Goal: Information Seeking & Learning: Find specific page/section

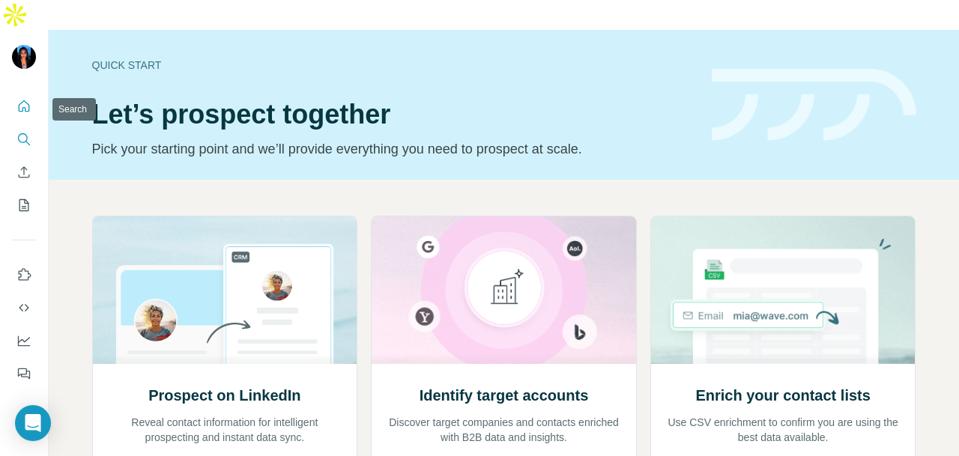
click at [24, 132] on icon "Search" at bounding box center [23, 139] width 15 height 15
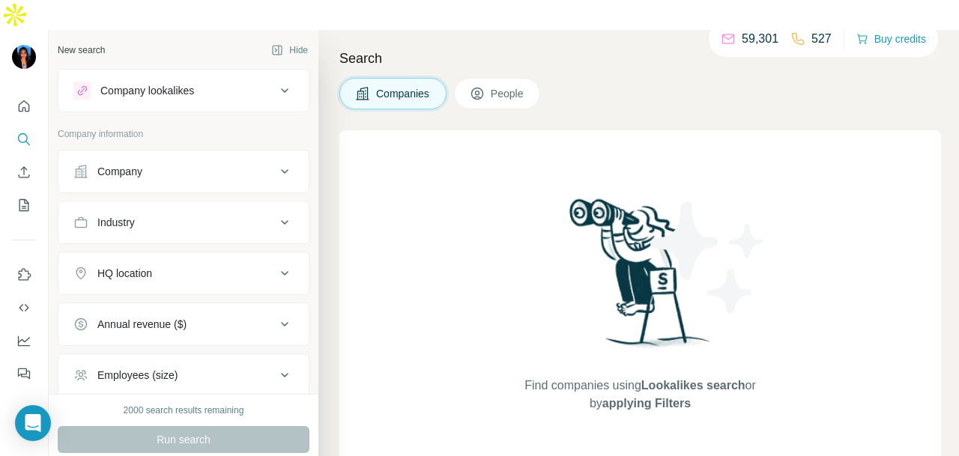
scroll to position [142, 0]
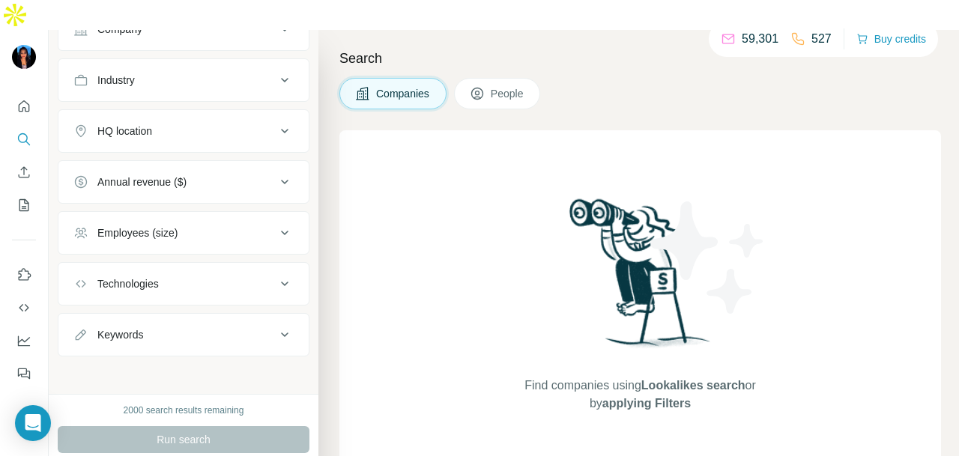
click at [525, 86] on span "People" at bounding box center [508, 93] width 34 height 15
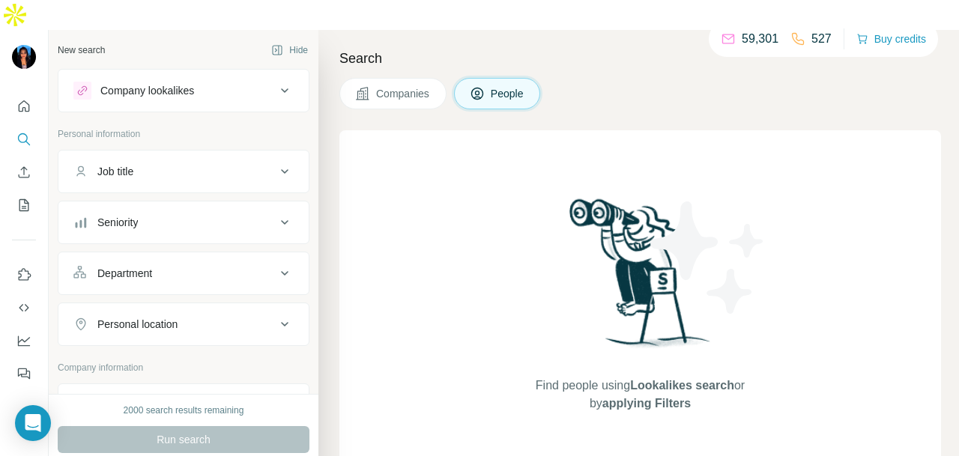
click at [206, 255] on button "Department" at bounding box center [183, 273] width 250 height 36
click at [199, 303] on input at bounding box center [175, 311] width 185 height 16
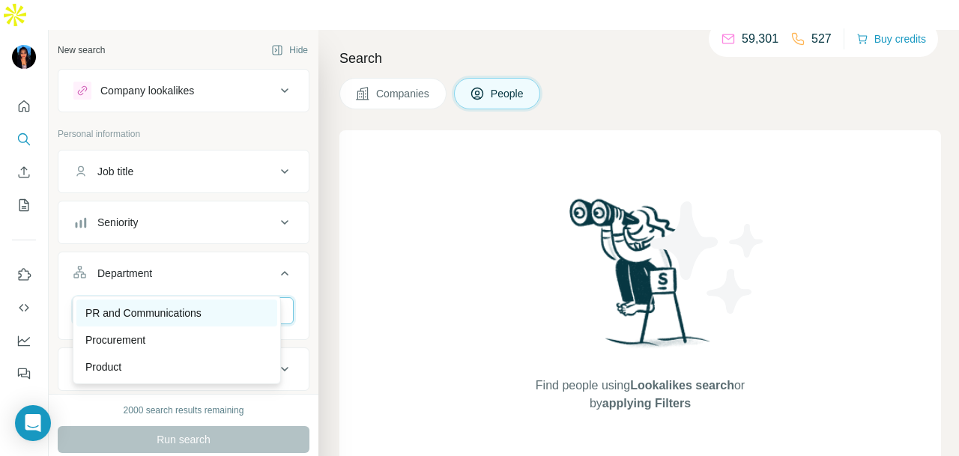
type input "**"
click at [182, 315] on p "PR and Communications" at bounding box center [143, 313] width 116 height 15
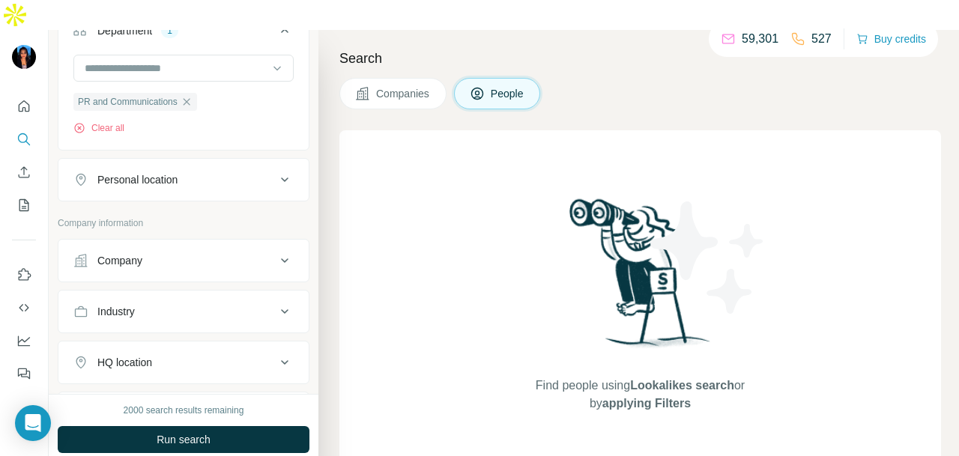
scroll to position [300, 0]
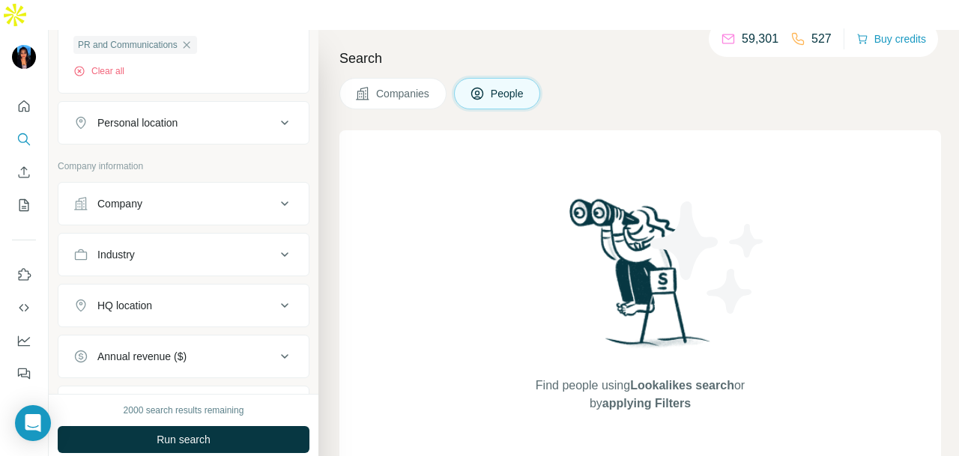
drag, startPoint x: 238, startPoint y: 82, endPoint x: 187, endPoint y: 196, distance: 124.0
click at [237, 105] on button "Personal location" at bounding box center [183, 123] width 250 height 36
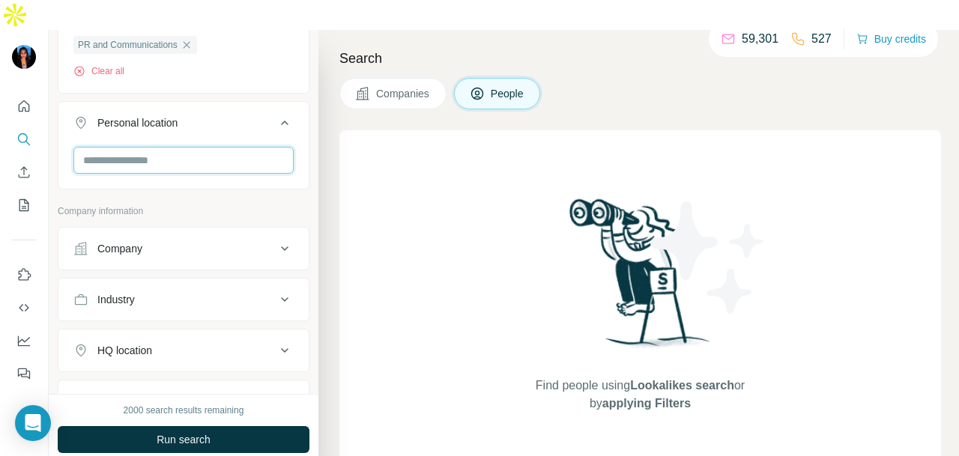
click at [207, 147] on input "text" at bounding box center [183, 160] width 220 height 27
type input "*********"
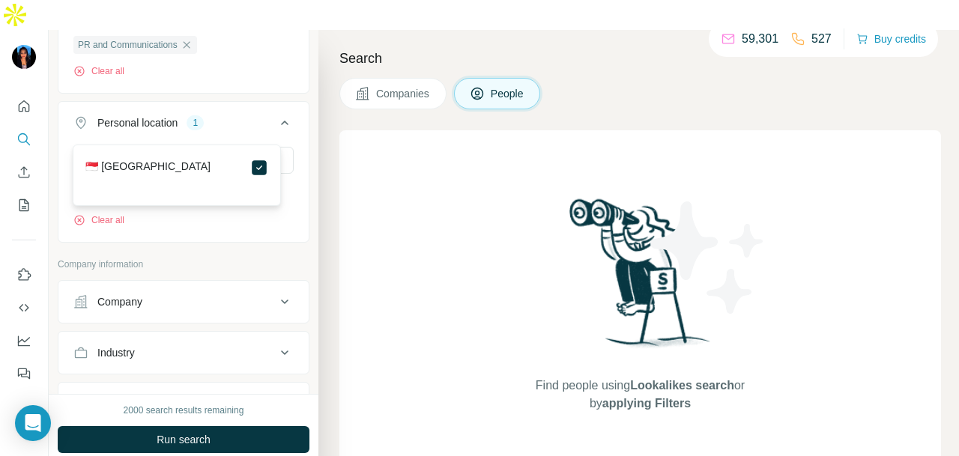
click at [297, 210] on div "New search Hide Company lookalikes Personal information Job title Seniority Dep…" at bounding box center [184, 212] width 270 height 364
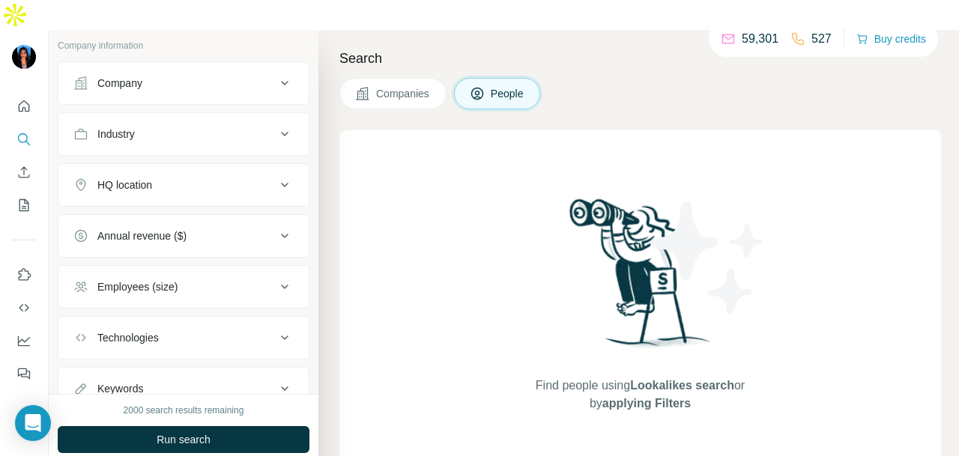
scroll to position [495, 0]
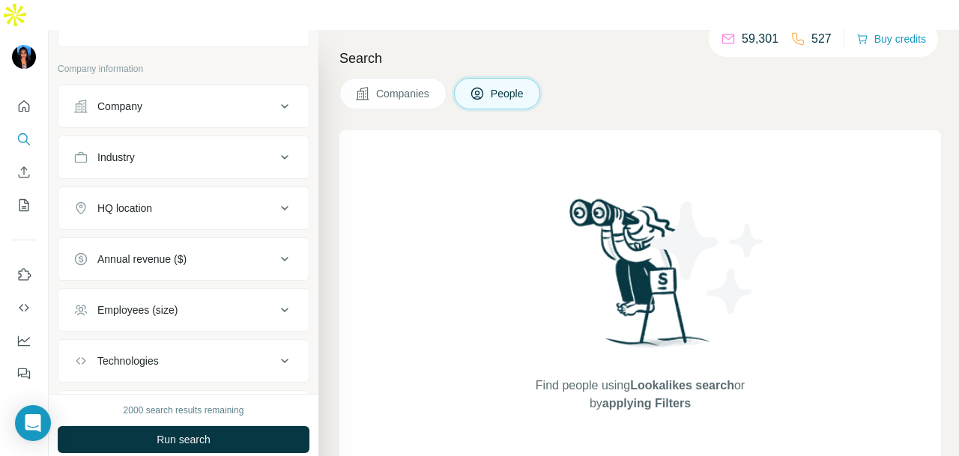
click at [232, 150] on div "Industry" at bounding box center [174, 157] width 202 height 15
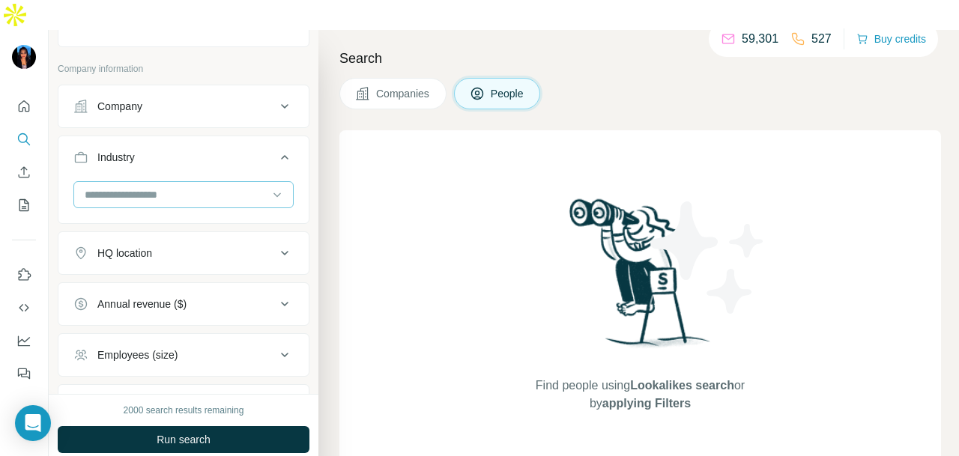
click at [208, 182] on div at bounding box center [175, 194] width 185 height 25
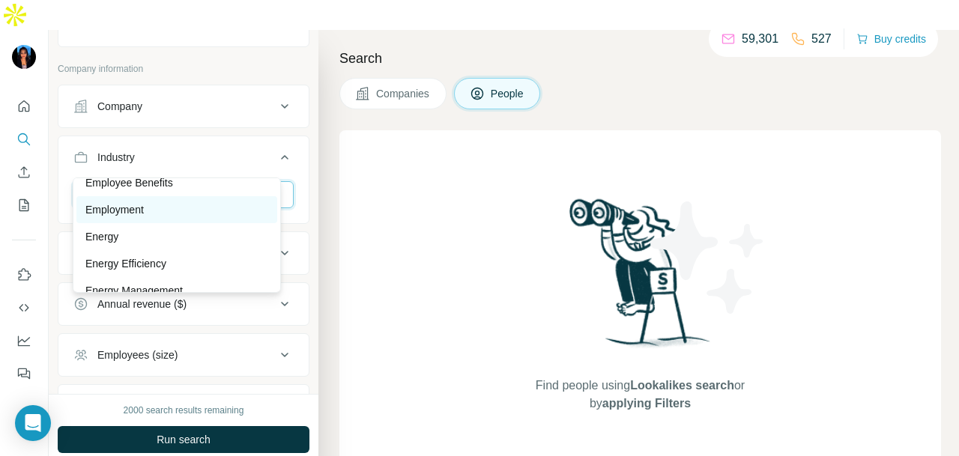
scroll to position [5168, 0]
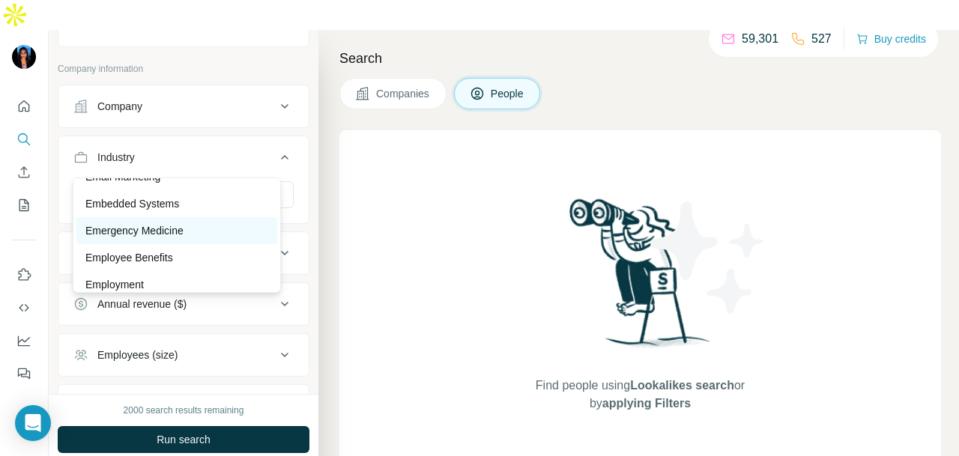
click at [232, 238] on div "Emergency Medicine" at bounding box center [176, 230] width 183 height 15
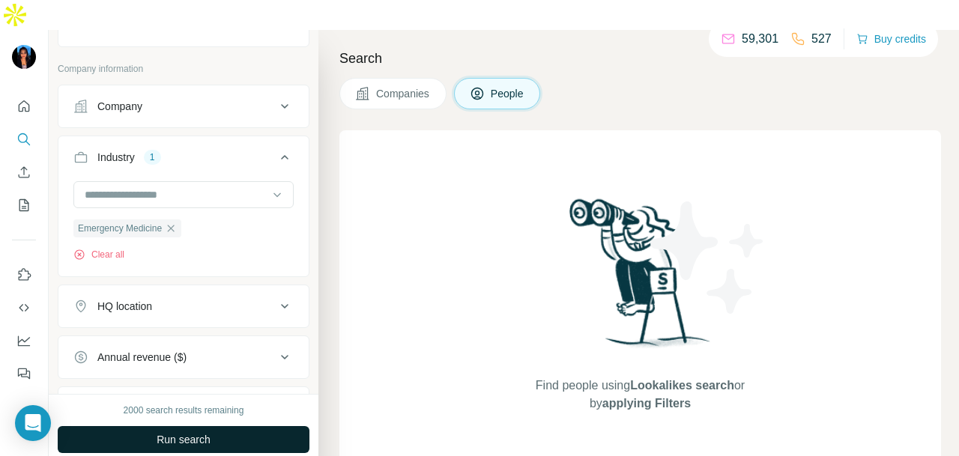
click at [215, 426] on button "Run search" at bounding box center [184, 439] width 252 height 27
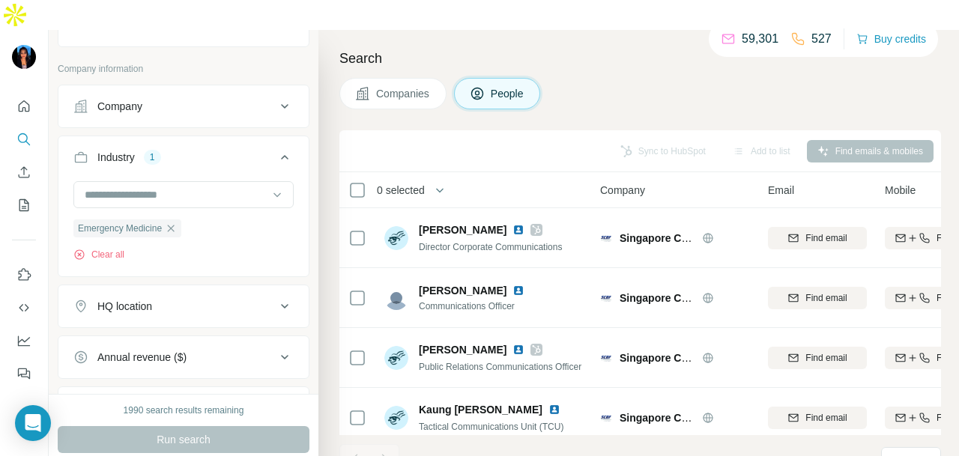
scroll to position [376, 0]
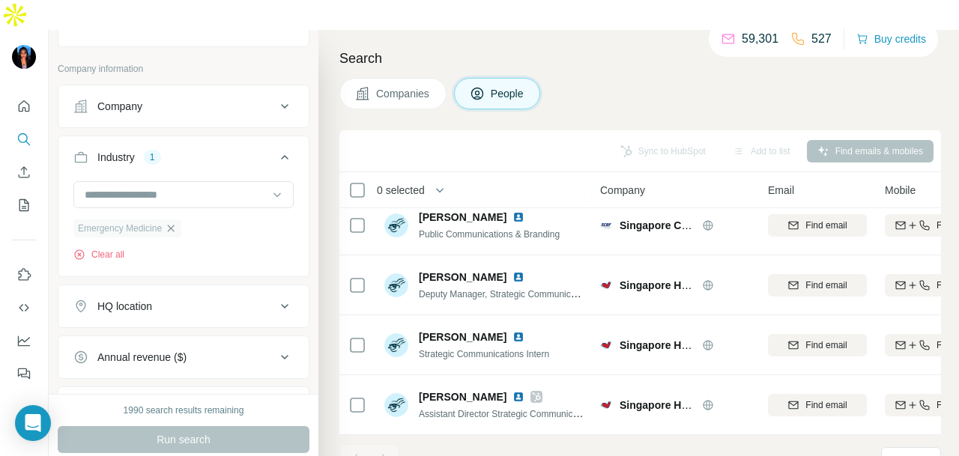
click at [172, 222] on icon "button" at bounding box center [171, 228] width 12 height 12
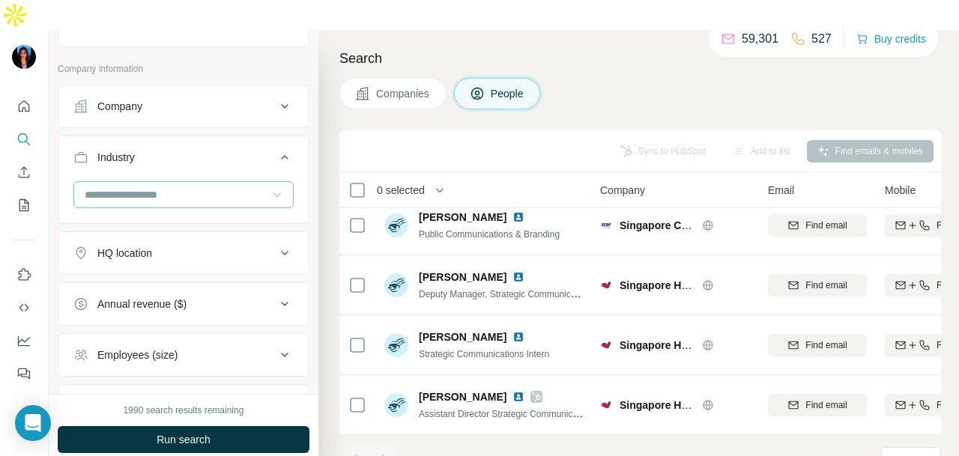
click at [270, 181] on div at bounding box center [277, 194] width 15 height 27
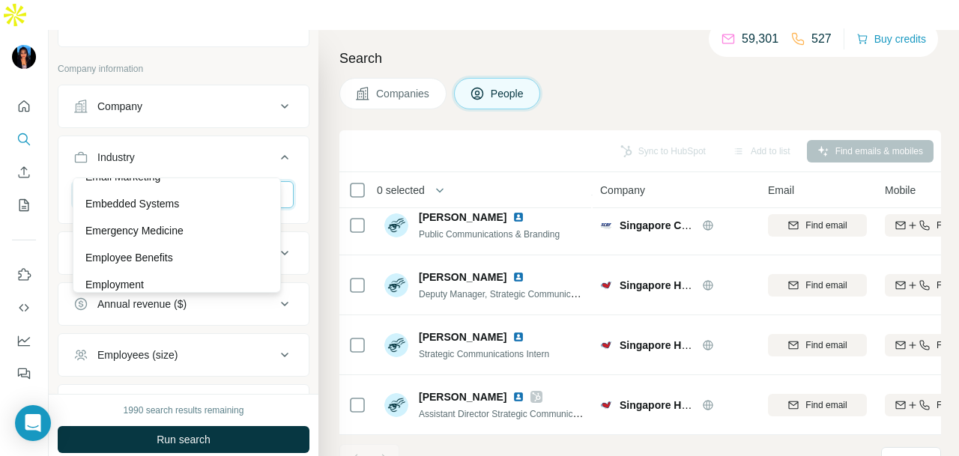
scroll to position [5468, 0]
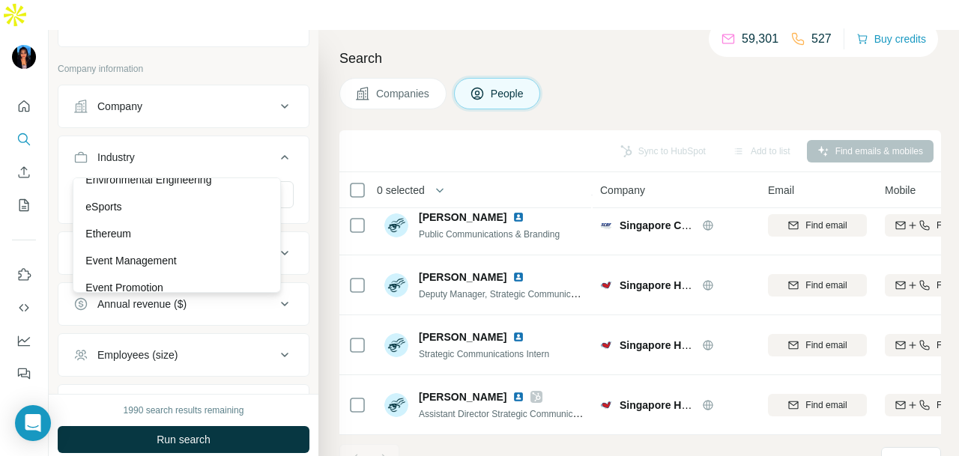
click at [205, 166] on div "Environmental Consulting" at bounding box center [176, 152] width 201 height 27
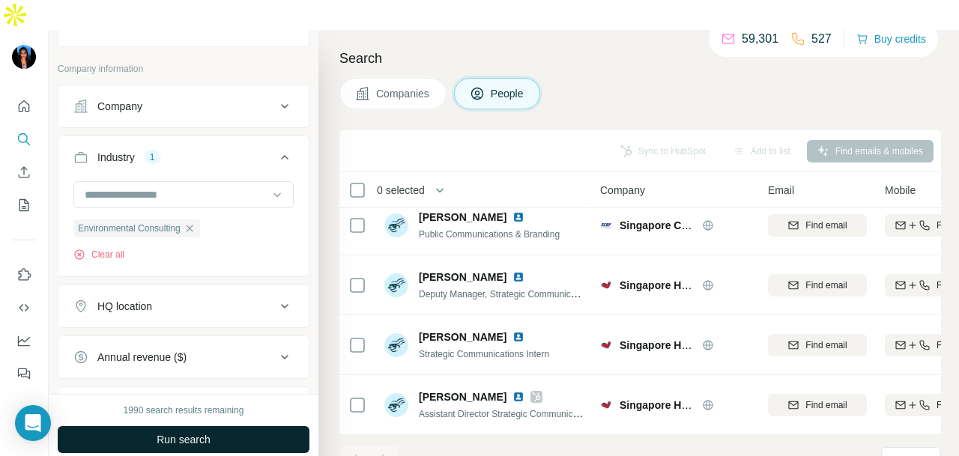
click at [277, 426] on button "Run search" at bounding box center [184, 439] width 252 height 27
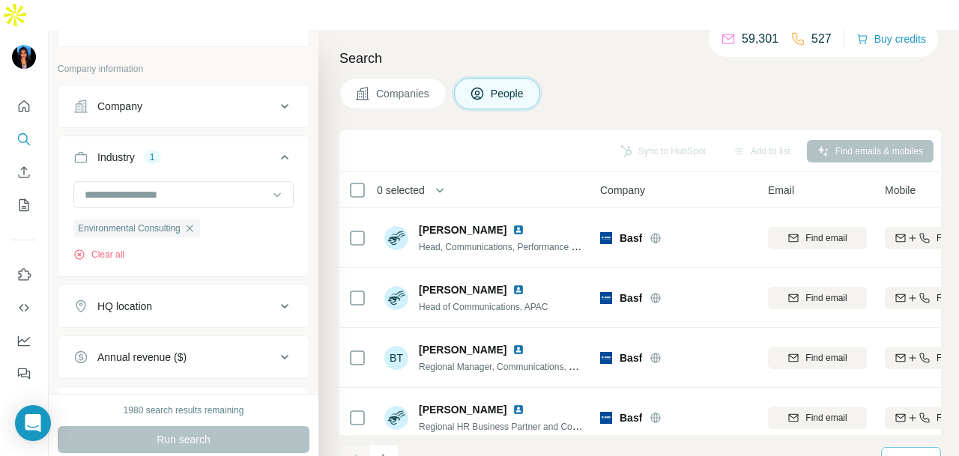
click at [914, 452] on div "10" at bounding box center [909, 459] width 37 height 15
click at [906, 321] on p "60" at bounding box center [900, 316] width 12 height 15
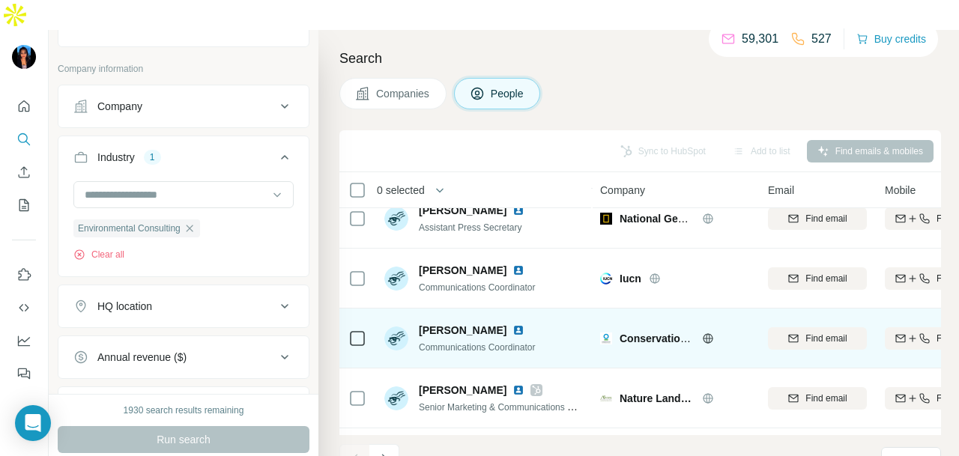
scroll to position [2998, 0]
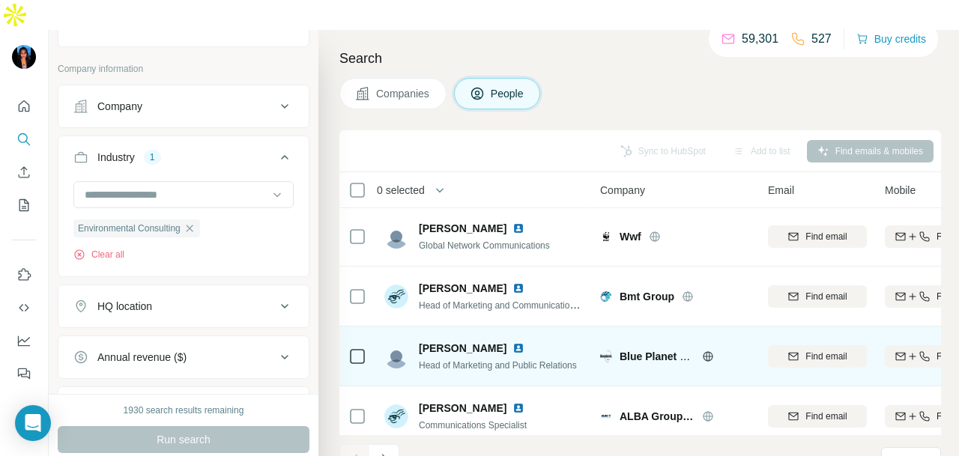
click at [512, 342] on img at bounding box center [518, 348] width 12 height 12
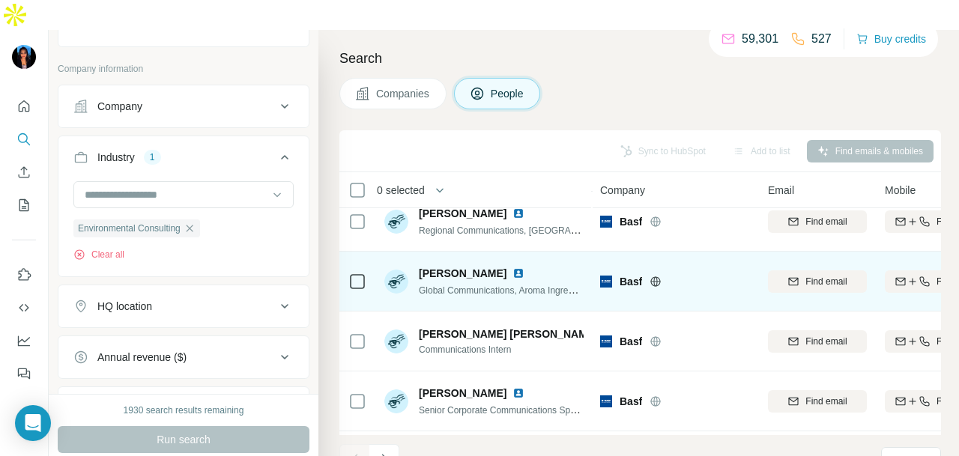
scroll to position [0, 0]
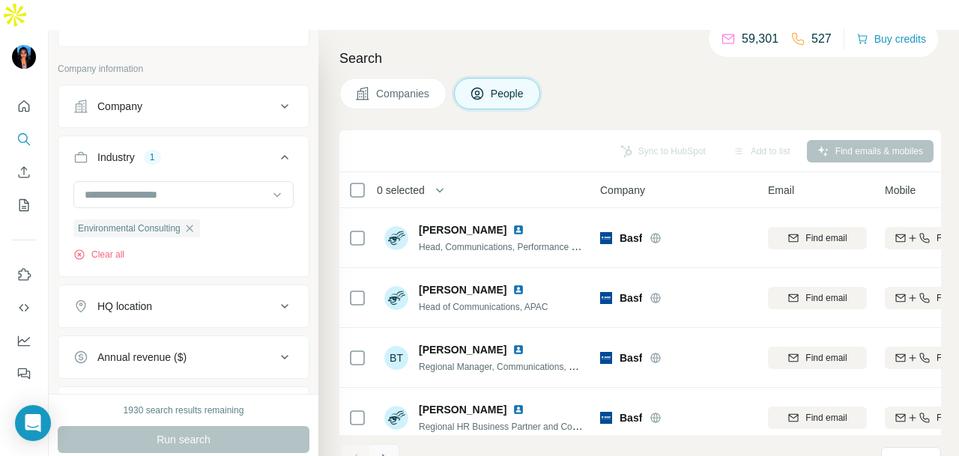
click at [389, 452] on icon "Navigate to next page" at bounding box center [384, 459] width 15 height 15
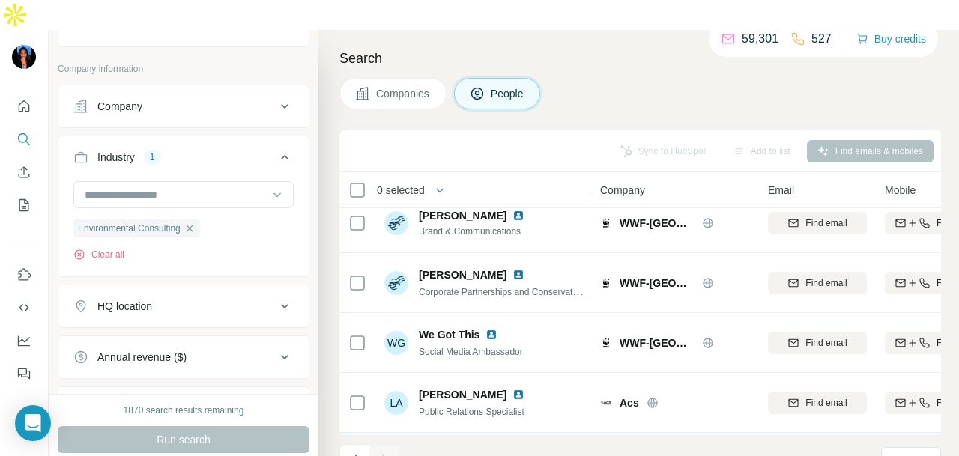
scroll to position [824, 0]
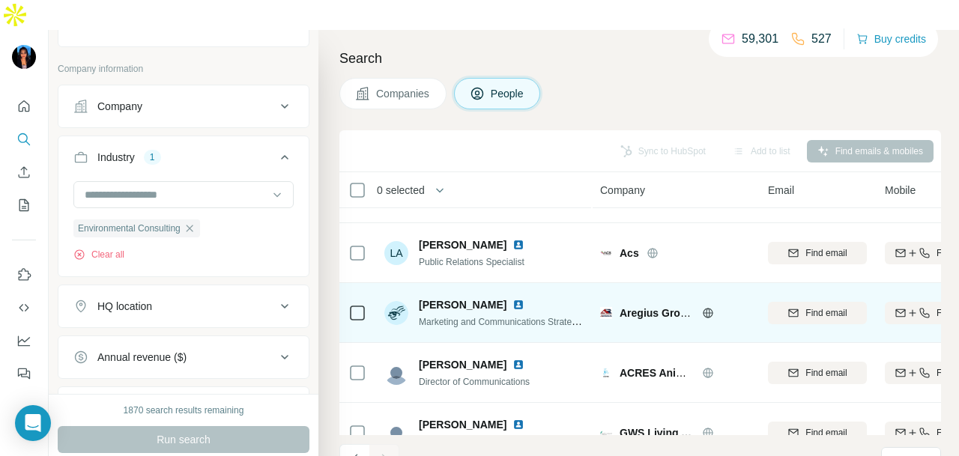
click at [512, 299] on img at bounding box center [518, 305] width 12 height 12
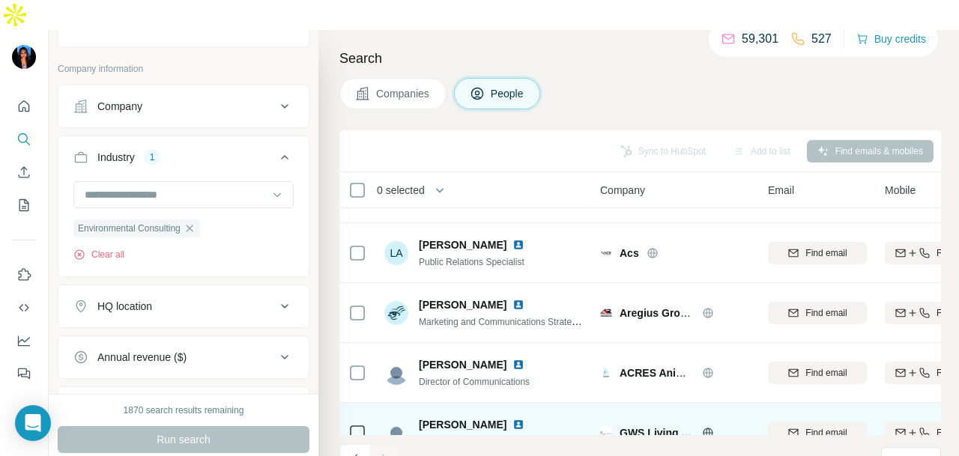
scroll to position [974, 0]
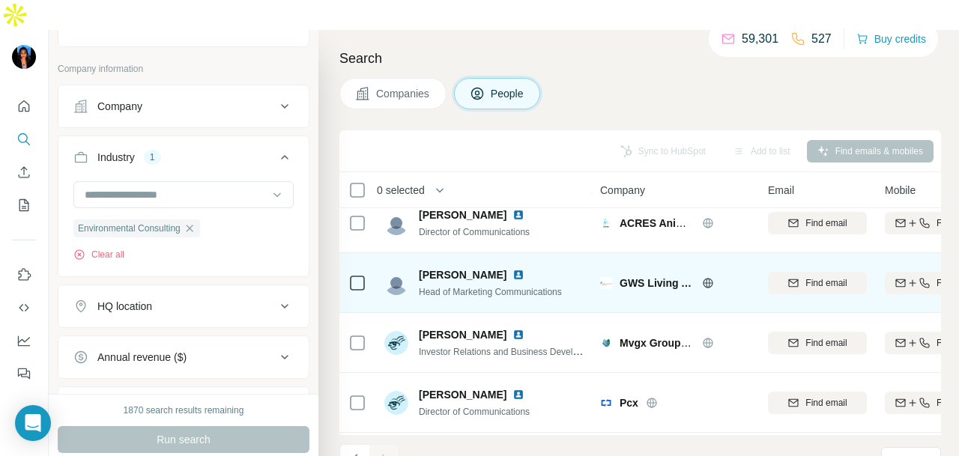
click at [512, 269] on img at bounding box center [518, 275] width 12 height 12
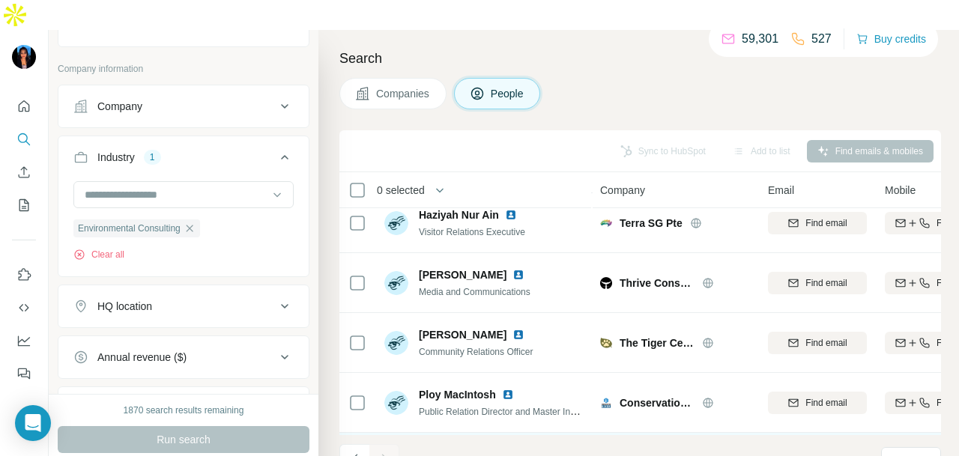
scroll to position [1515, 0]
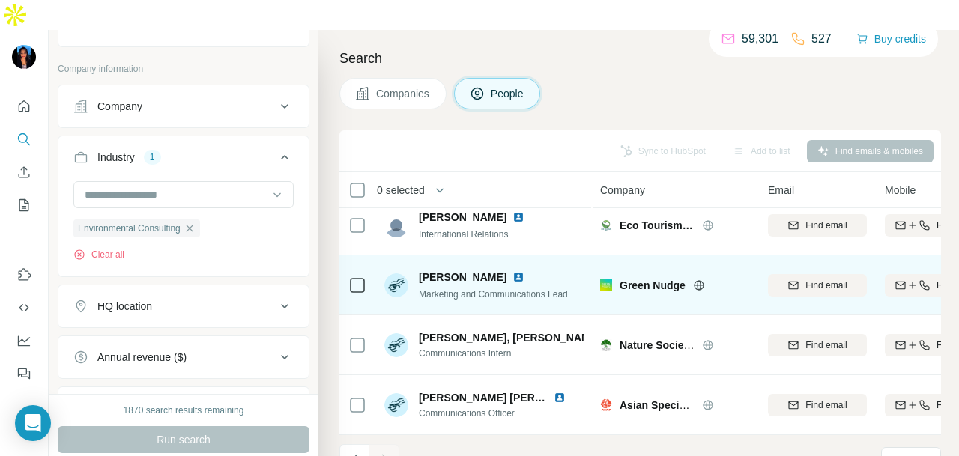
click at [513, 271] on img at bounding box center [518, 277] width 12 height 12
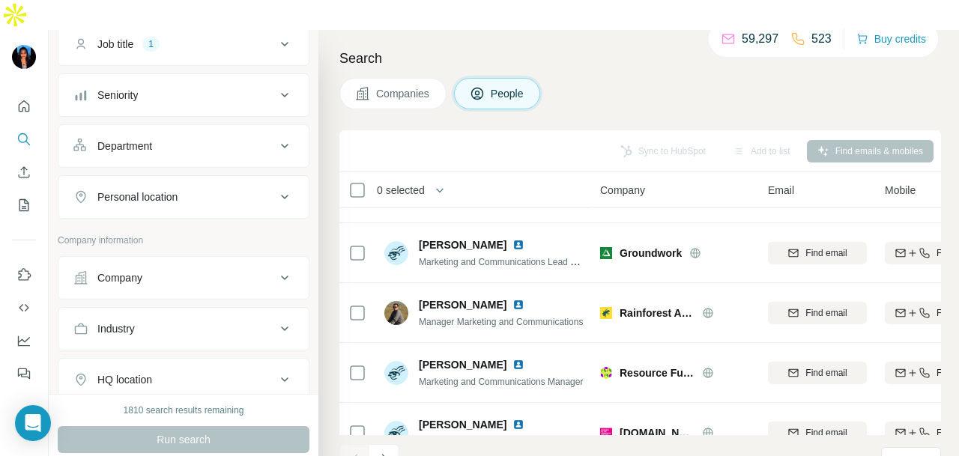
scroll to position [75, 0]
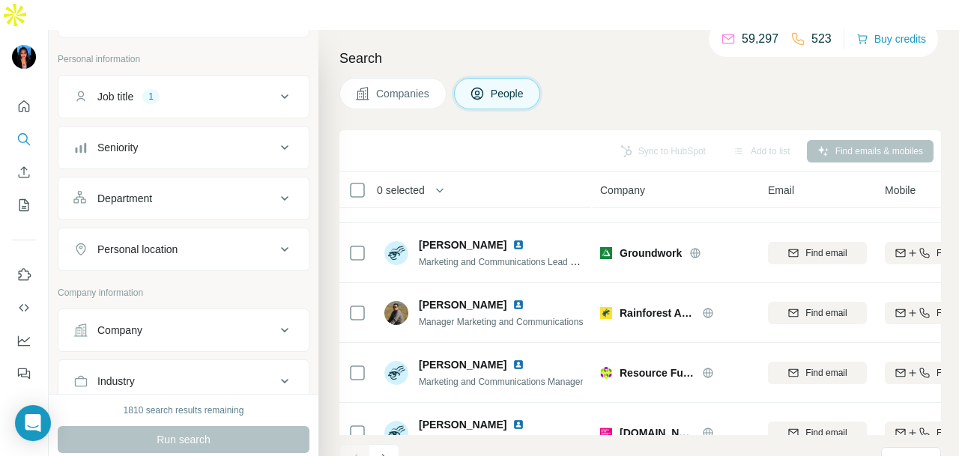
click at [243, 242] on div "Personal location" at bounding box center [174, 249] width 202 height 15
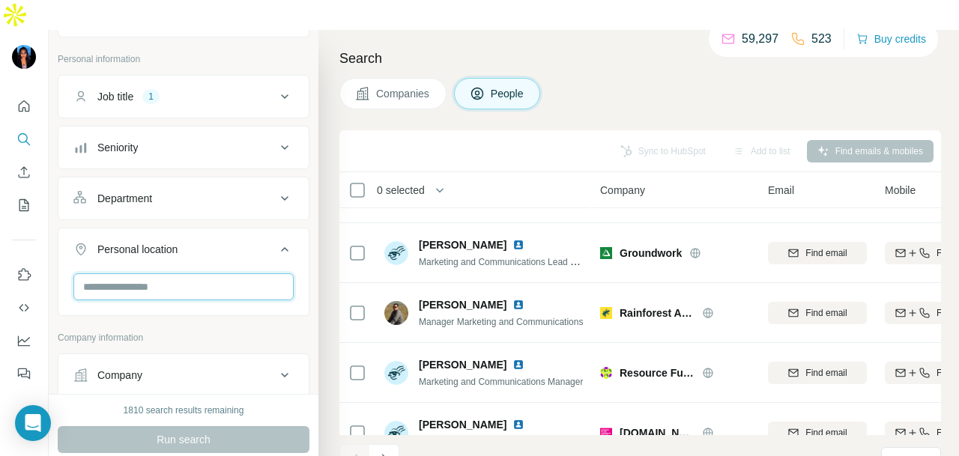
click at [238, 273] on input "text" at bounding box center [183, 286] width 220 height 27
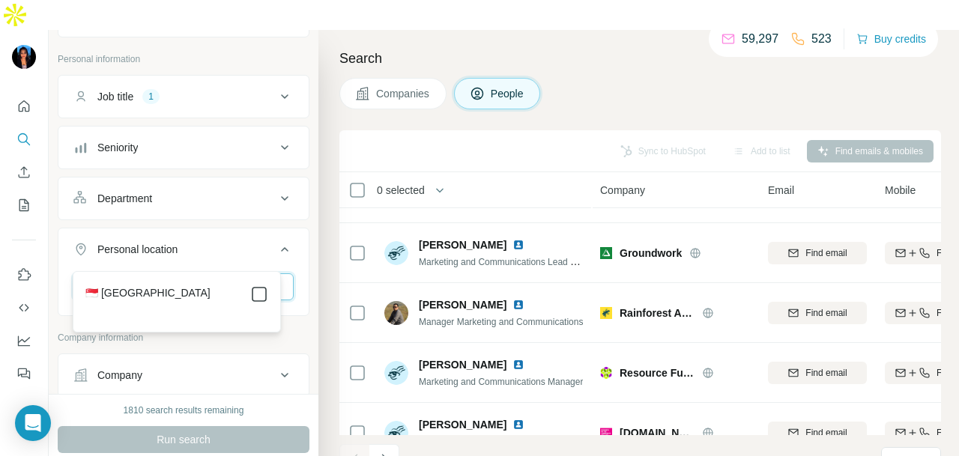
type input "*********"
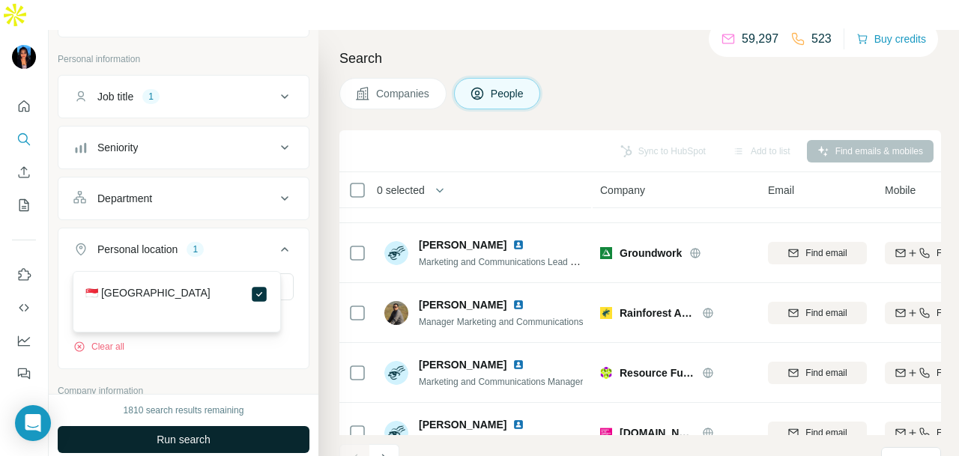
click at [223, 426] on button "Run search" at bounding box center [184, 439] width 252 height 27
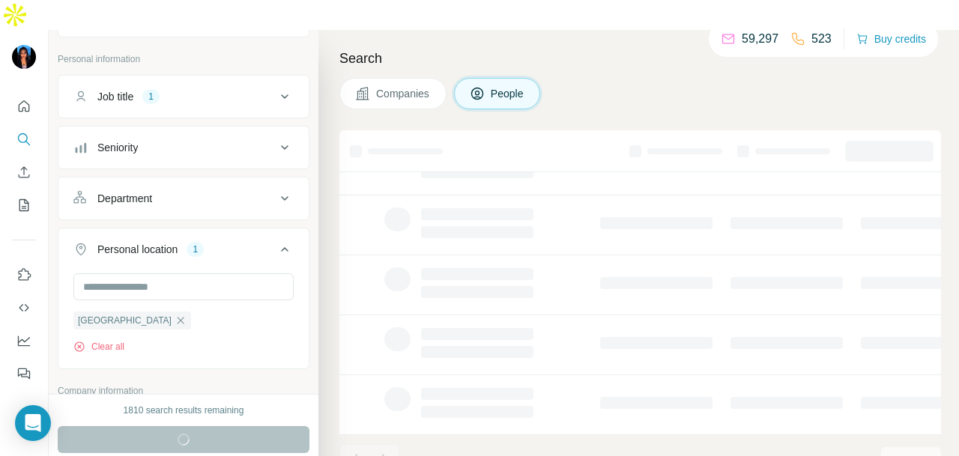
scroll to position [376, 0]
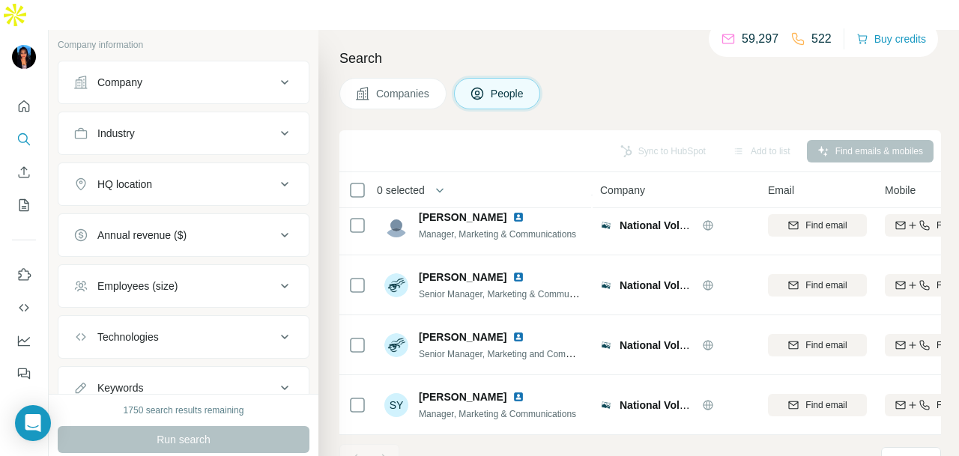
scroll to position [397, 0]
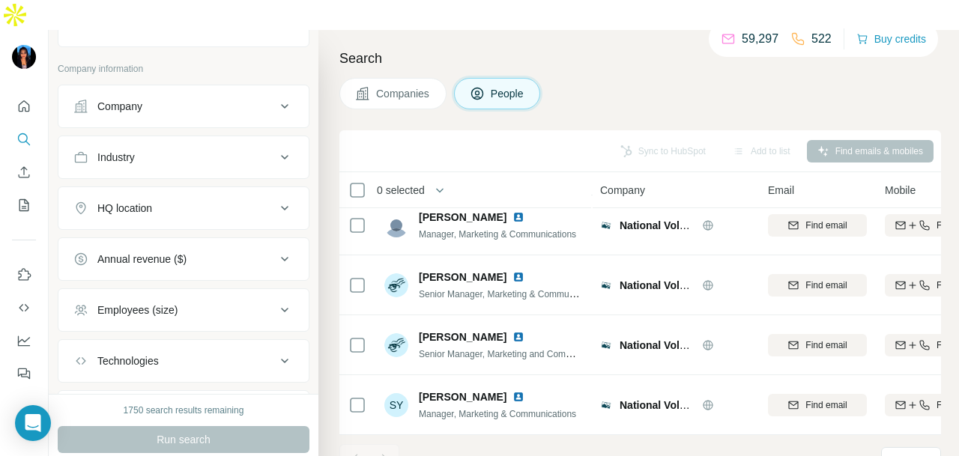
click at [276, 148] on icon at bounding box center [285, 157] width 18 height 18
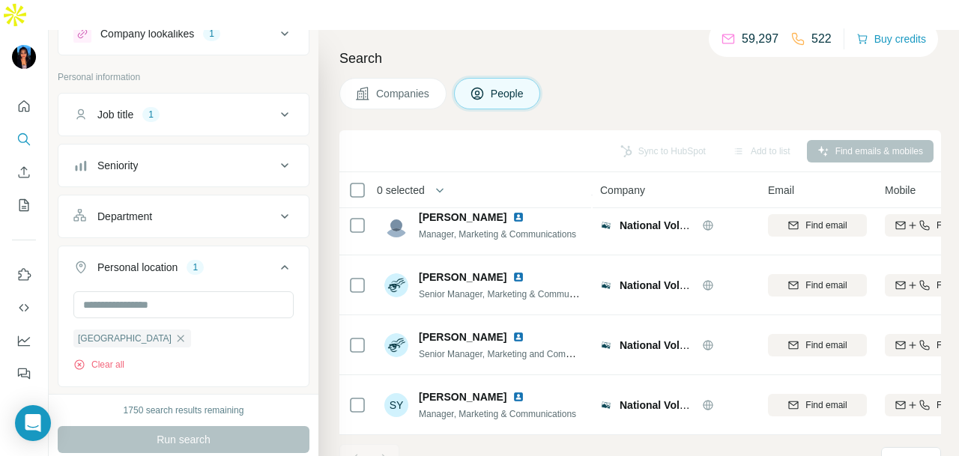
scroll to position [0, 0]
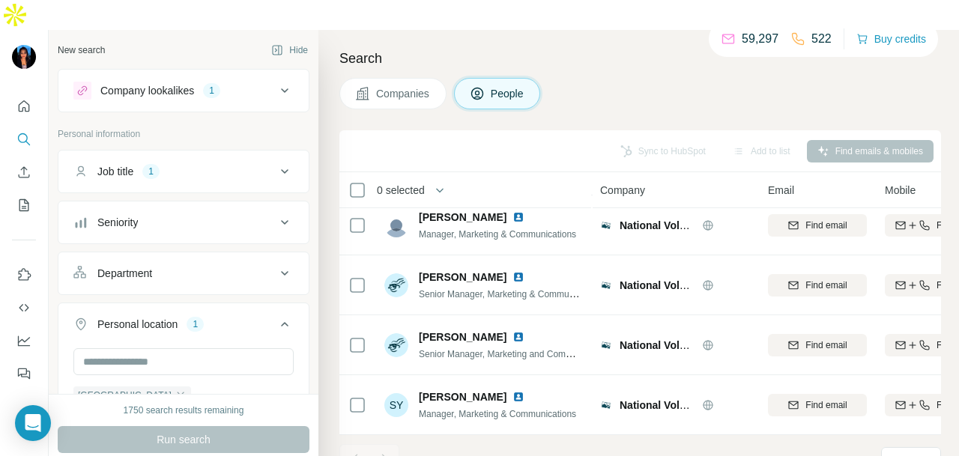
click at [204, 160] on div "Job title 1" at bounding box center [184, 171] width 252 height 43
click at [210, 164] on div "Job title 1" at bounding box center [174, 171] width 202 height 15
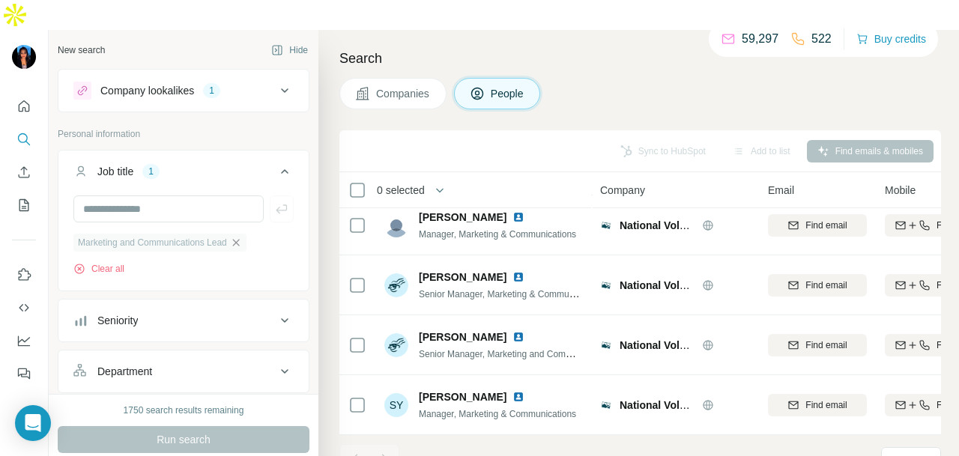
click at [242, 237] on icon "button" at bounding box center [236, 243] width 12 height 12
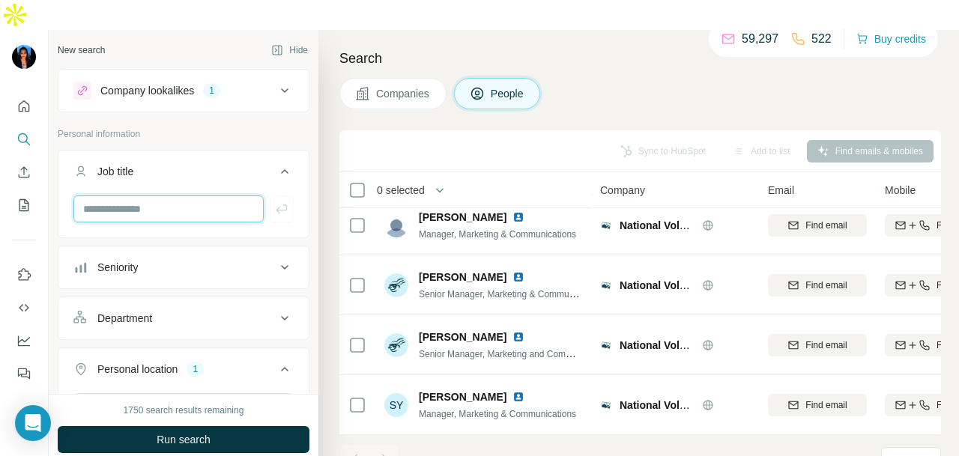
click at [181, 196] on input "text" at bounding box center [168, 209] width 190 height 27
type input "**********"
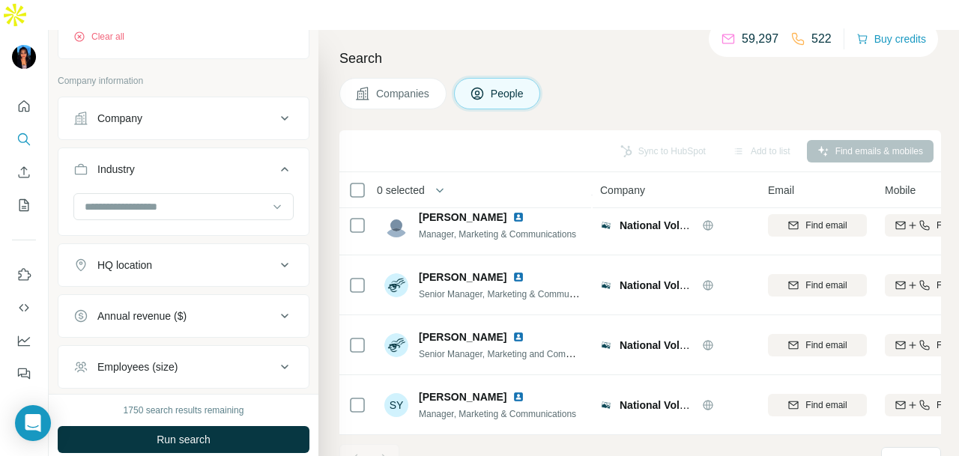
scroll to position [524, 0]
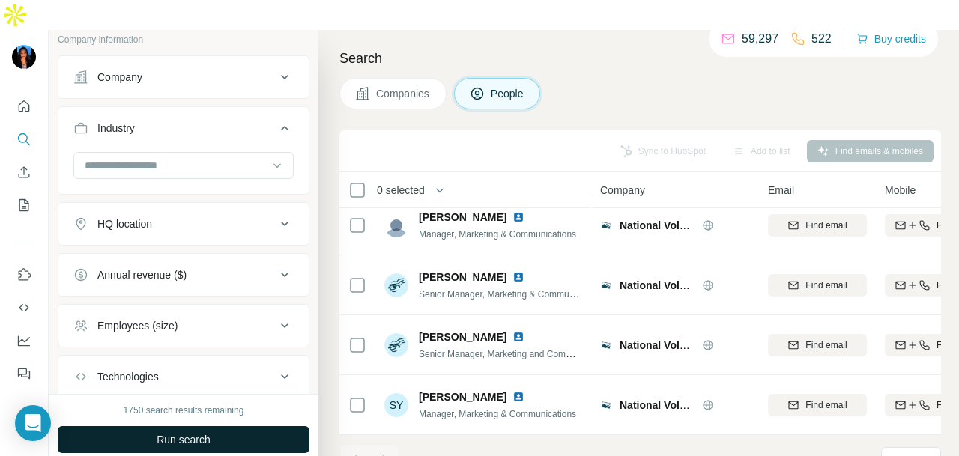
click at [198, 426] on button "Run search" at bounding box center [184, 439] width 252 height 27
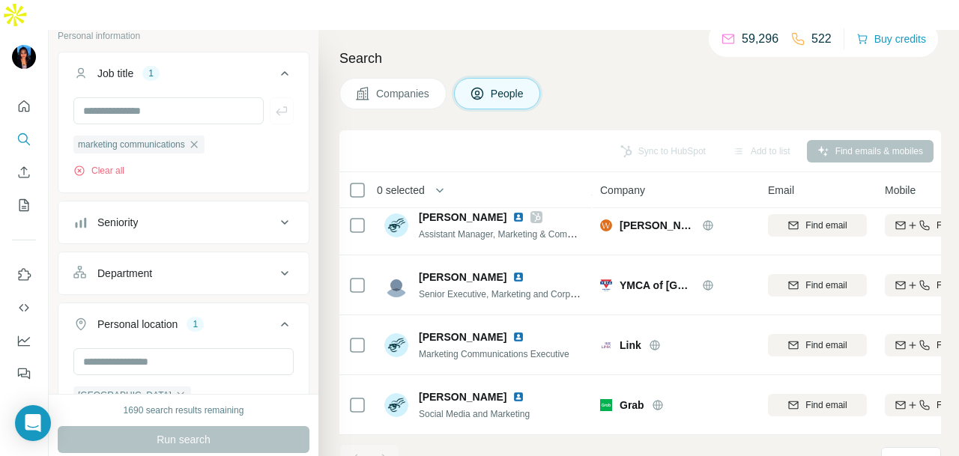
scroll to position [75, 0]
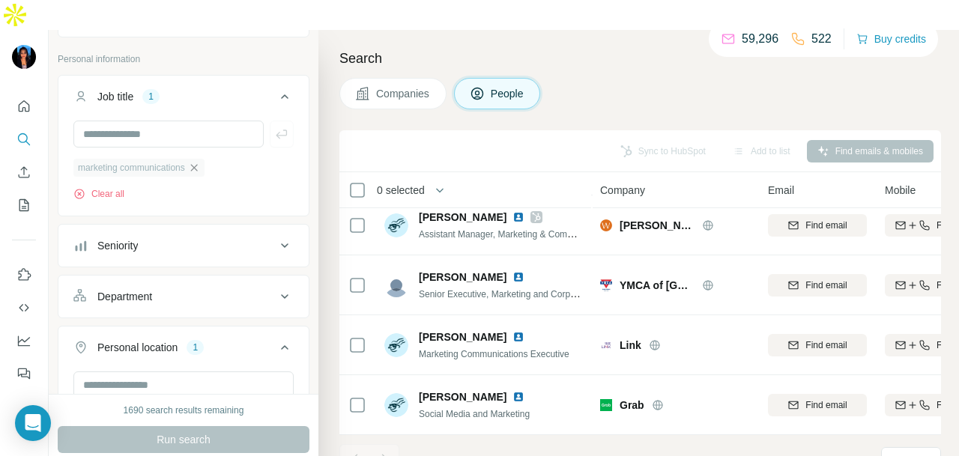
click at [198, 162] on icon "button" at bounding box center [194, 168] width 12 height 12
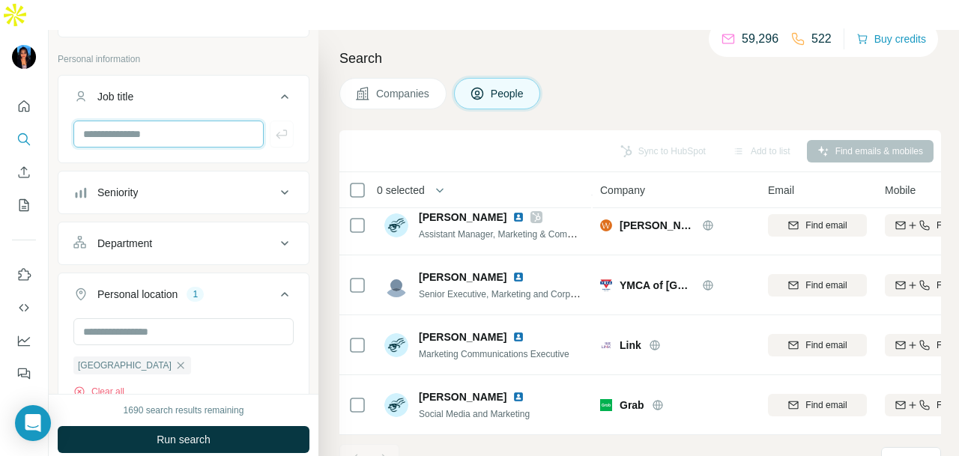
click at [197, 121] on input "text" at bounding box center [168, 134] width 190 height 27
type input "*"
type input "**********"
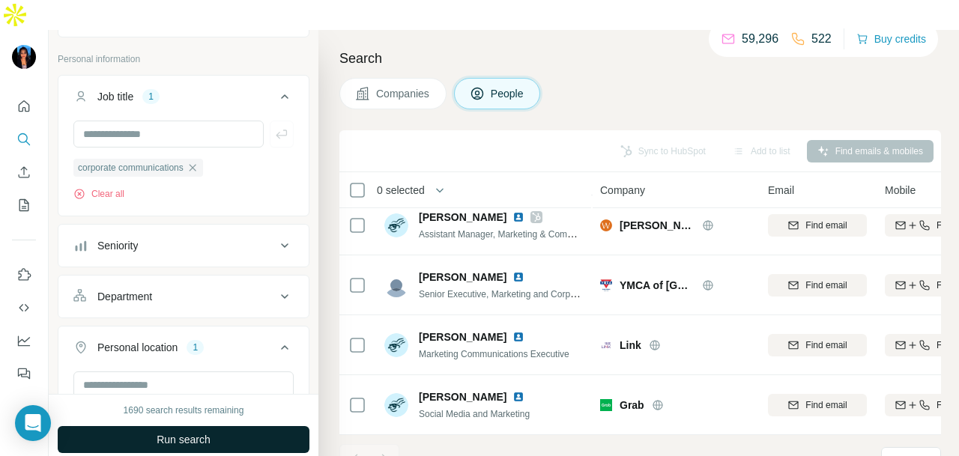
click at [201, 432] on span "Run search" at bounding box center [184, 439] width 54 height 15
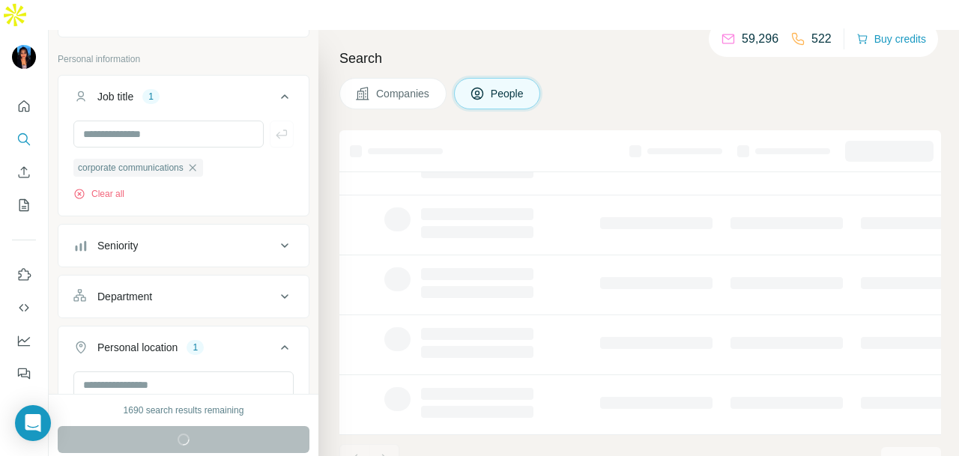
scroll to position [376, 0]
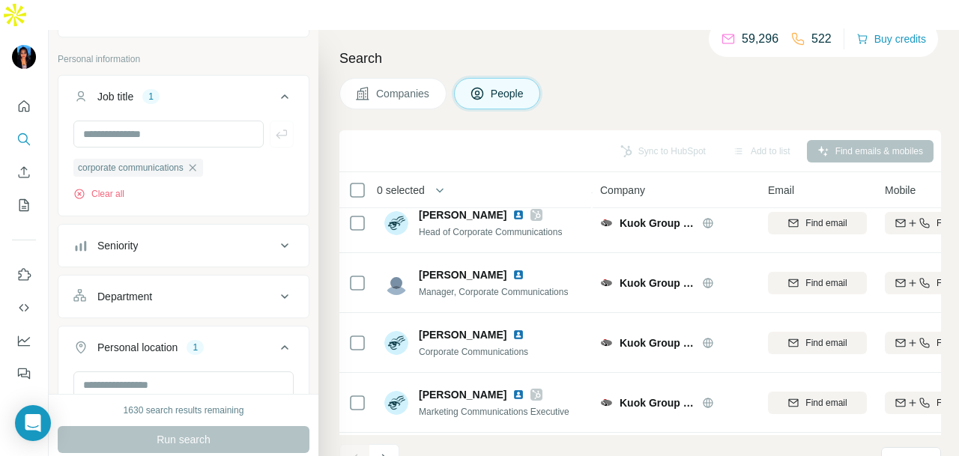
scroll to position [3372, 0]
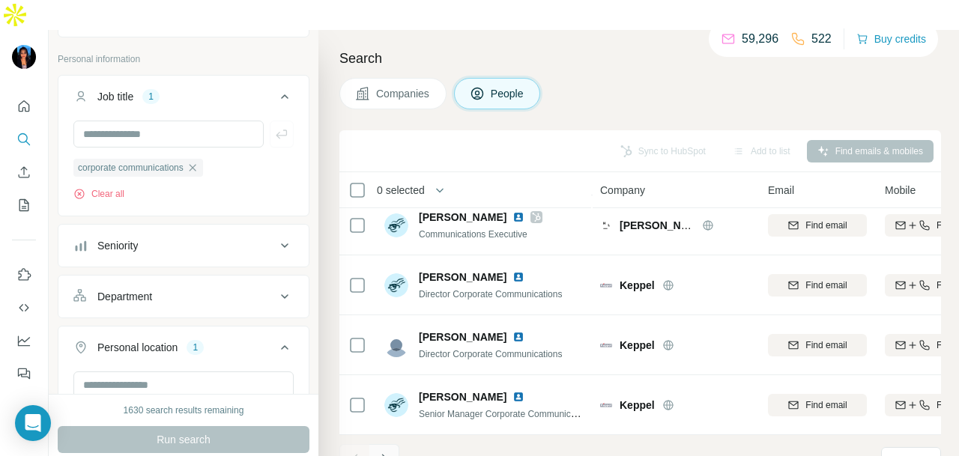
click at [384, 452] on icon "Navigate to next page" at bounding box center [384, 459] width 15 height 15
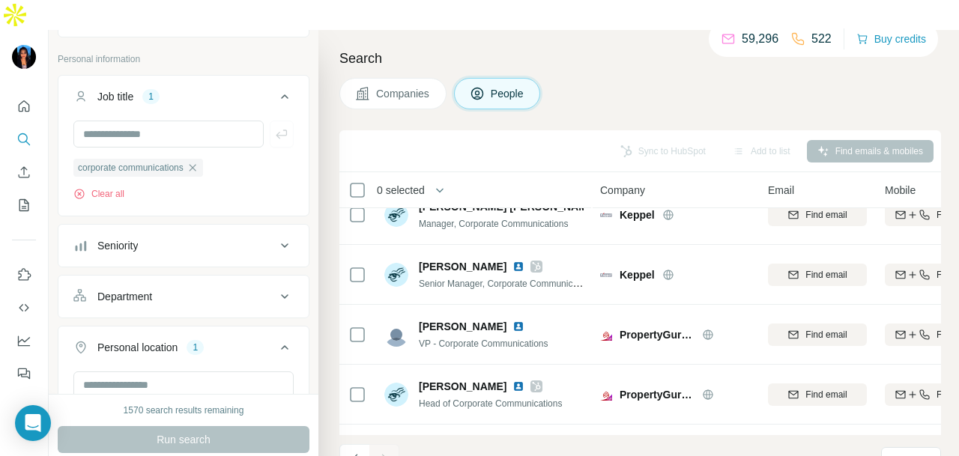
scroll to position [0, 0]
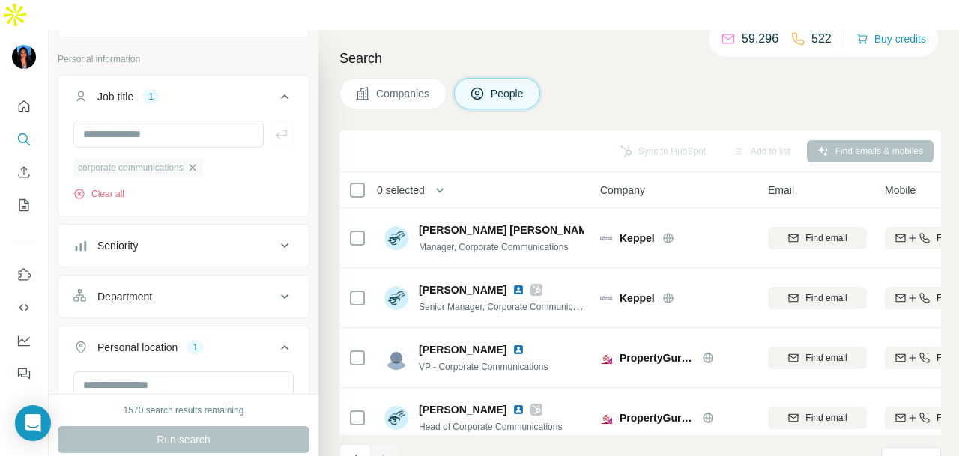
click at [198, 162] on icon "button" at bounding box center [193, 168] width 12 height 12
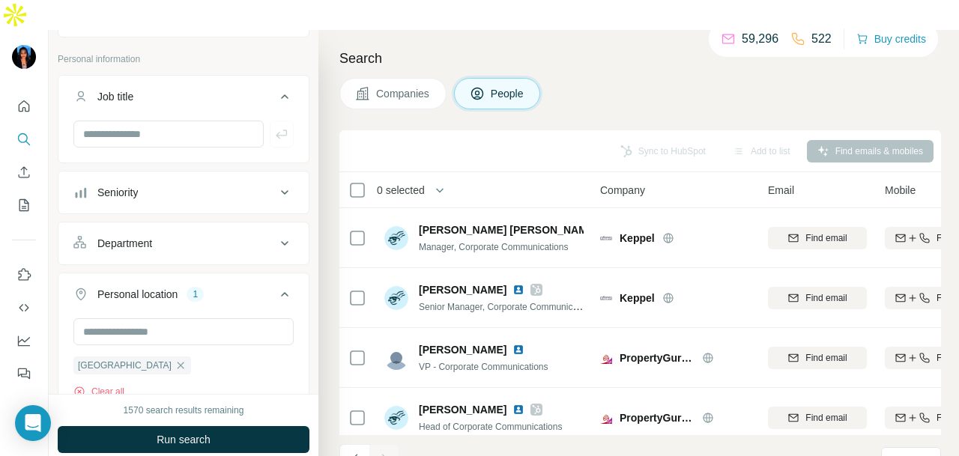
click at [241, 236] on div "Department" at bounding box center [174, 243] width 202 height 15
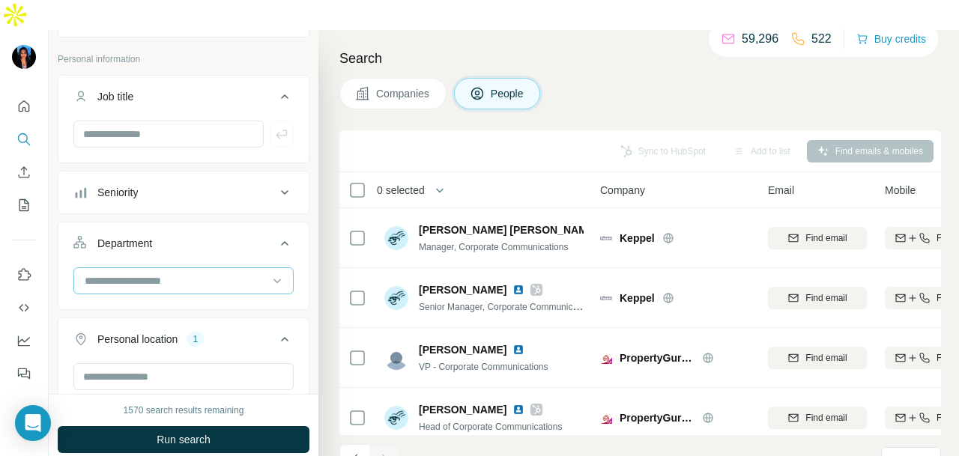
click at [231, 273] on input at bounding box center [175, 281] width 185 height 16
type input "**"
click at [228, 281] on div "PR and Communications" at bounding box center [176, 283] width 183 height 15
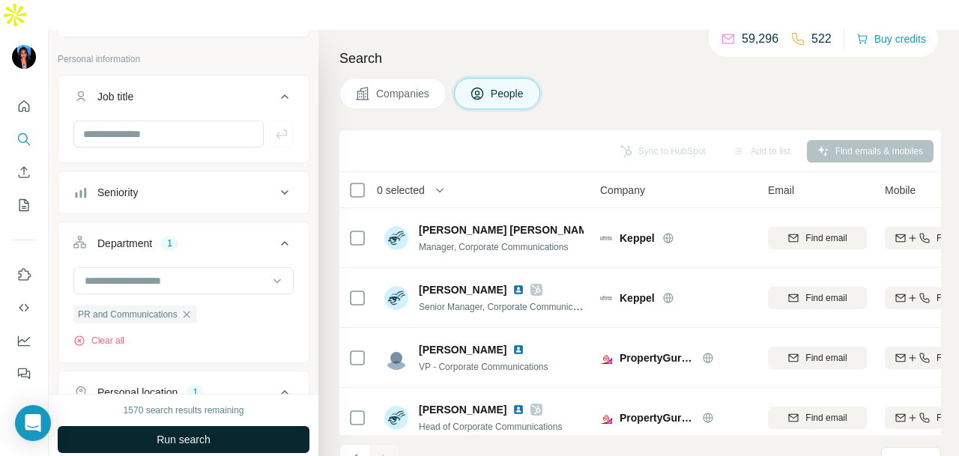
click at [255, 426] on button "Run search" at bounding box center [184, 439] width 252 height 27
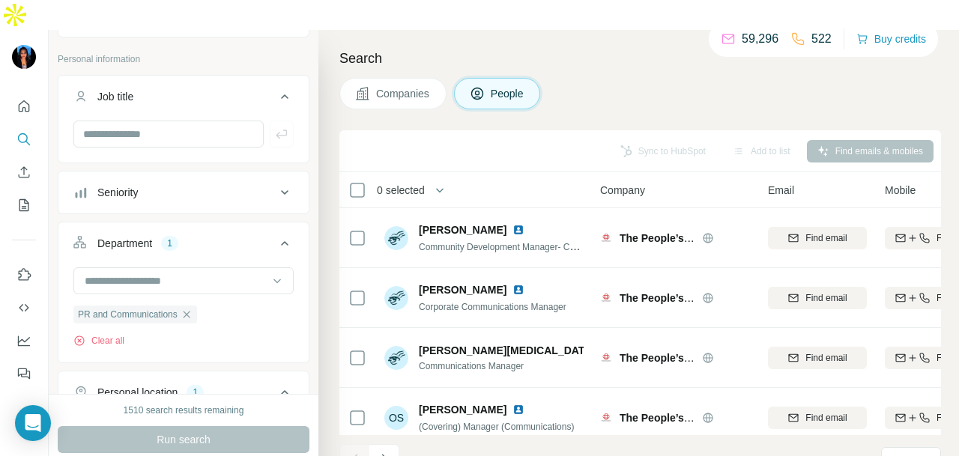
scroll to position [3372, 0]
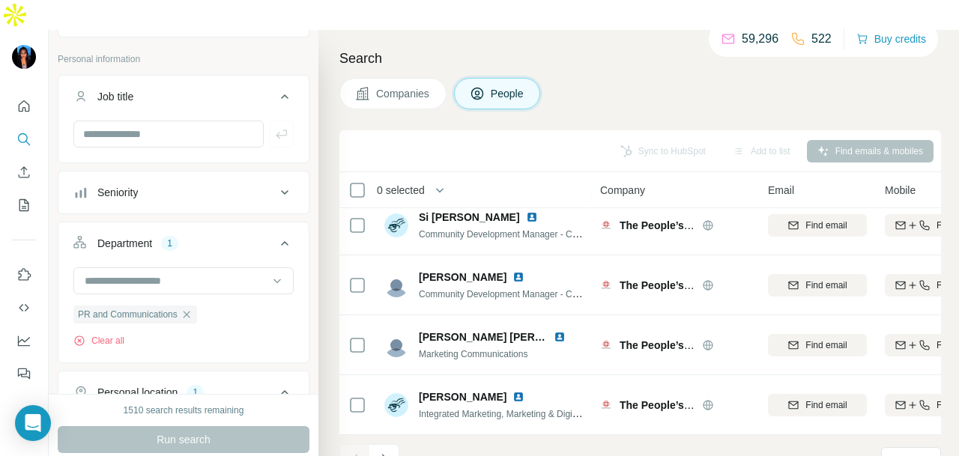
click at [376, 444] on button "Navigate to next page" at bounding box center [384, 459] width 30 height 30
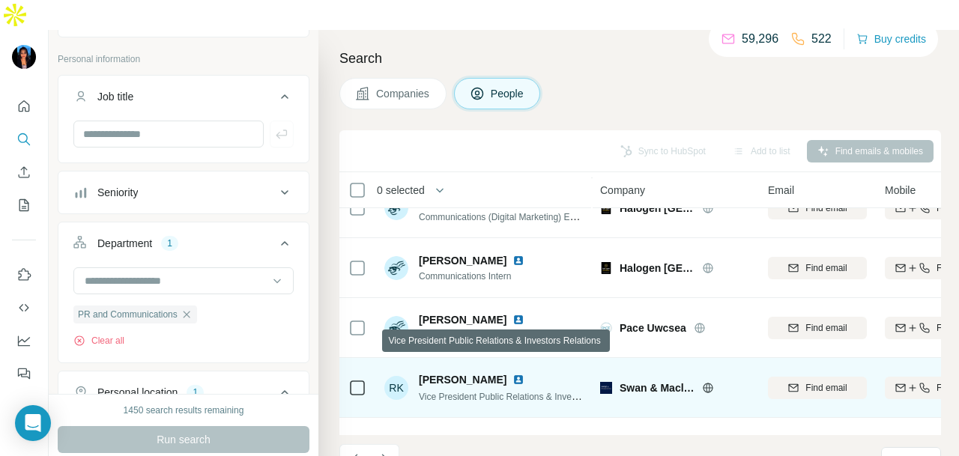
scroll to position [2921, 0]
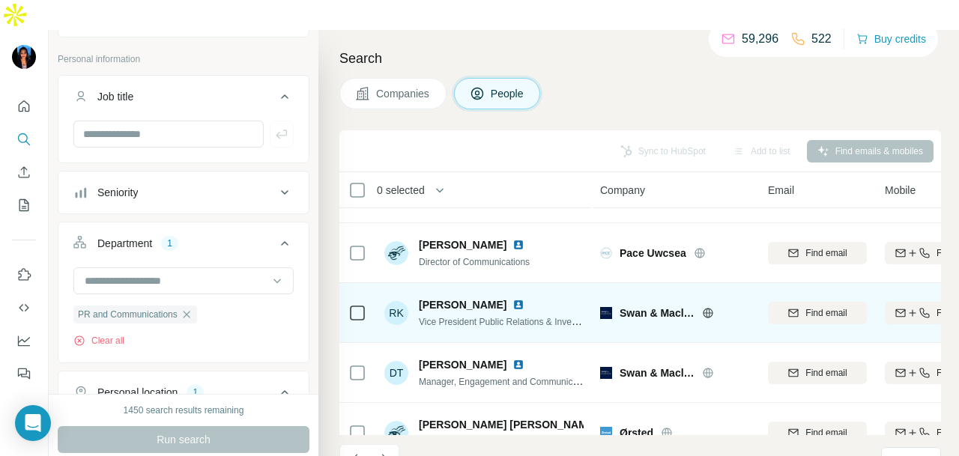
click at [512, 299] on img at bounding box center [518, 305] width 12 height 12
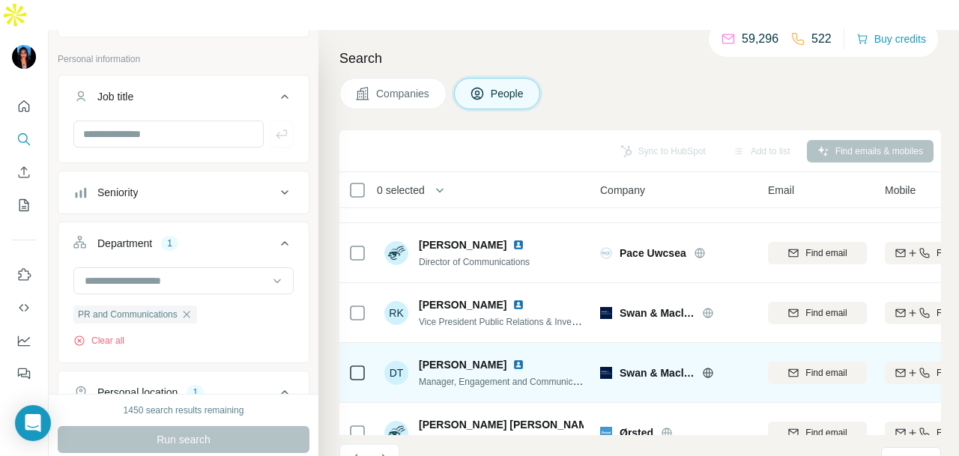
click at [512, 359] on img at bounding box center [518, 365] width 12 height 12
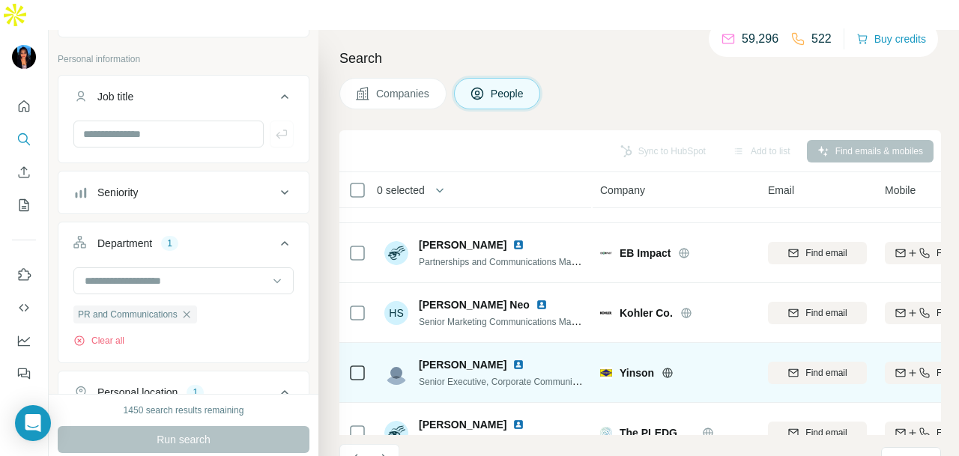
scroll to position [3372, 0]
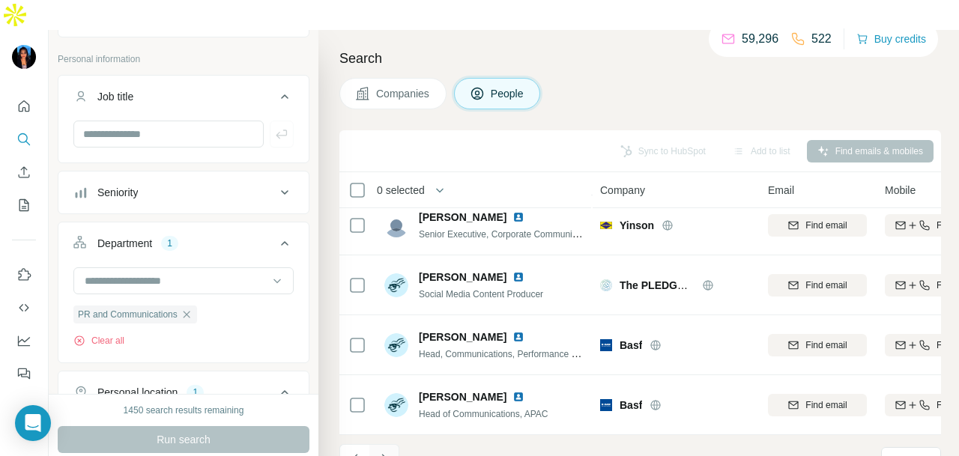
click at [379, 452] on icon "Navigate to next page" at bounding box center [384, 459] width 15 height 15
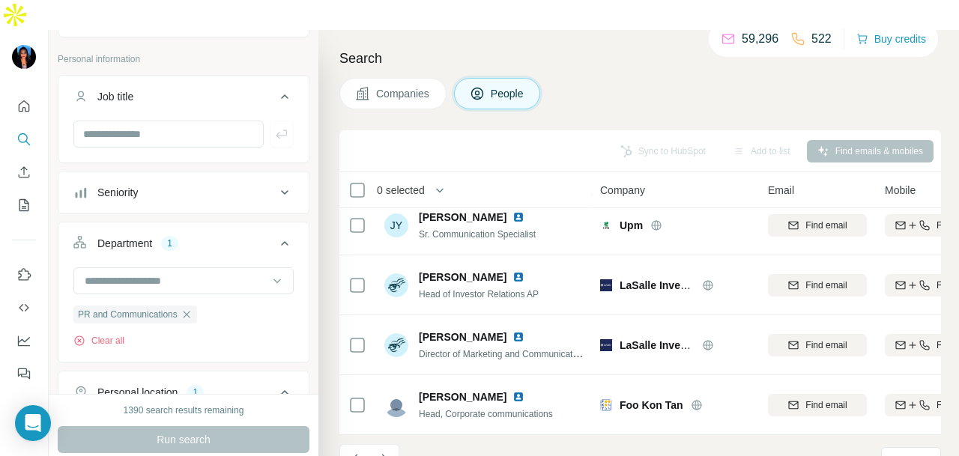
drag, startPoint x: 390, startPoint y: 428, endPoint x: 396, endPoint y: 425, distance: 7.7
click at [394, 444] on button "Navigate to next page" at bounding box center [384, 459] width 30 height 30
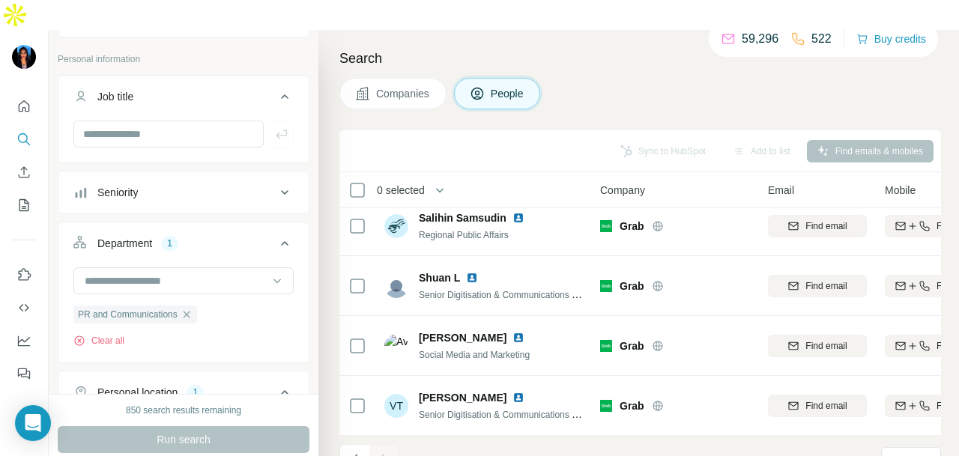
scroll to position [2713, 0]
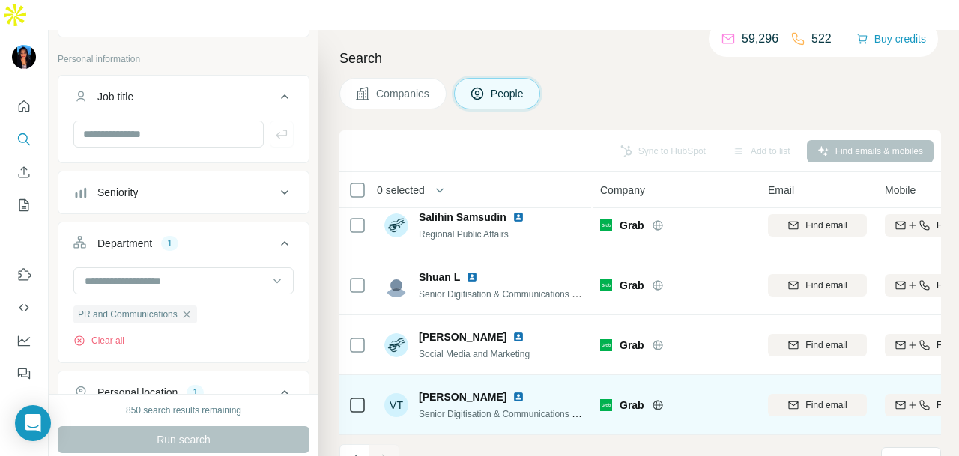
drag, startPoint x: 380, startPoint y: 429, endPoint x: 455, endPoint y: 380, distance: 90.4
click at [384, 444] on div at bounding box center [384, 459] width 30 height 30
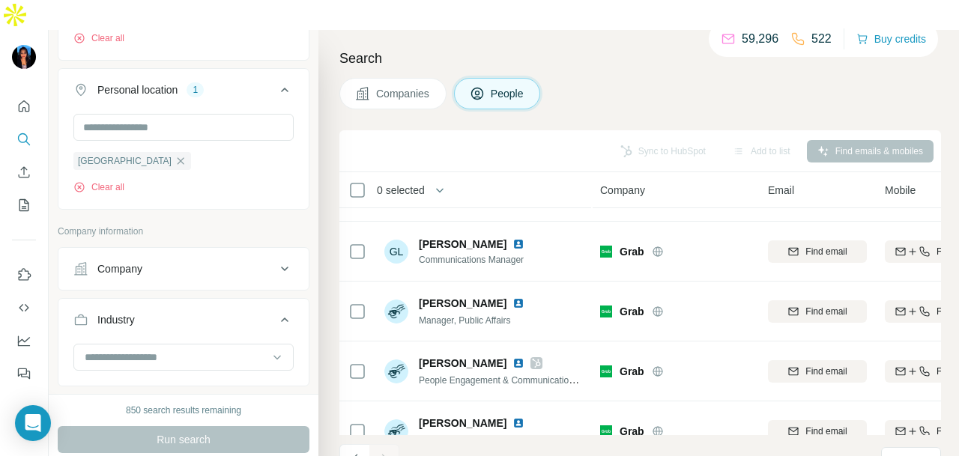
scroll to position [524, 0]
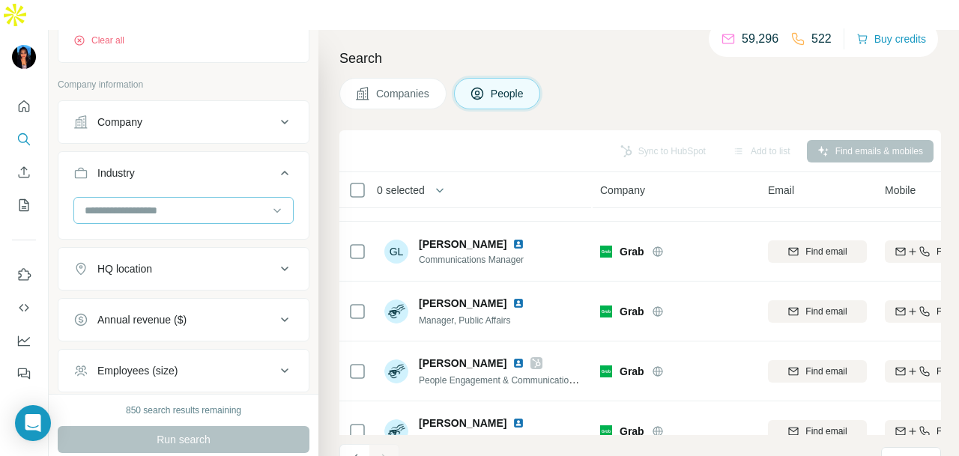
click at [207, 202] on input at bounding box center [175, 210] width 185 height 16
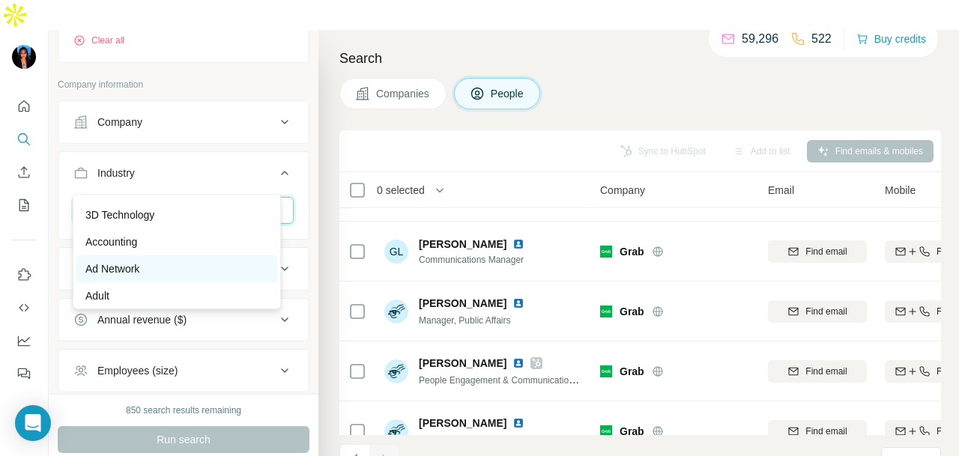
scroll to position [0, 0]
click at [196, 254] on div "Accounting" at bounding box center [176, 265] width 201 height 27
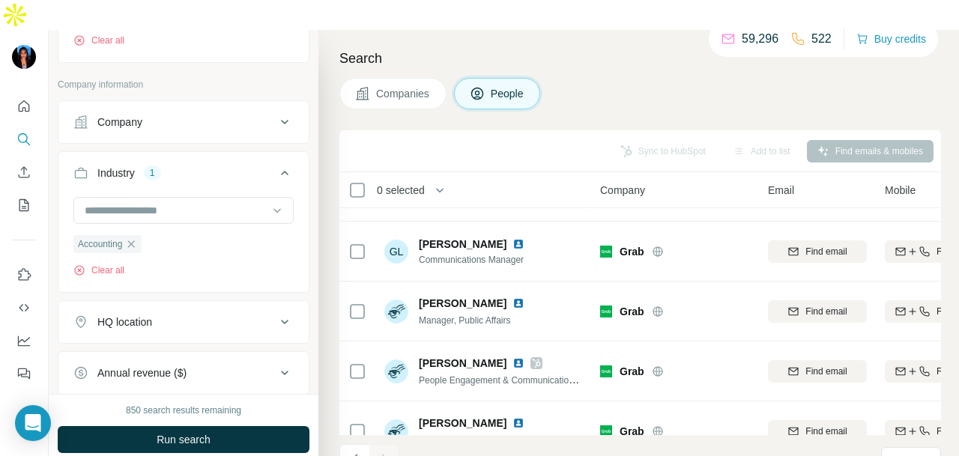
click at [201, 432] on span "Run search" at bounding box center [184, 439] width 54 height 15
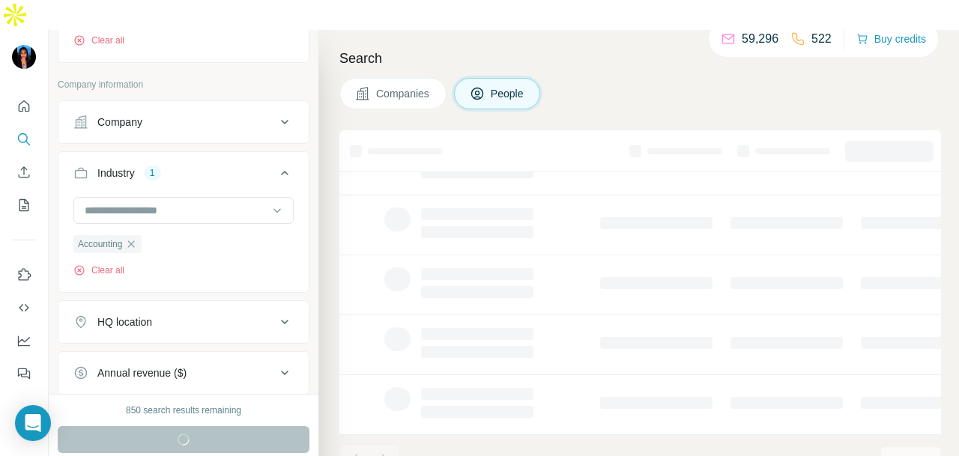
scroll to position [376, 0]
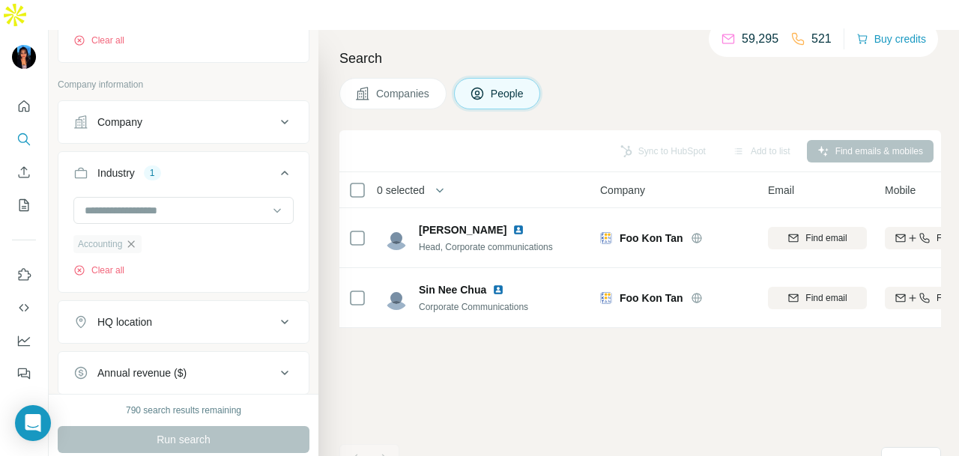
click at [132, 240] on icon "button" at bounding box center [131, 243] width 7 height 7
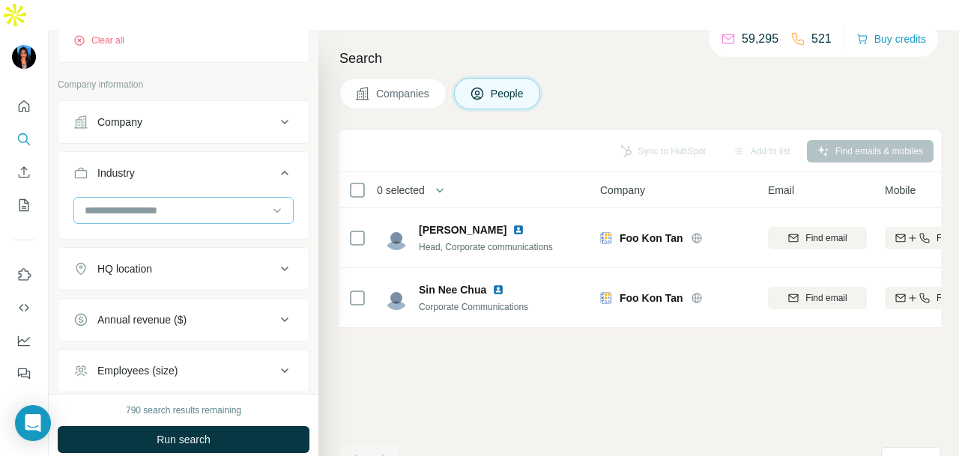
click at [225, 202] on input at bounding box center [175, 210] width 185 height 16
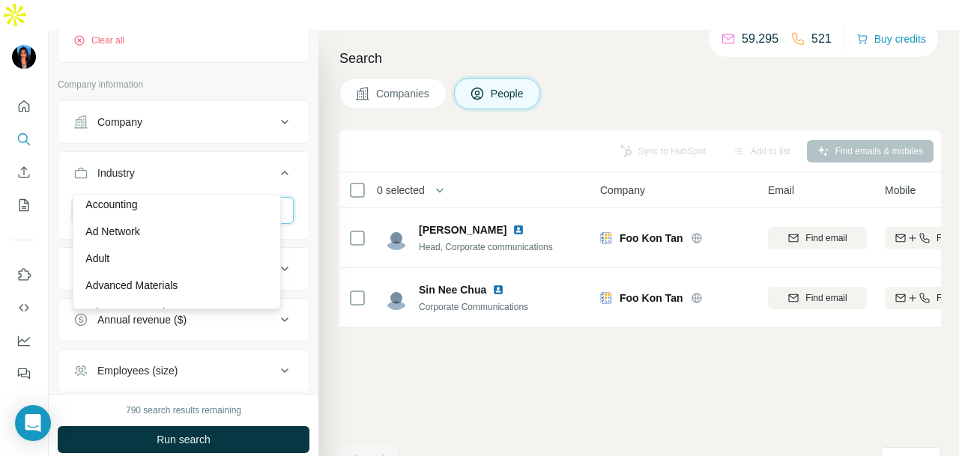
scroll to position [75, 0]
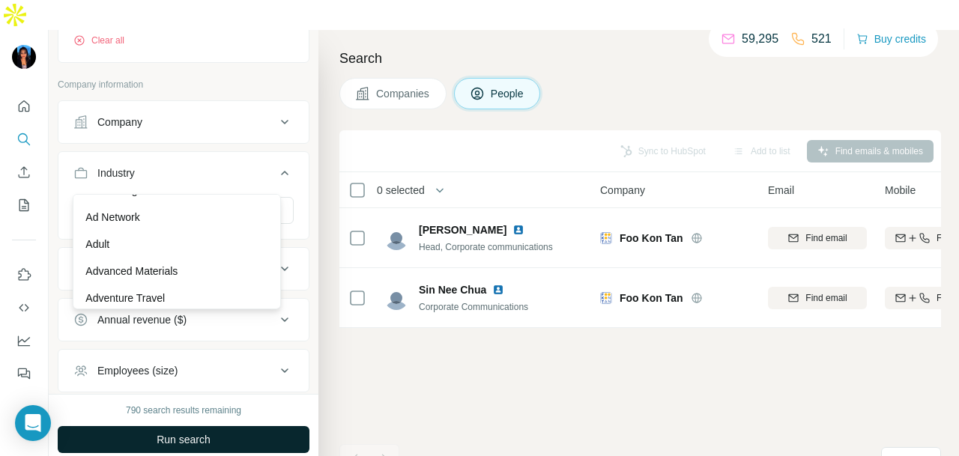
drag, startPoint x: 190, startPoint y: 273, endPoint x: 215, endPoint y: 422, distance: 151.1
click at [191, 272] on div "Advanced Materials" at bounding box center [176, 271] width 183 height 15
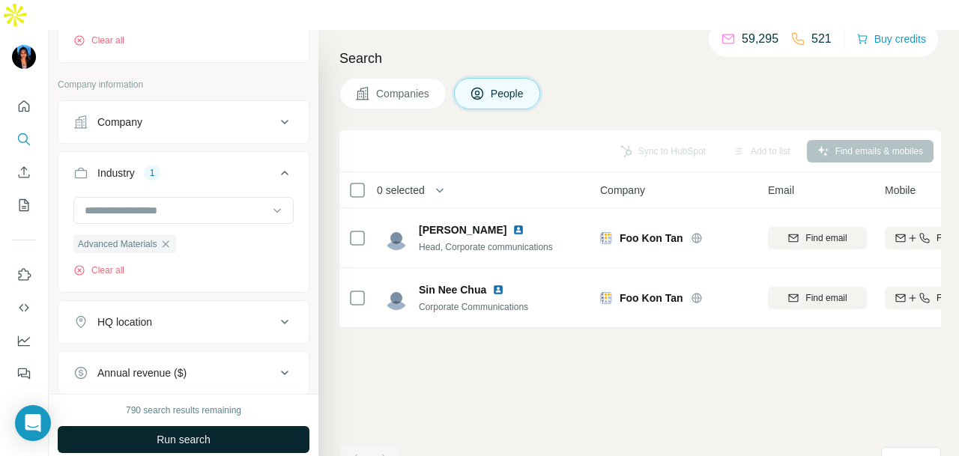
click at [219, 426] on button "Run search" at bounding box center [184, 439] width 252 height 27
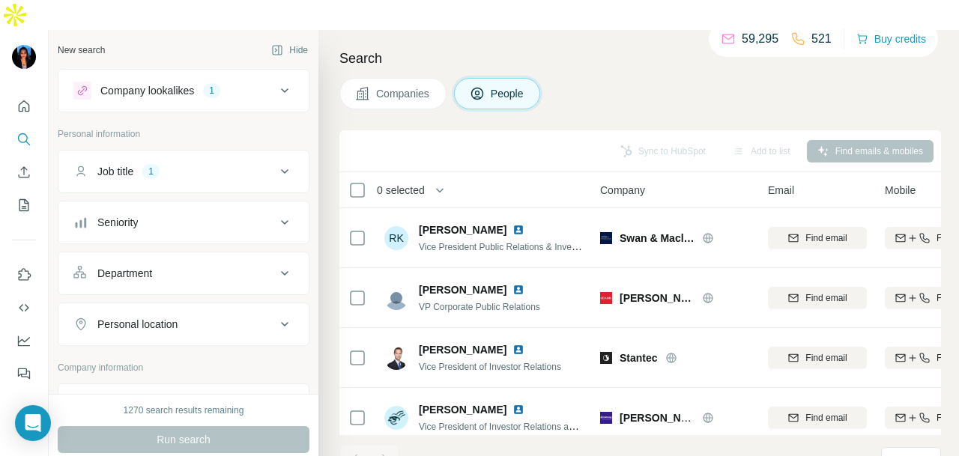
click at [178, 266] on div "Department" at bounding box center [174, 273] width 202 height 15
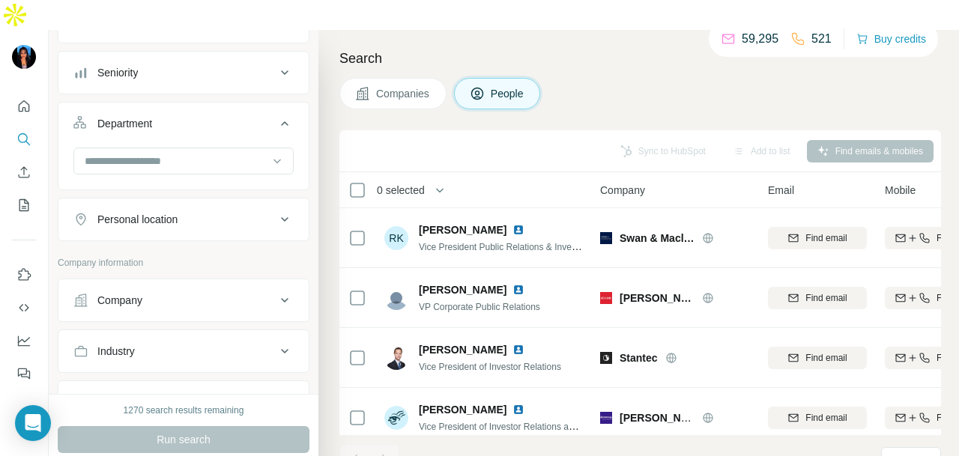
click at [187, 201] on button "Personal location" at bounding box center [183, 219] width 250 height 36
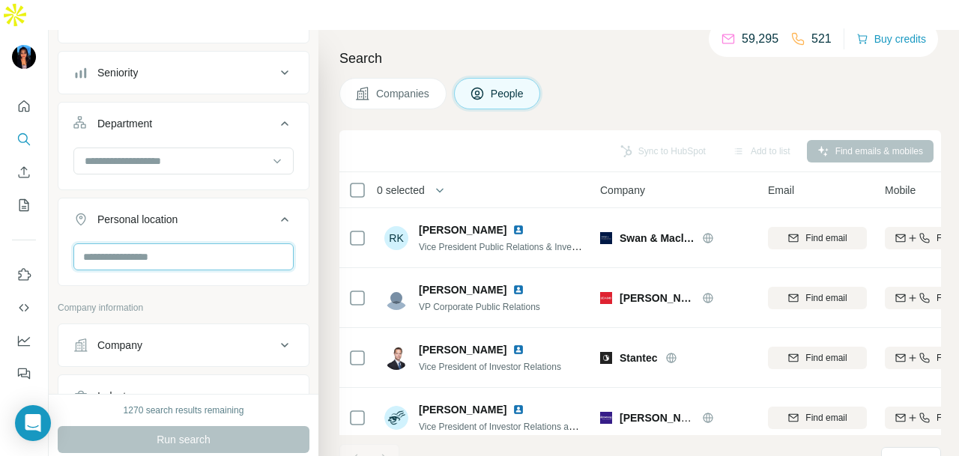
click at [190, 243] on input "text" at bounding box center [183, 256] width 220 height 27
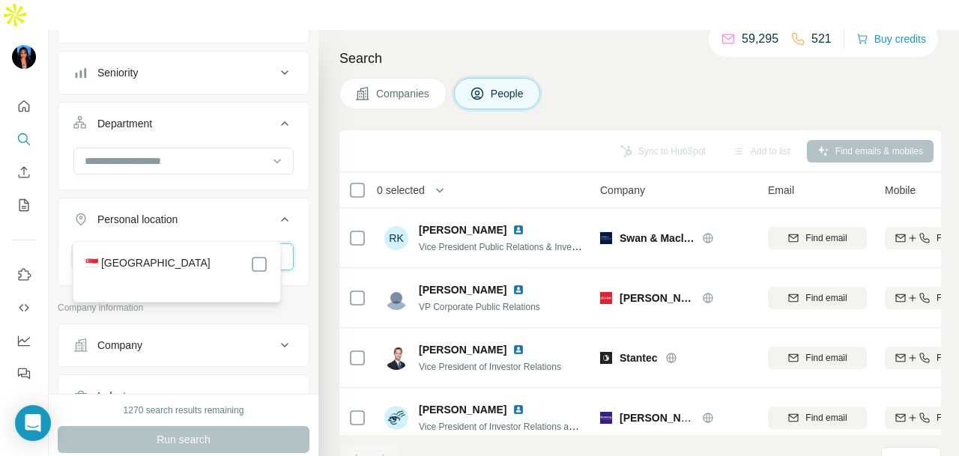
type input "****"
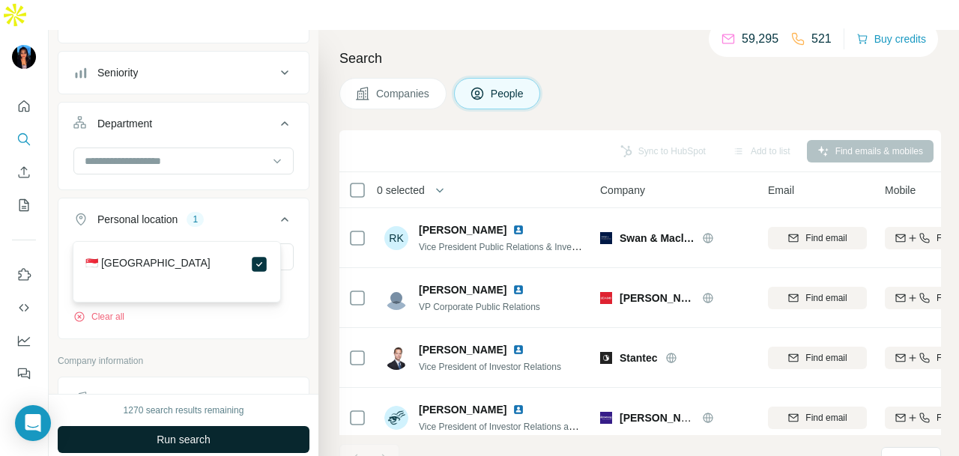
click at [244, 426] on button "Run search" at bounding box center [184, 439] width 252 height 27
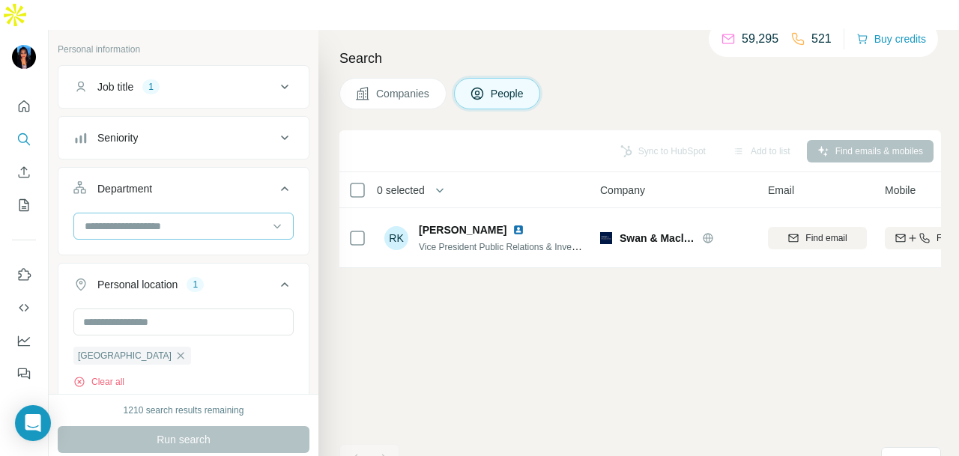
scroll to position [67, 0]
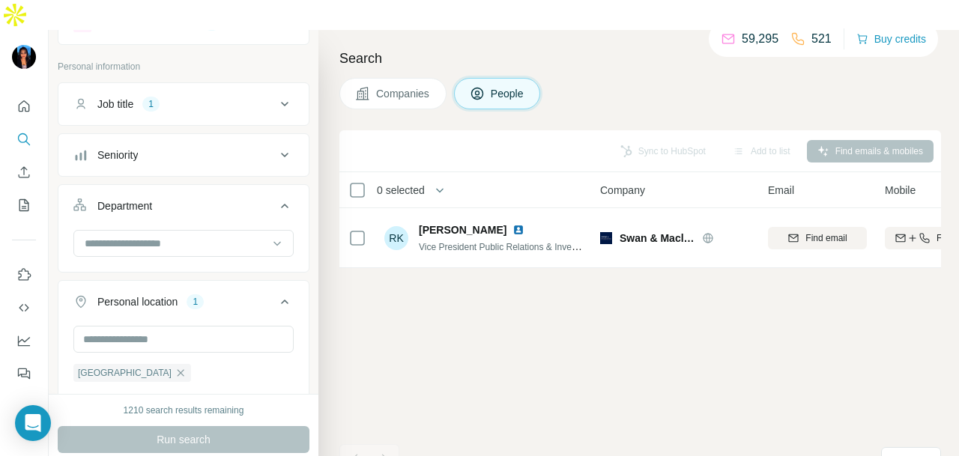
click at [193, 97] on div "Job title 1" at bounding box center [174, 104] width 202 height 15
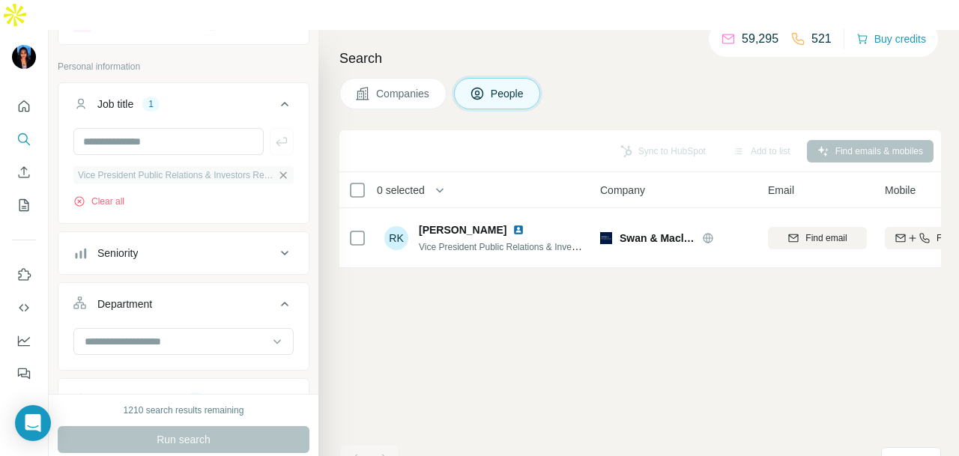
click at [277, 169] on icon "button" at bounding box center [283, 175] width 12 height 12
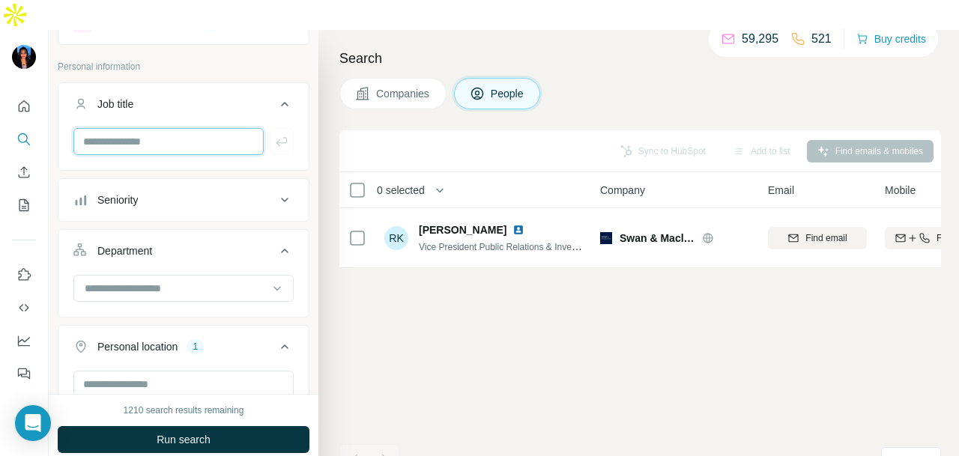
click at [188, 128] on input "text" at bounding box center [168, 141] width 190 height 27
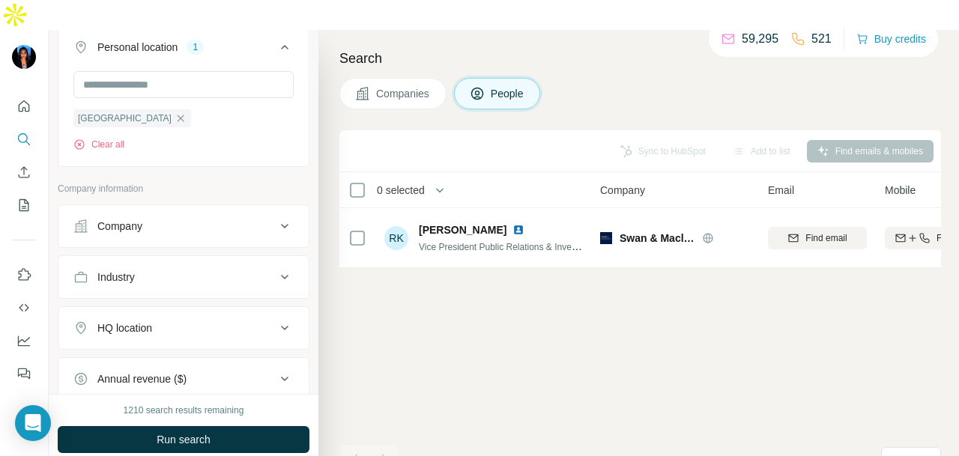
scroll to position [562, 0]
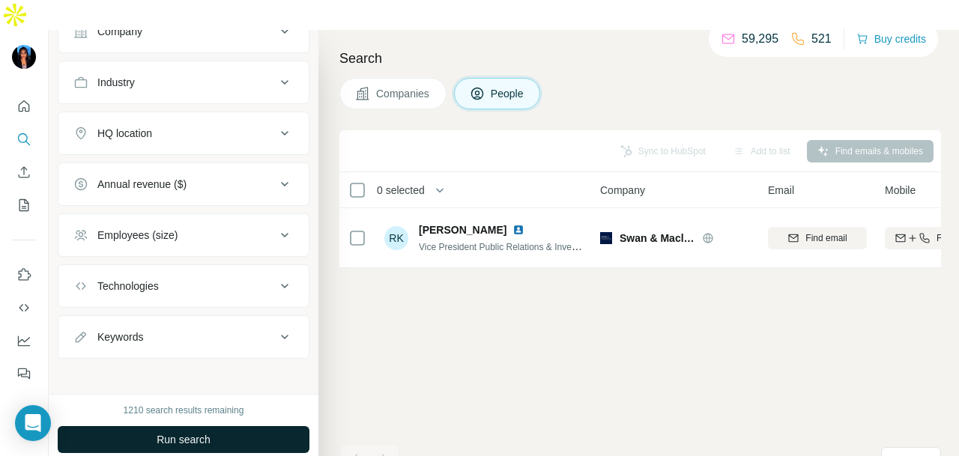
type input "**********"
click at [217, 426] on button "Run search" at bounding box center [184, 439] width 252 height 27
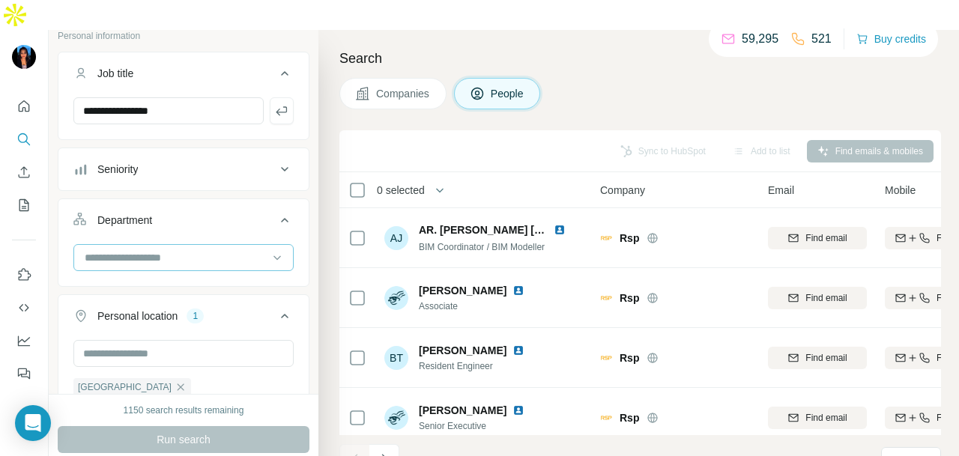
scroll to position [75, 0]
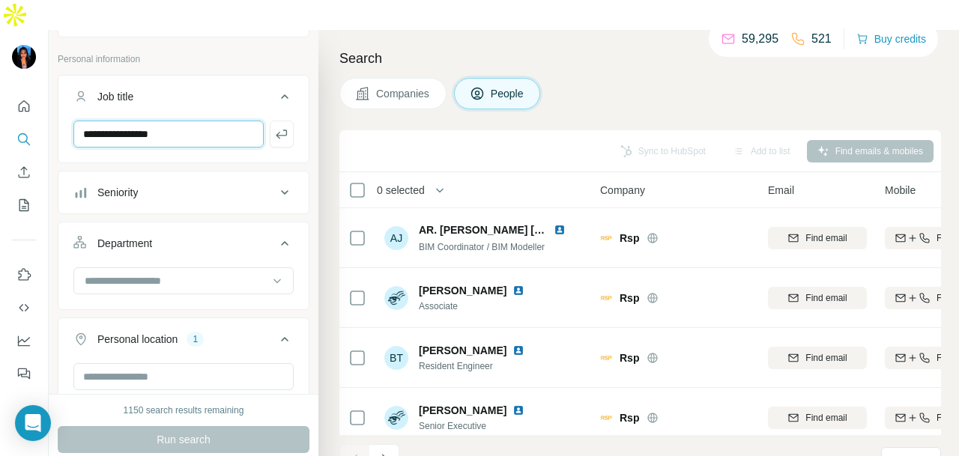
click at [165, 121] on input "**********" at bounding box center [168, 134] width 190 height 27
click at [193, 273] on input at bounding box center [175, 281] width 185 height 16
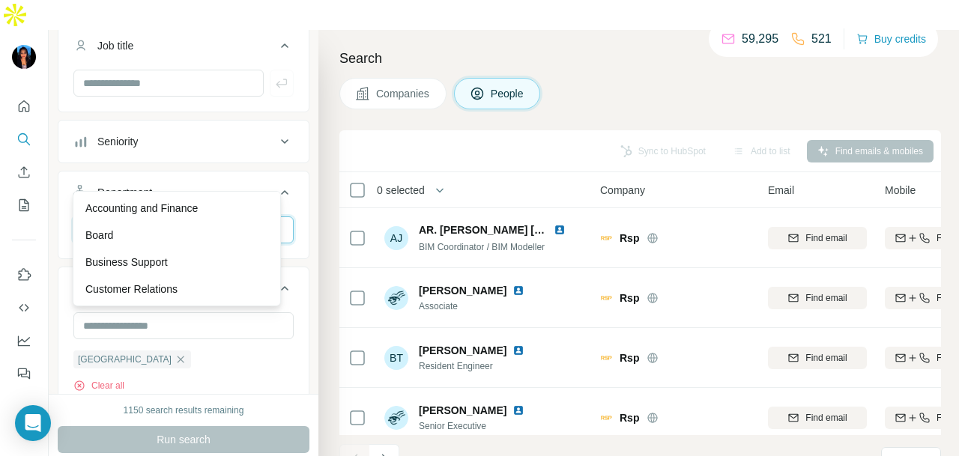
scroll to position [150, 0]
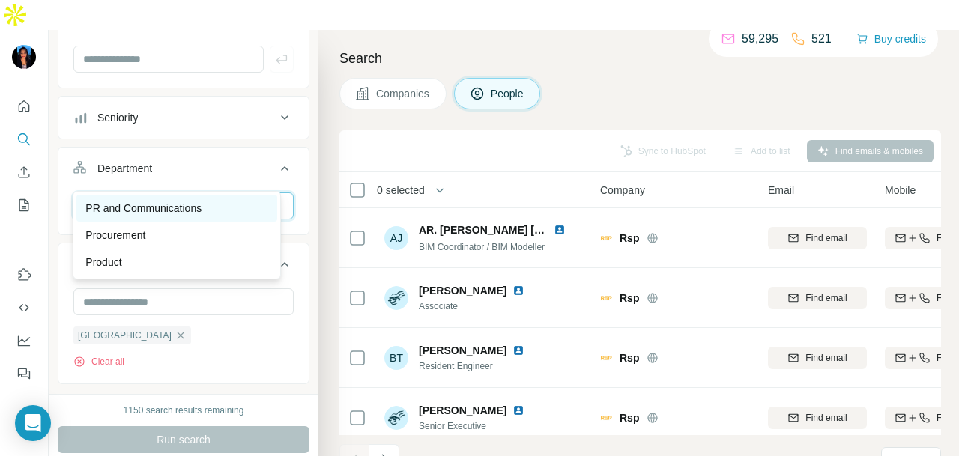
type input "**"
click at [201, 206] on p "PR and Communications" at bounding box center [143, 208] width 116 height 15
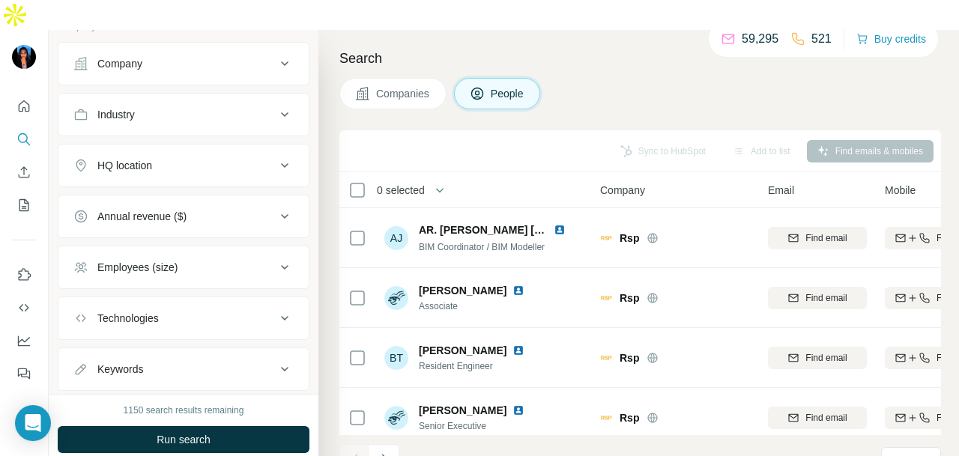
scroll to position [599, 0]
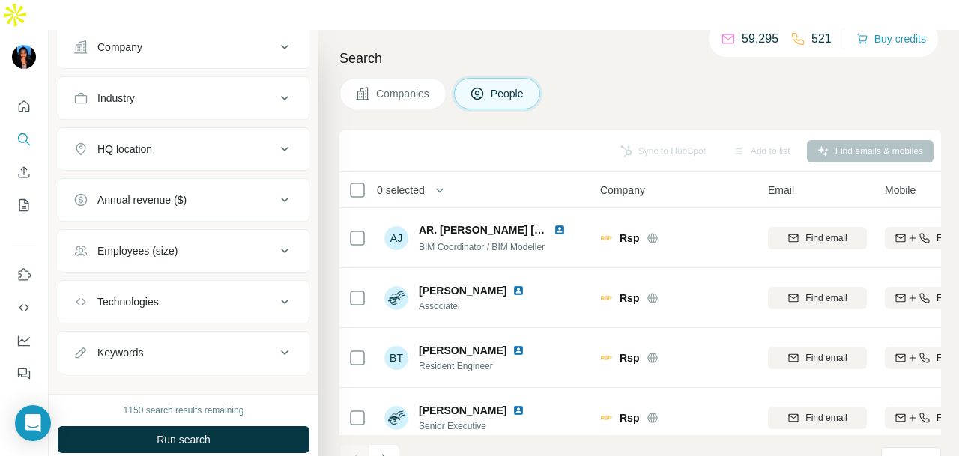
drag, startPoint x: 211, startPoint y: 72, endPoint x: 201, endPoint y: 130, distance: 58.6
click at [216, 91] on div "Industry" at bounding box center [174, 98] width 202 height 15
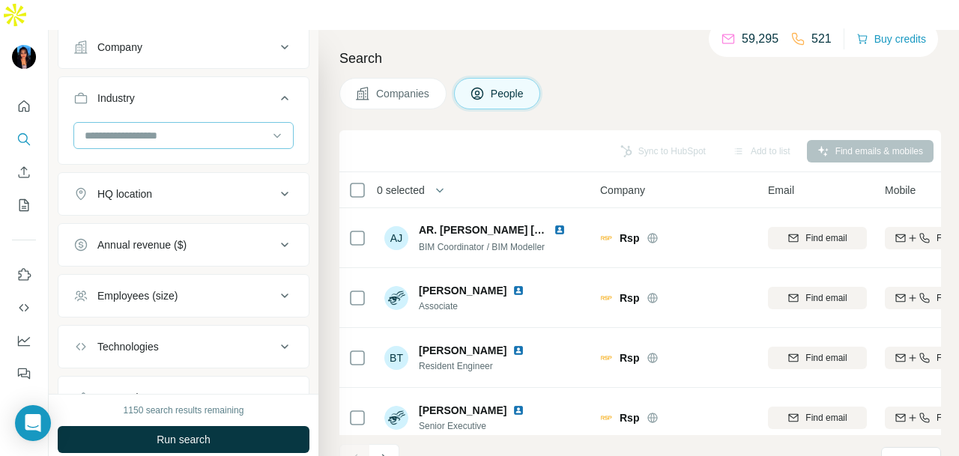
click at [228, 127] on input at bounding box center [175, 135] width 185 height 16
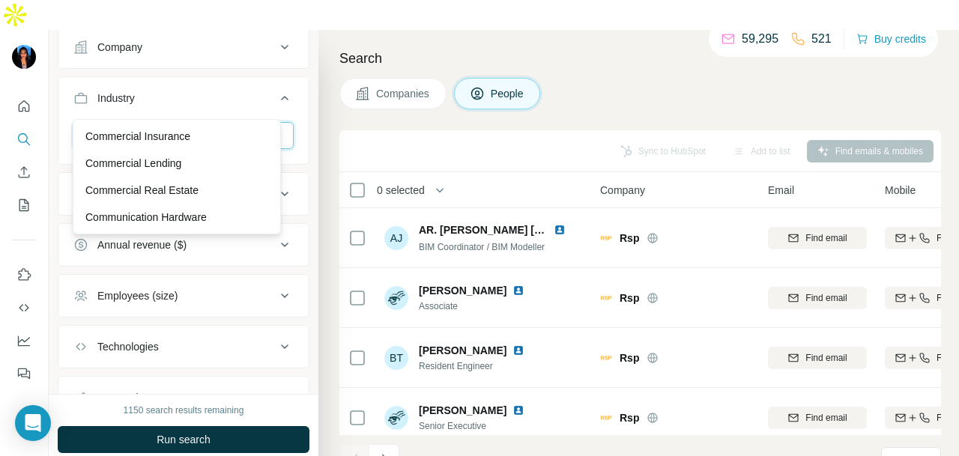
scroll to position [2771, 0]
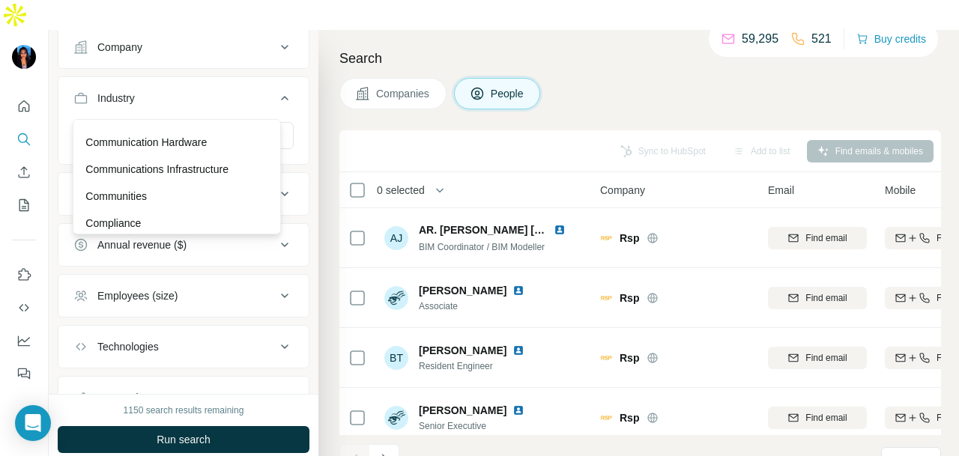
click at [214, 177] on p "Communications Infrastructure" at bounding box center [156, 169] width 143 height 15
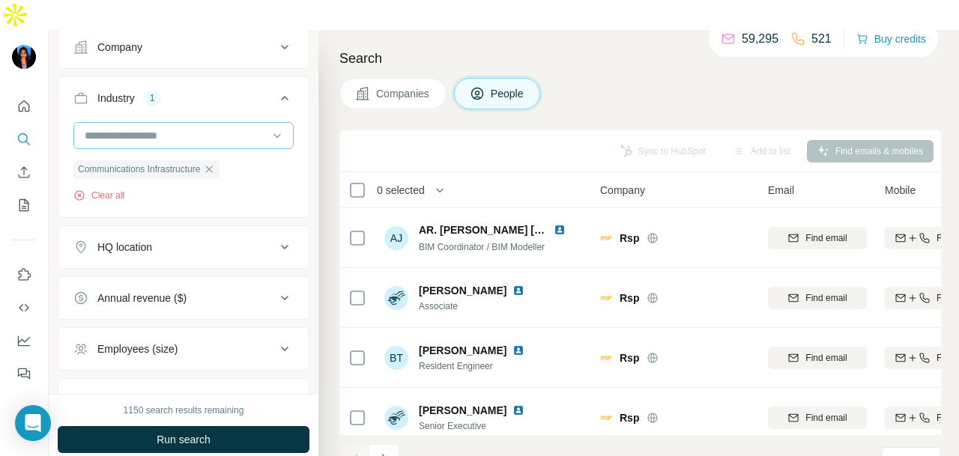
click at [249, 127] on input at bounding box center [175, 135] width 185 height 16
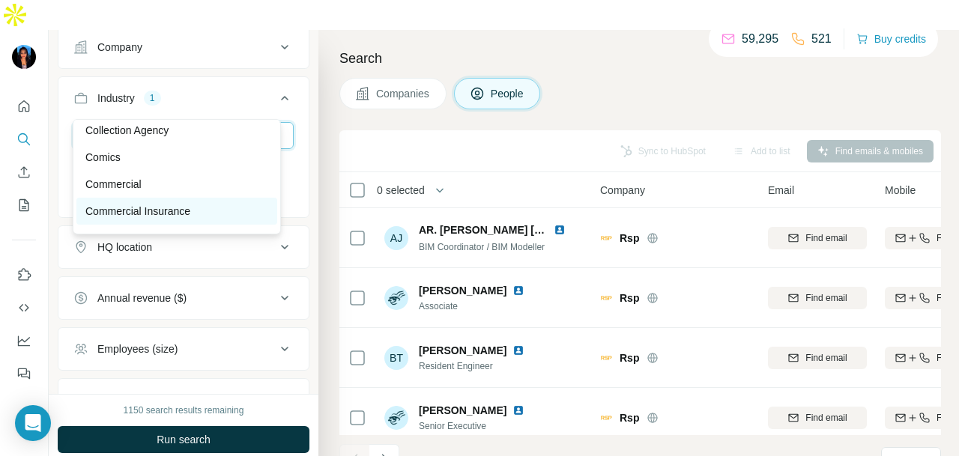
scroll to position [2697, 0]
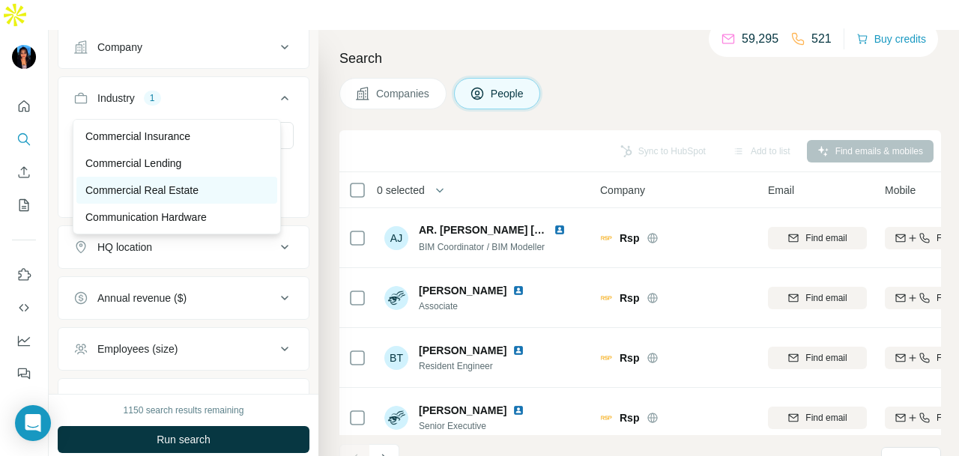
click at [213, 198] on div "Commercial Real Estate" at bounding box center [176, 190] width 183 height 15
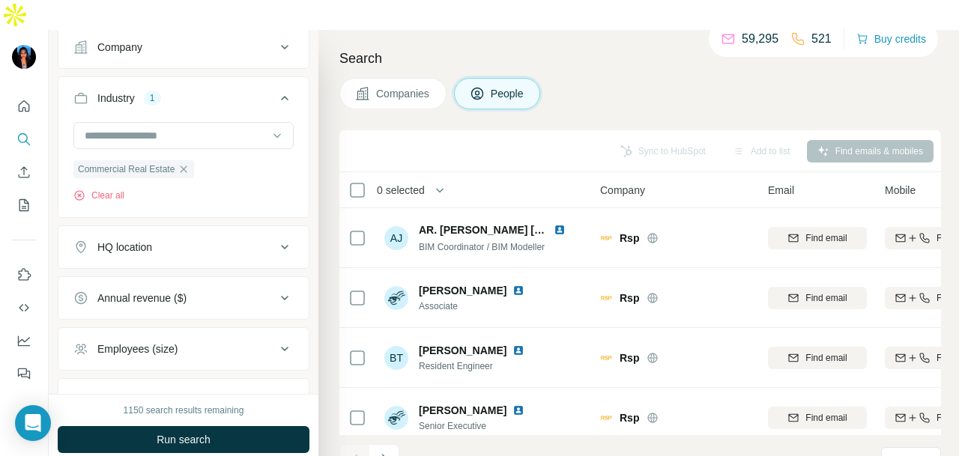
click at [222, 426] on button "Run search" at bounding box center [184, 439] width 252 height 27
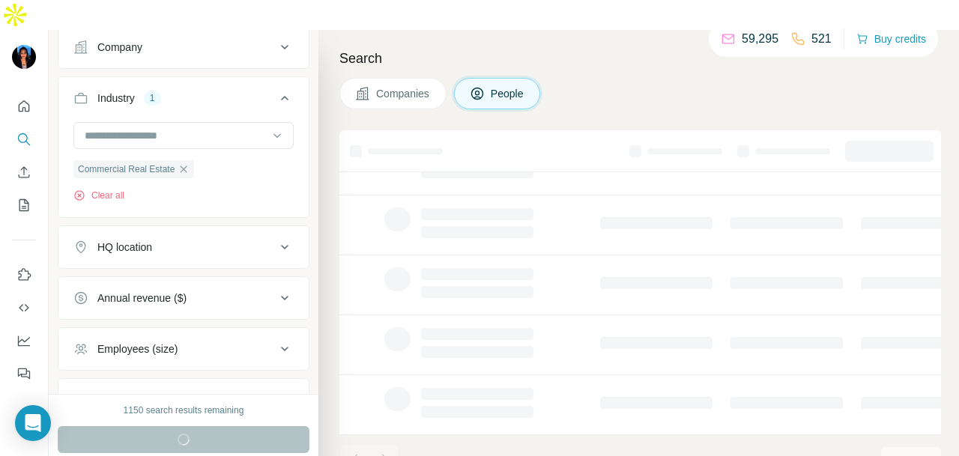
scroll to position [376, 0]
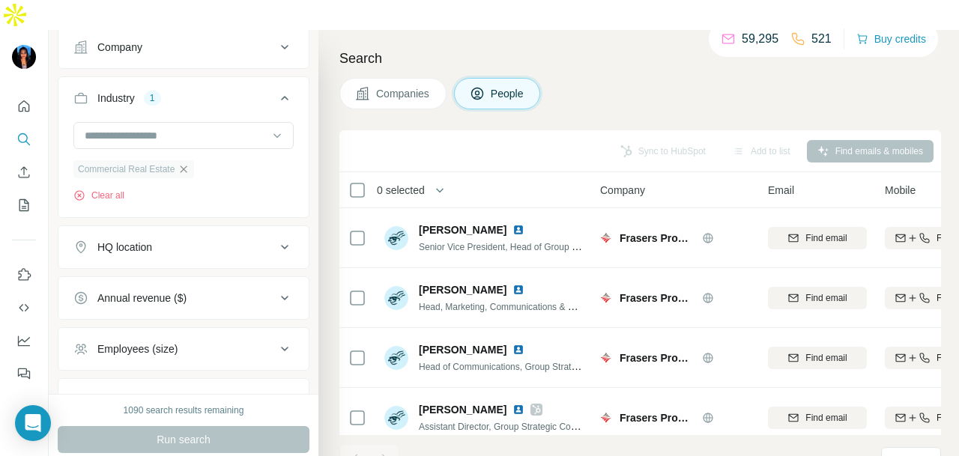
click at [190, 163] on icon "button" at bounding box center [184, 169] width 12 height 12
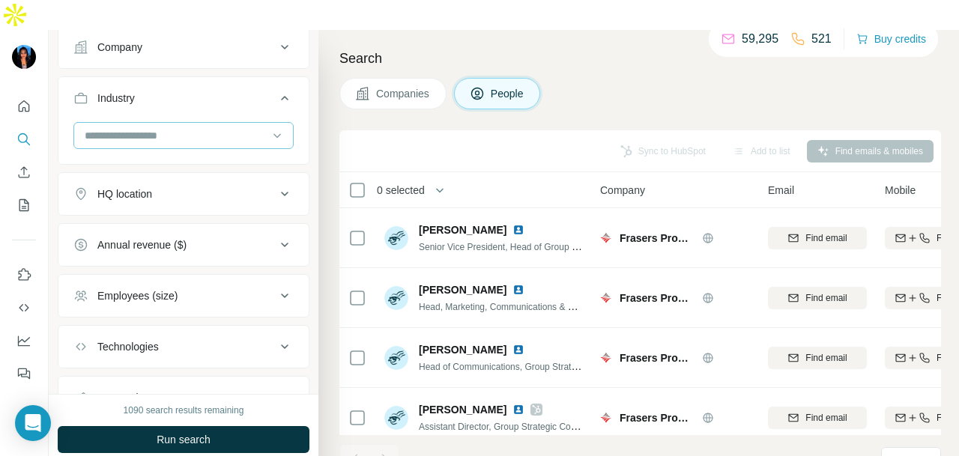
click at [233, 127] on input at bounding box center [175, 135] width 185 height 16
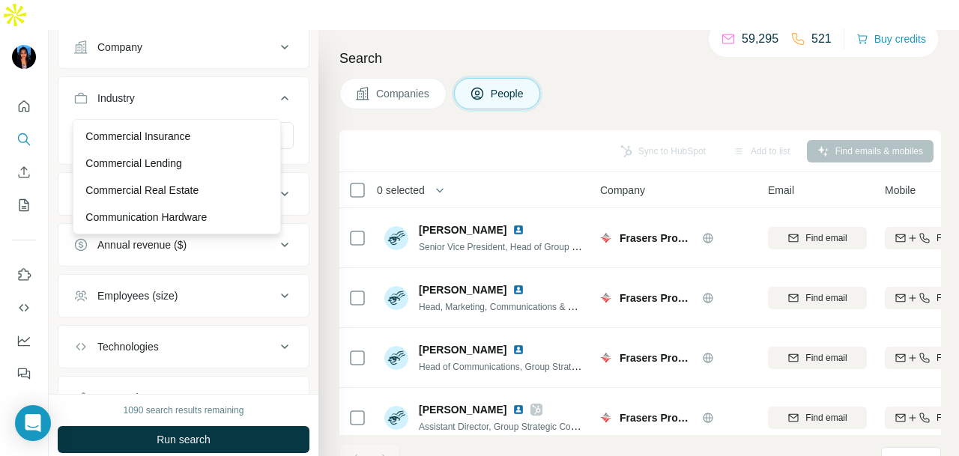
drag, startPoint x: 224, startPoint y: 155, endPoint x: 260, endPoint y: 368, distance: 215.7
click at [225, 144] on div "Commercial Insurance" at bounding box center [176, 136] width 183 height 15
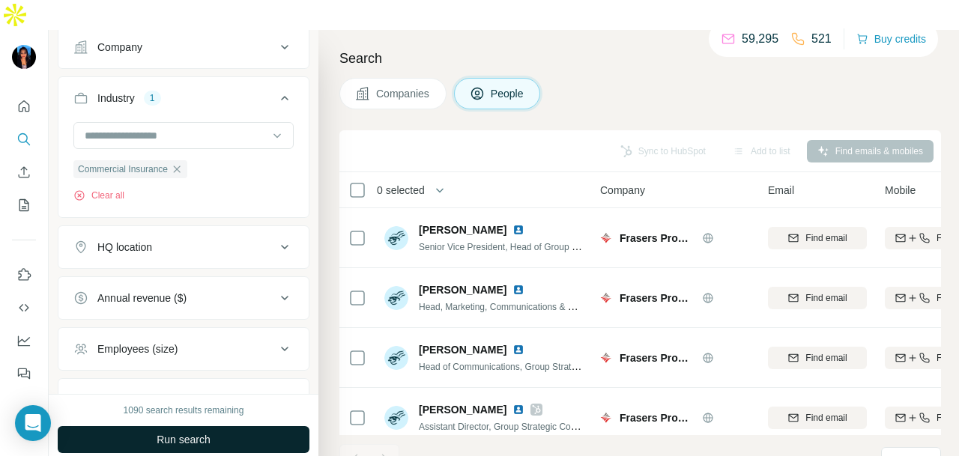
click at [250, 426] on button "Run search" at bounding box center [184, 439] width 252 height 27
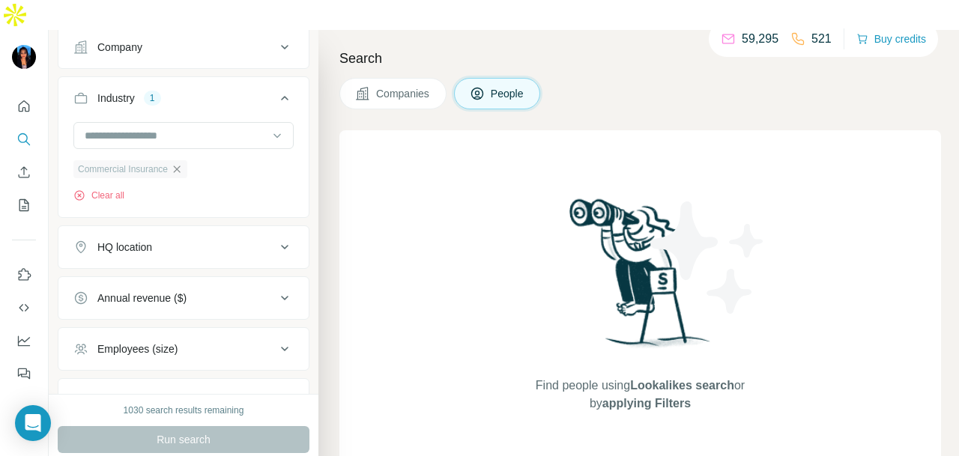
click at [181, 163] on icon "button" at bounding box center [177, 169] width 12 height 12
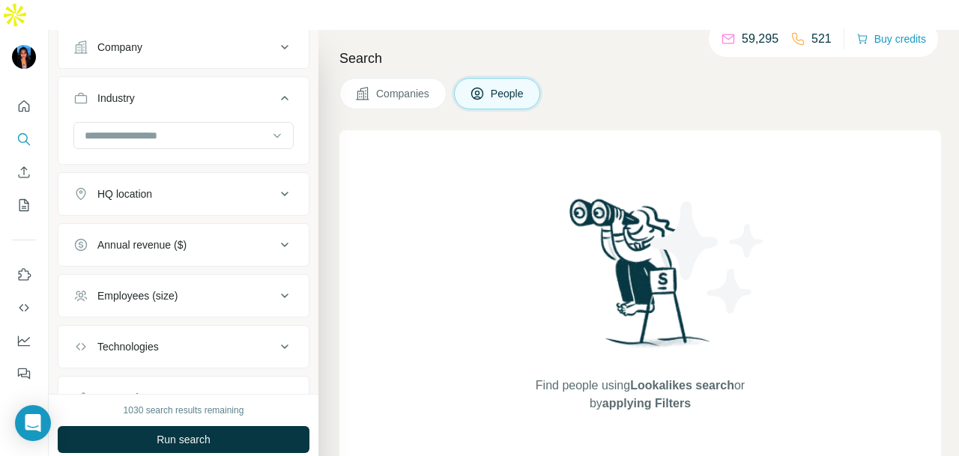
click at [232, 127] on input at bounding box center [175, 135] width 185 height 16
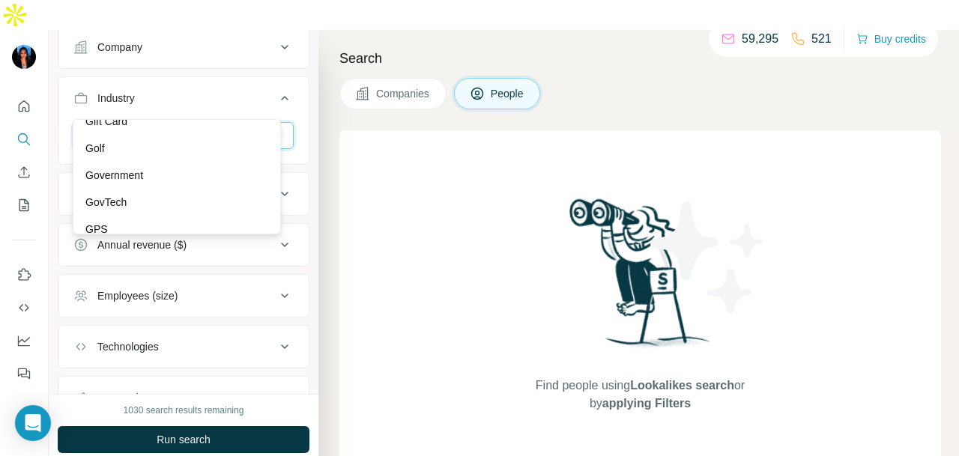
scroll to position [6966, 0]
click at [223, 108] on div "Government" at bounding box center [176, 100] width 183 height 15
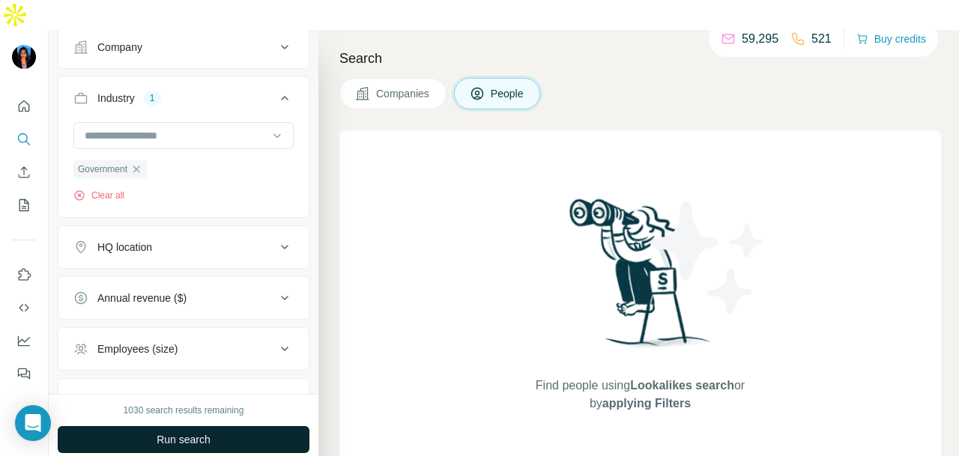
click at [211, 426] on button "Run search" at bounding box center [184, 439] width 252 height 27
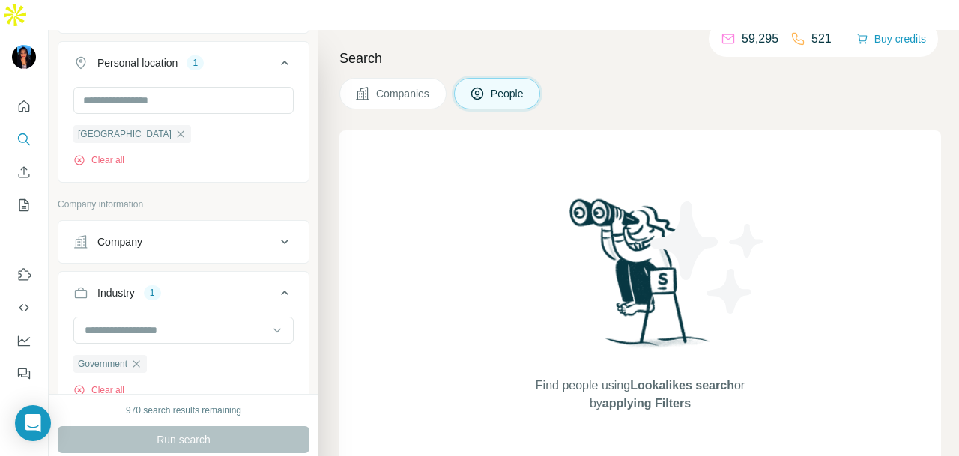
scroll to position [488, 0]
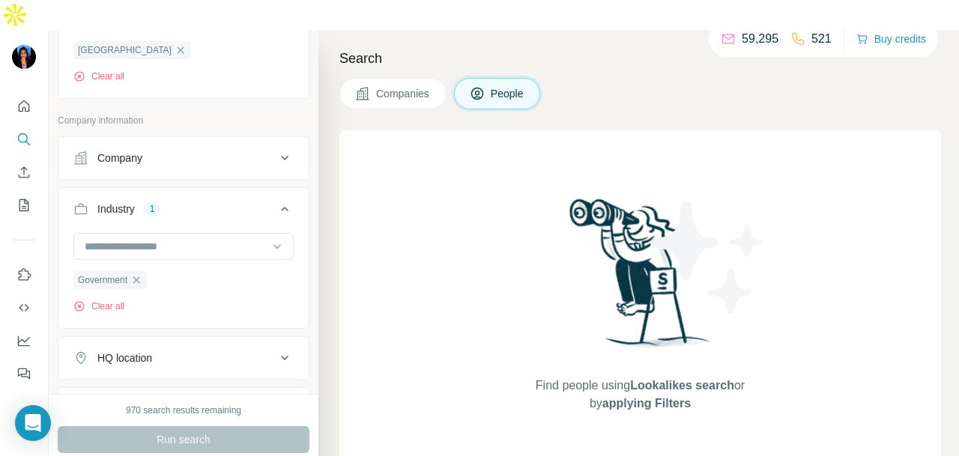
click at [141, 270] on div "Government Clear all" at bounding box center [109, 291] width 73 height 43
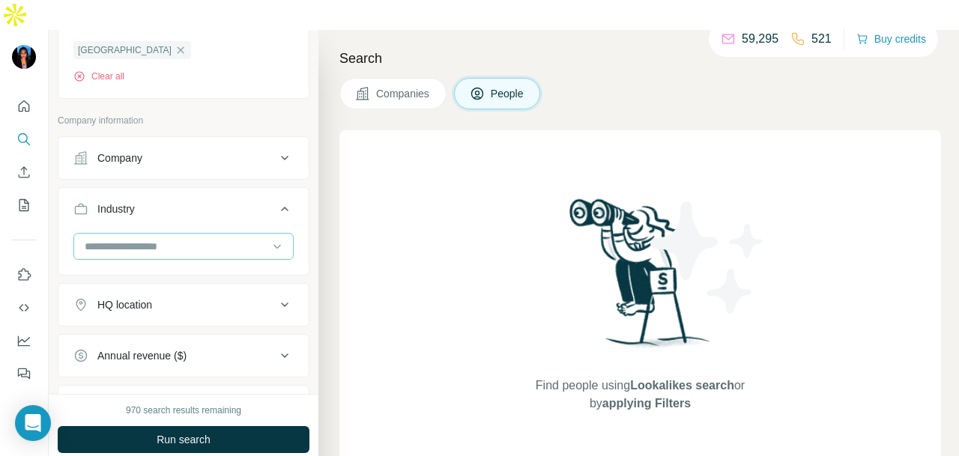
click at [208, 238] on input at bounding box center [175, 246] width 185 height 16
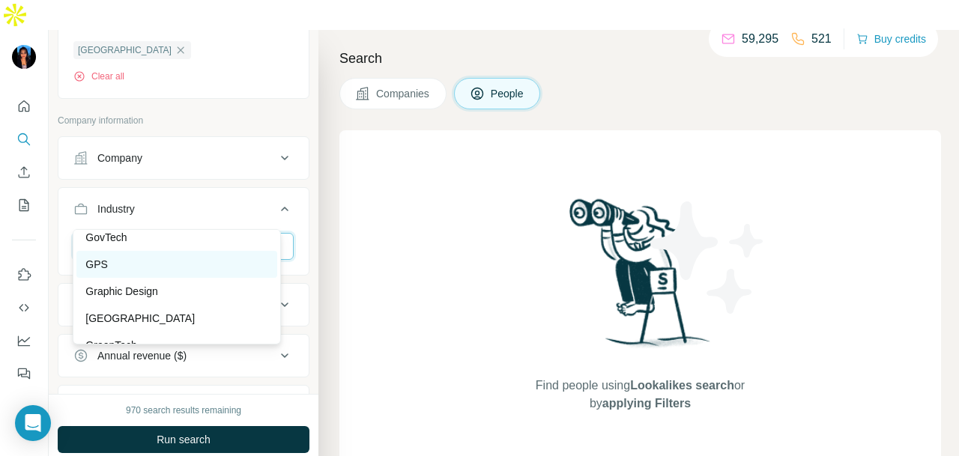
scroll to position [7041, 0]
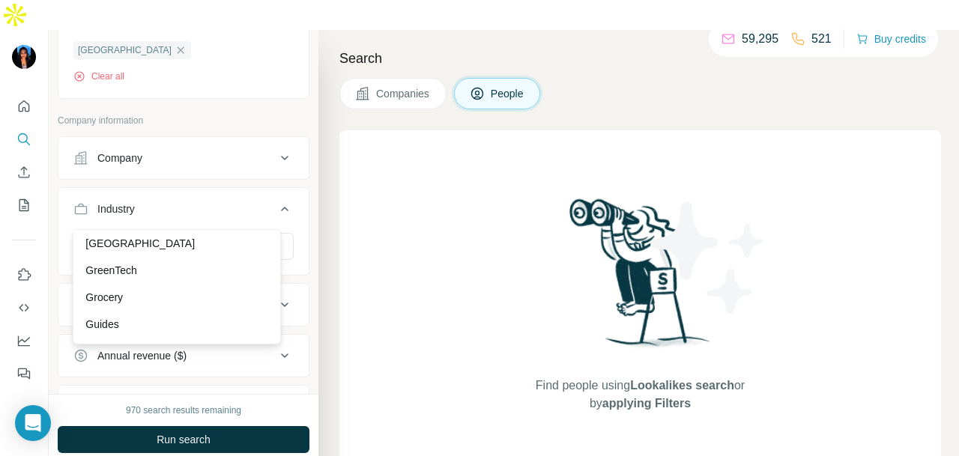
click at [184, 230] on div "Graphic Design" at bounding box center [176, 216] width 201 height 27
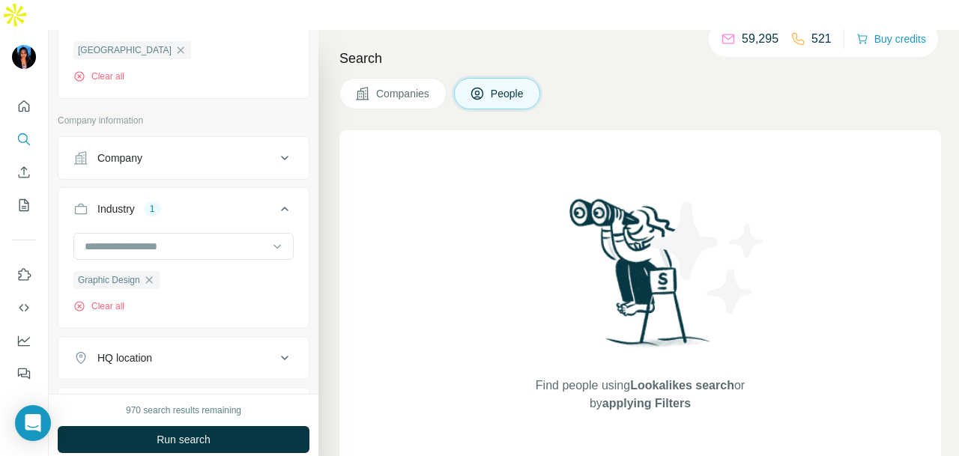
click at [233, 426] on button "Run search" at bounding box center [184, 439] width 252 height 27
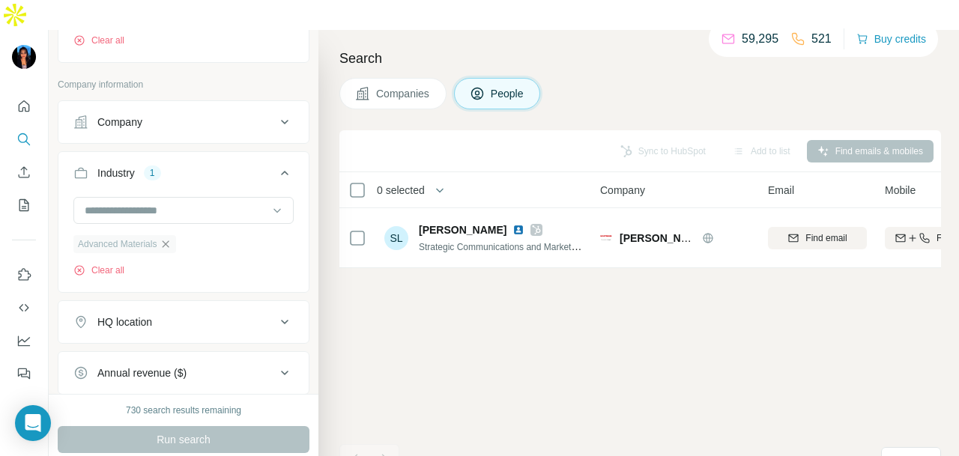
click at [166, 238] on icon "button" at bounding box center [166, 244] width 12 height 12
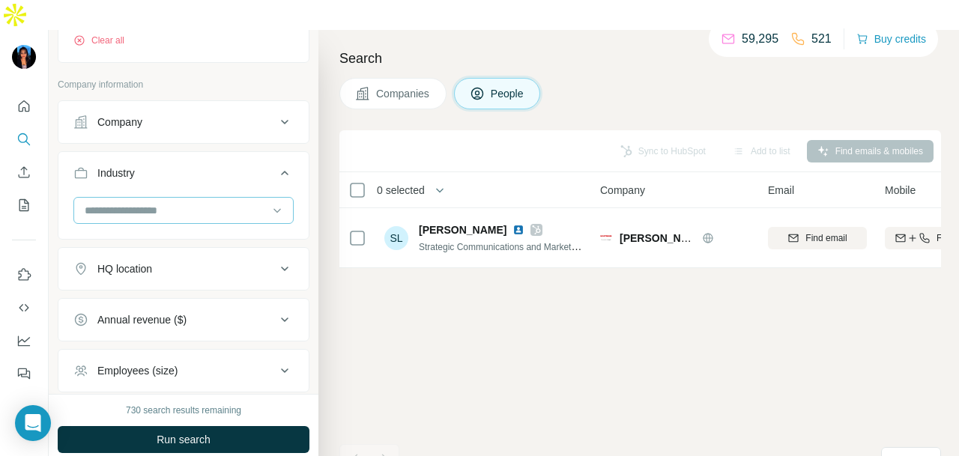
click at [228, 202] on input at bounding box center [175, 210] width 185 height 16
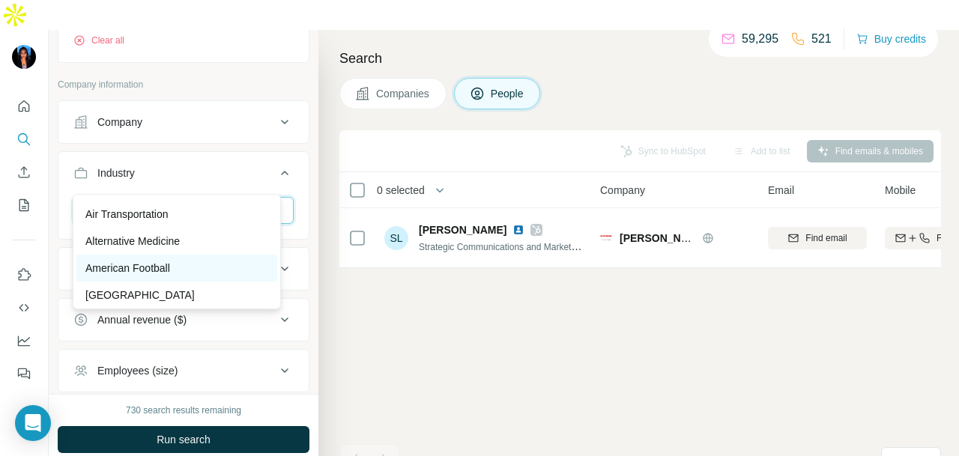
scroll to position [449, 0]
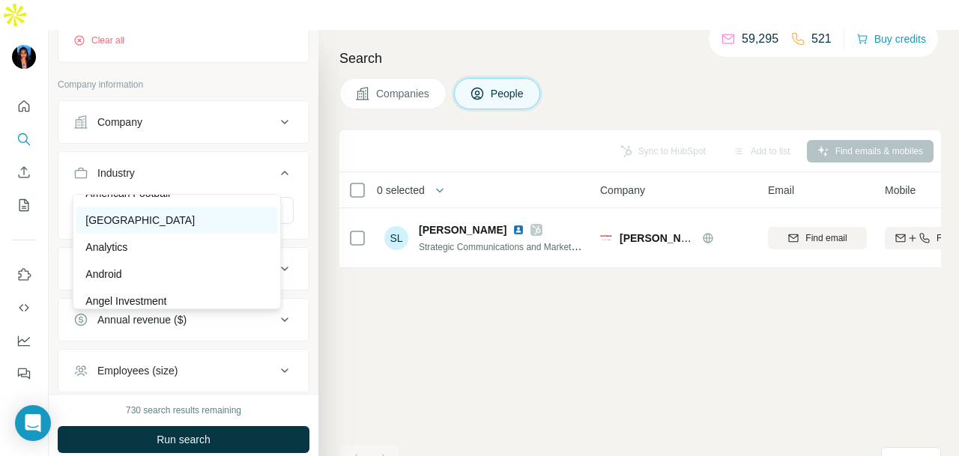
click at [230, 225] on div "[GEOGRAPHIC_DATA]" at bounding box center [176, 220] width 183 height 15
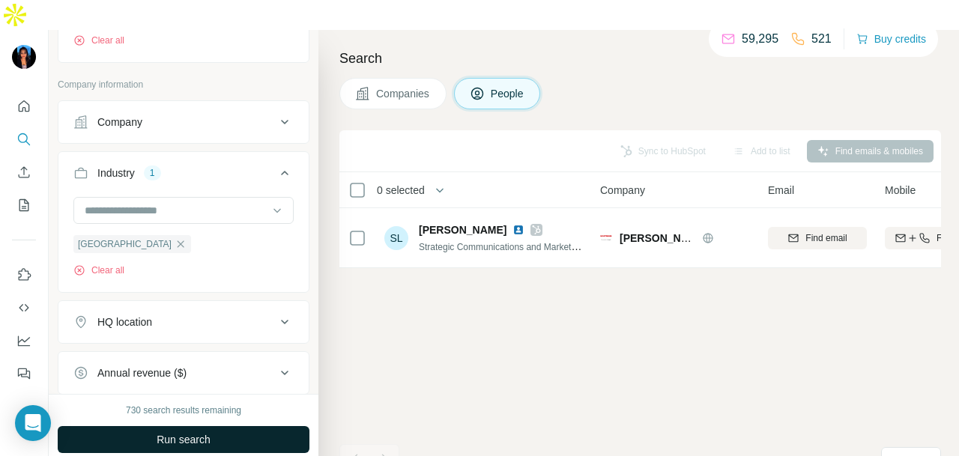
click at [198, 432] on span "Run search" at bounding box center [184, 439] width 54 height 15
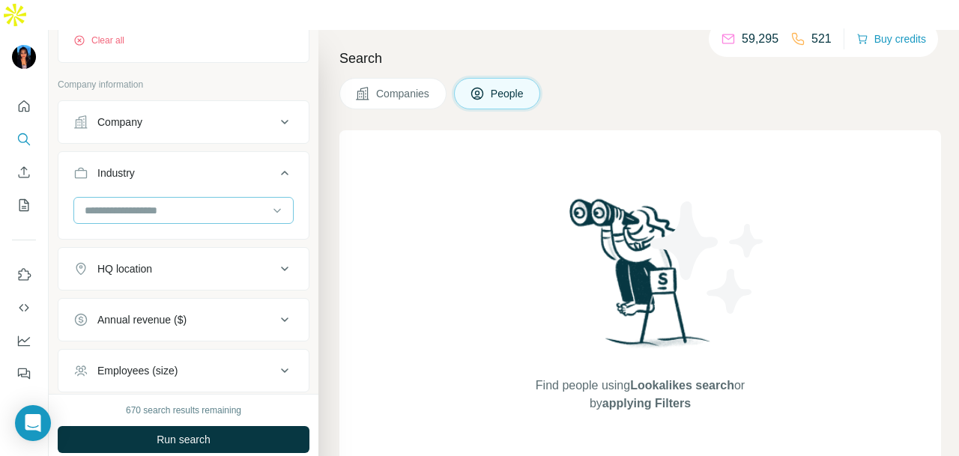
click at [245, 202] on input at bounding box center [175, 210] width 185 height 16
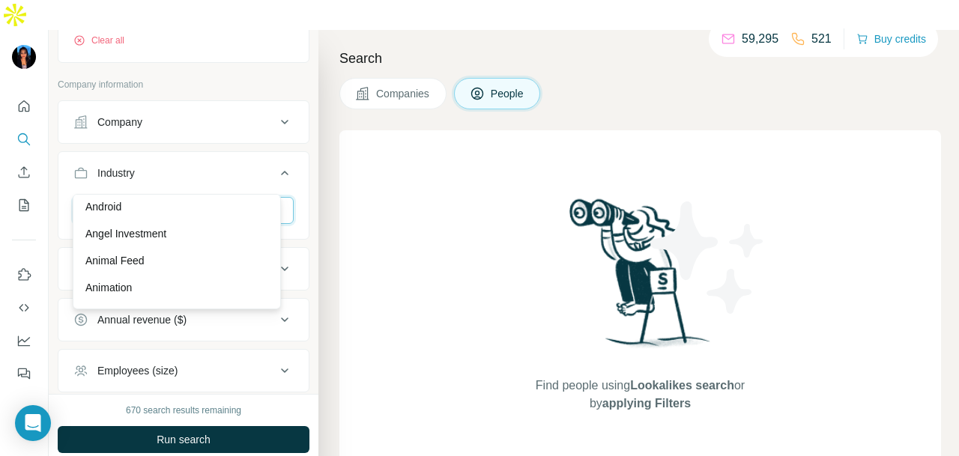
scroll to position [524, 0]
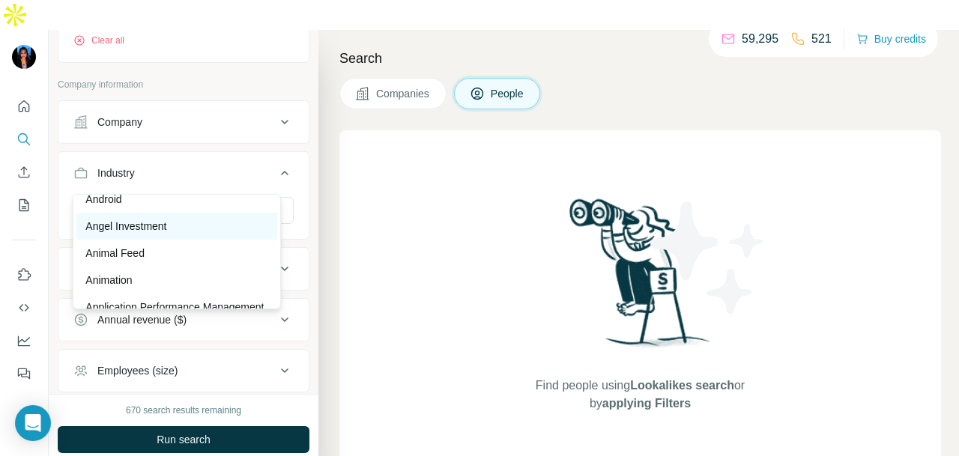
click at [222, 221] on div "Angel Investment" at bounding box center [176, 226] width 183 height 15
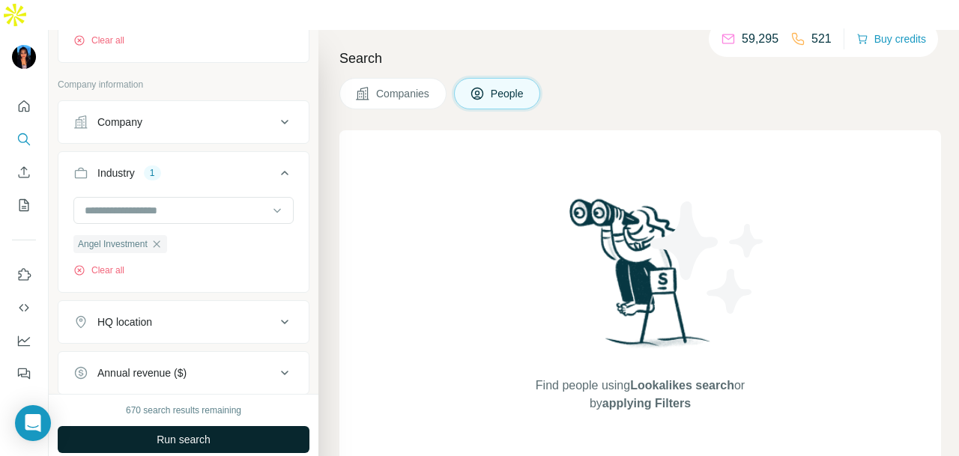
click at [227, 426] on button "Run search" at bounding box center [184, 439] width 252 height 27
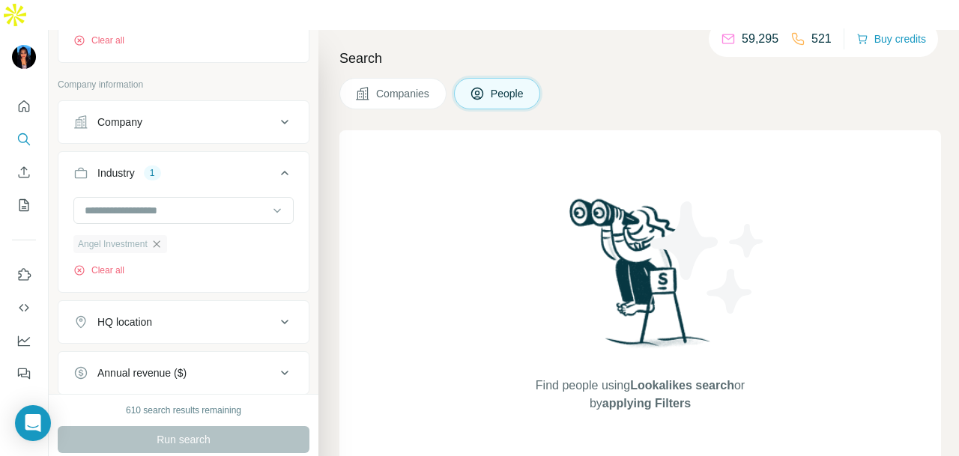
click at [163, 238] on icon "button" at bounding box center [157, 244] width 12 height 12
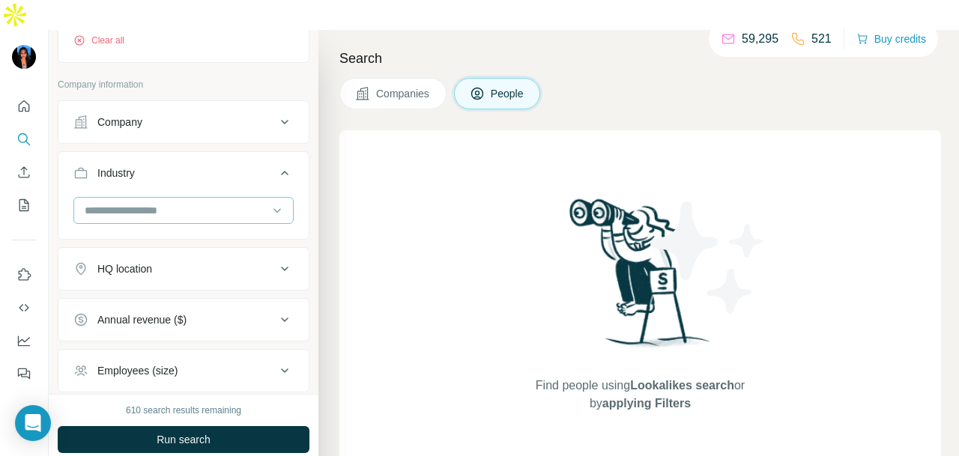
click at [215, 202] on input at bounding box center [175, 210] width 185 height 16
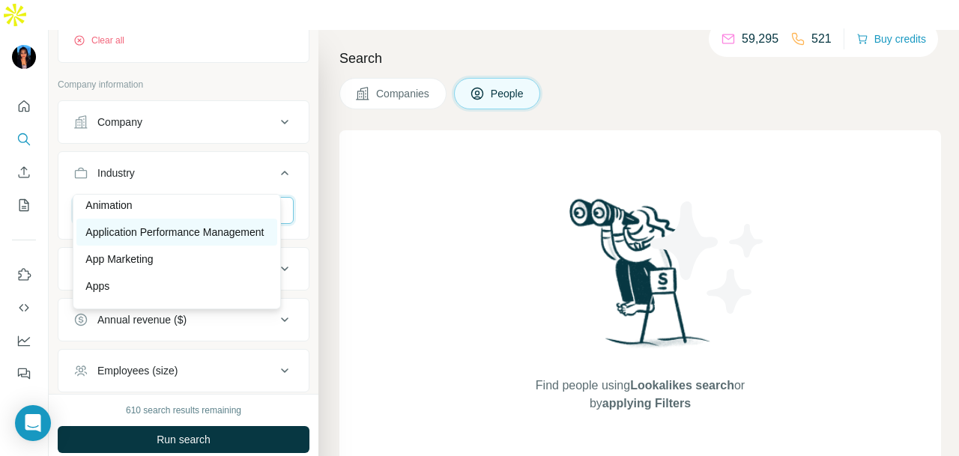
scroll to position [674, 0]
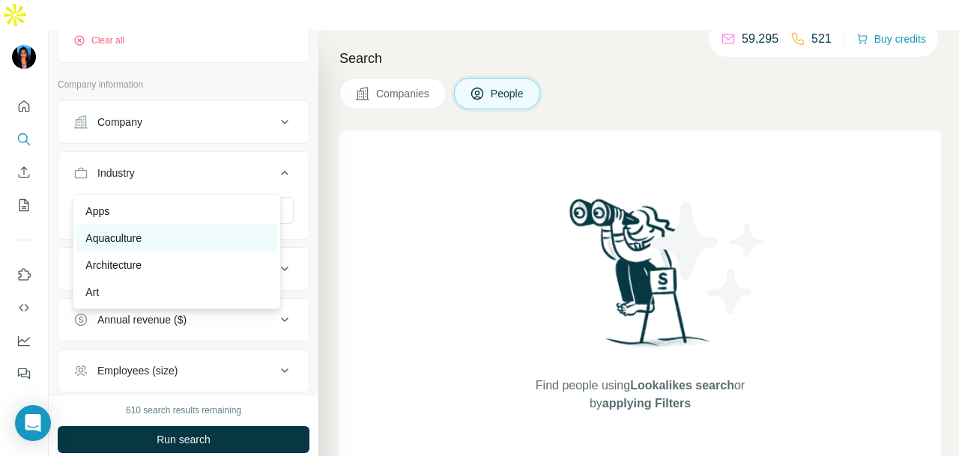
click at [202, 246] on div "Aquaculture" at bounding box center [176, 238] width 183 height 15
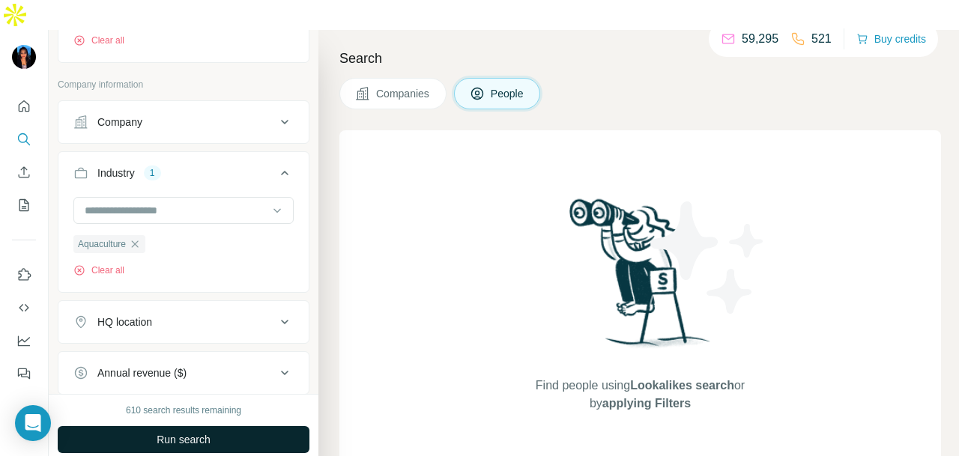
click at [206, 432] on span "Run search" at bounding box center [184, 439] width 54 height 15
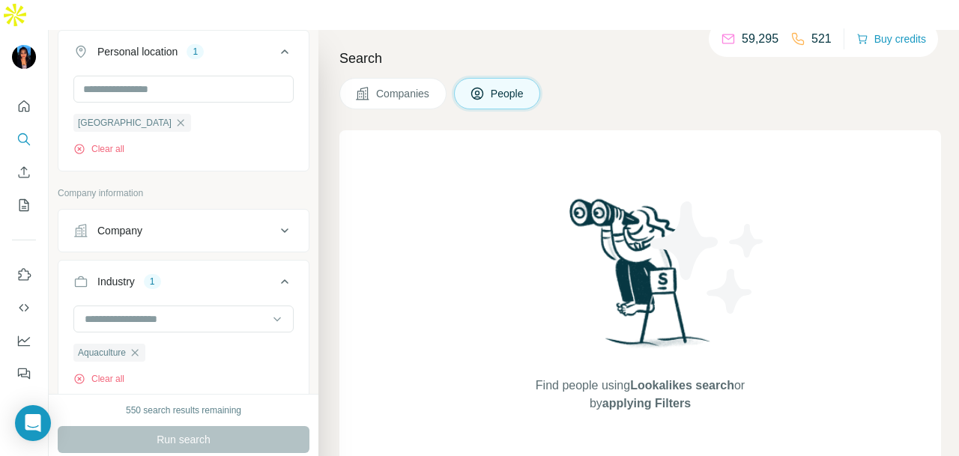
scroll to position [449, 0]
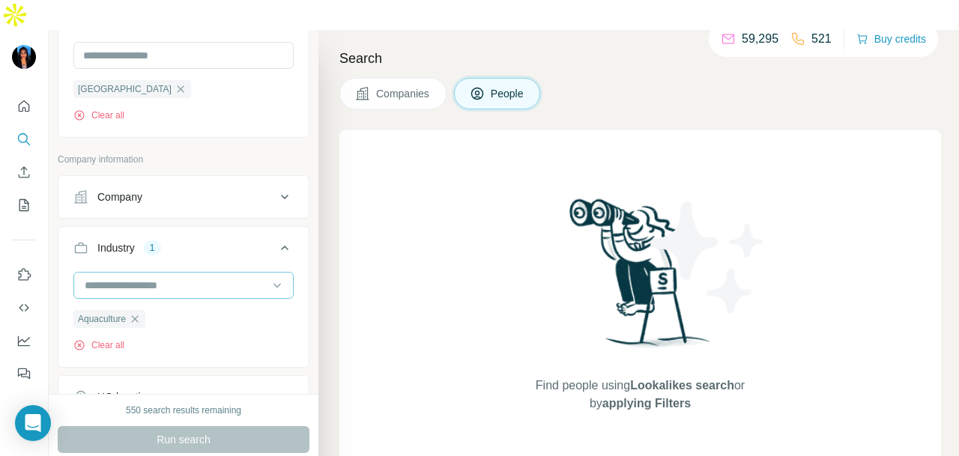
drag, startPoint x: 139, startPoint y: 285, endPoint x: 193, endPoint y: 251, distance: 63.4
click at [139, 313] on icon "button" at bounding box center [135, 319] width 12 height 12
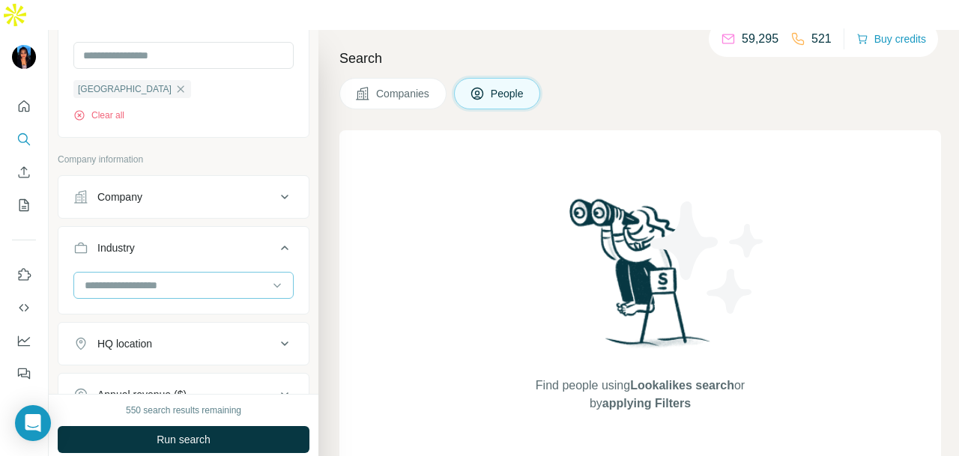
click at [193, 277] on input at bounding box center [175, 285] width 185 height 16
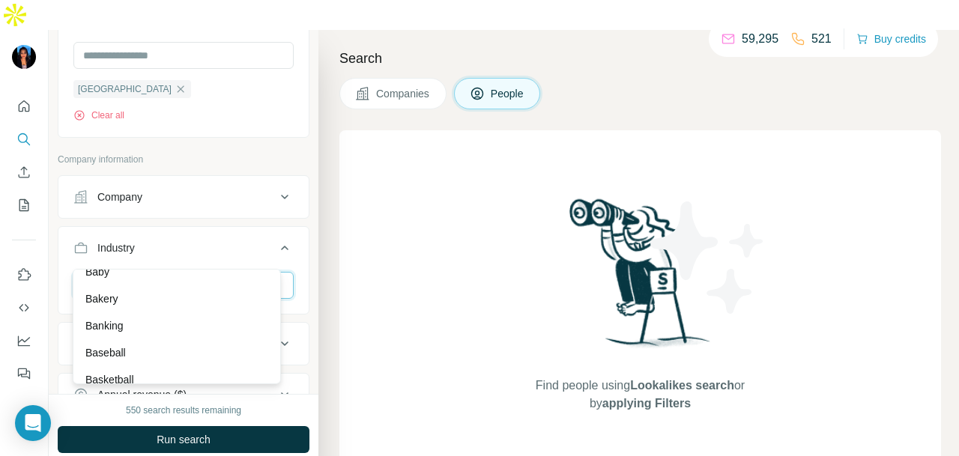
scroll to position [1124, 0]
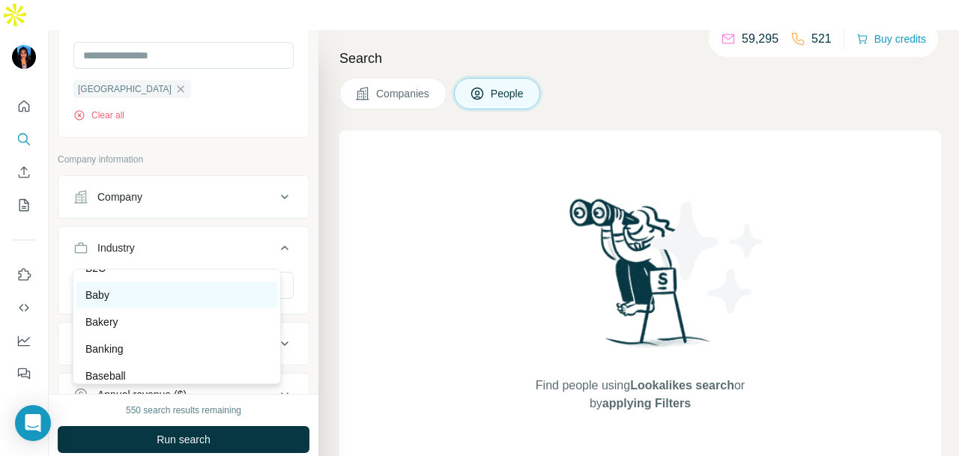
click at [177, 301] on div "Baby" at bounding box center [176, 295] width 201 height 27
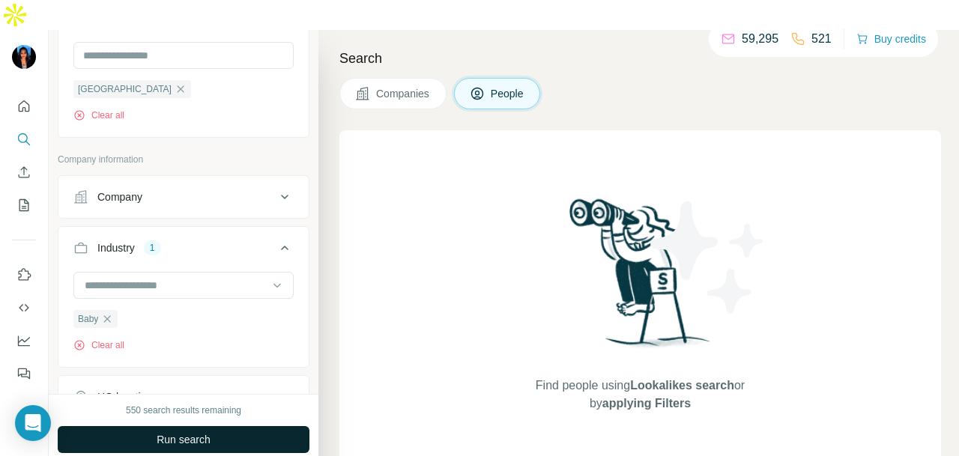
click at [216, 426] on button "Run search" at bounding box center [184, 439] width 252 height 27
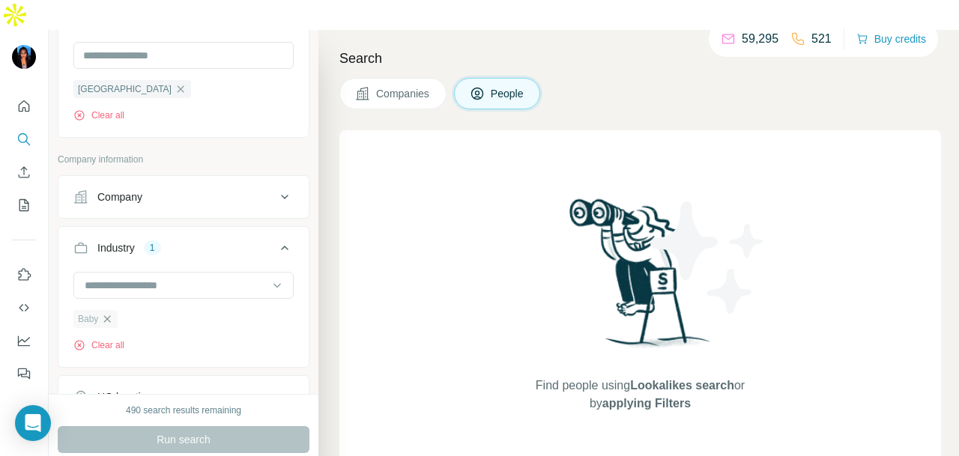
click at [109, 313] on icon "button" at bounding box center [107, 319] width 12 height 12
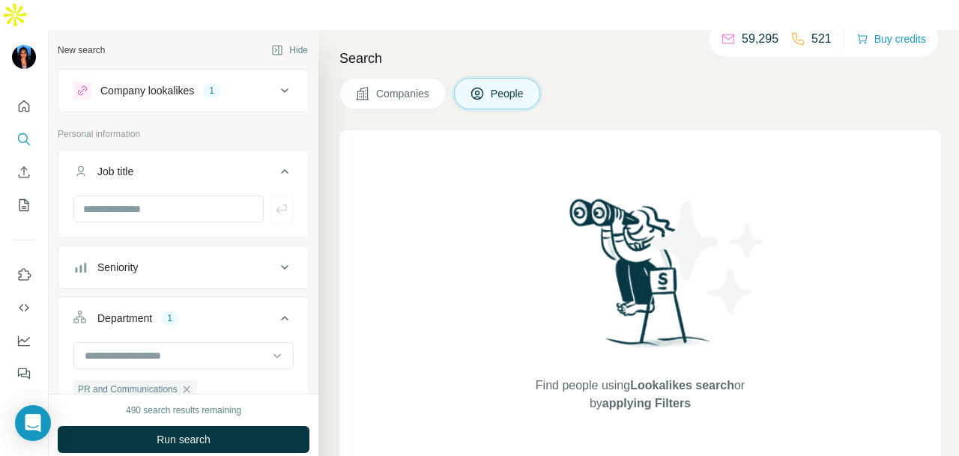
click at [165, 83] on div "Company lookalikes" at bounding box center [147, 90] width 94 height 15
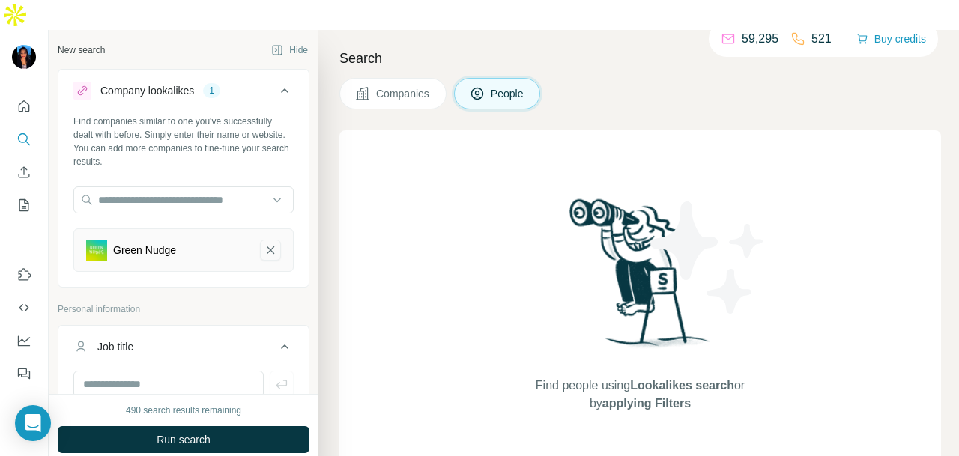
click at [264, 243] on icon "Green Nudge-remove-button" at bounding box center [270, 250] width 13 height 15
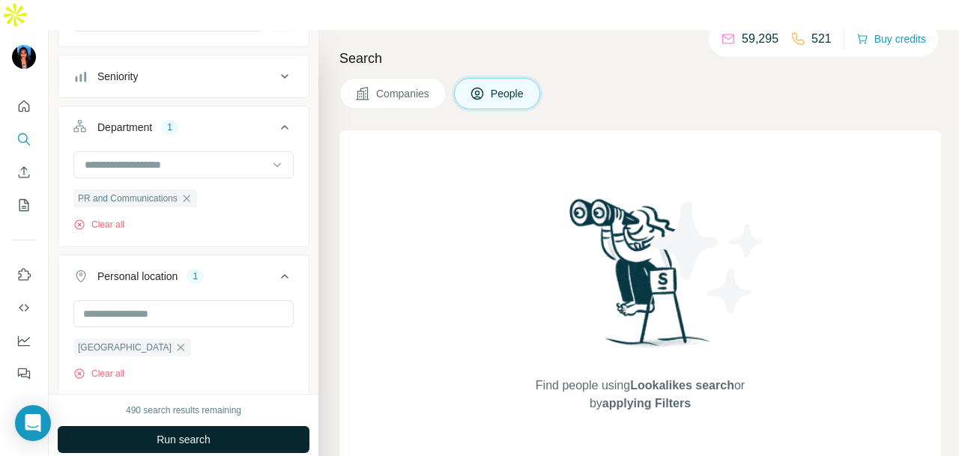
scroll to position [375, 0]
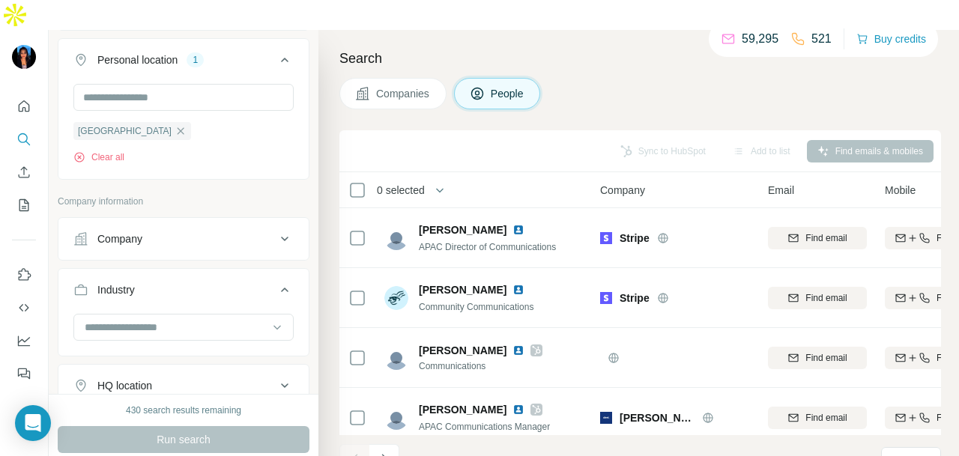
scroll to position [599, 0]
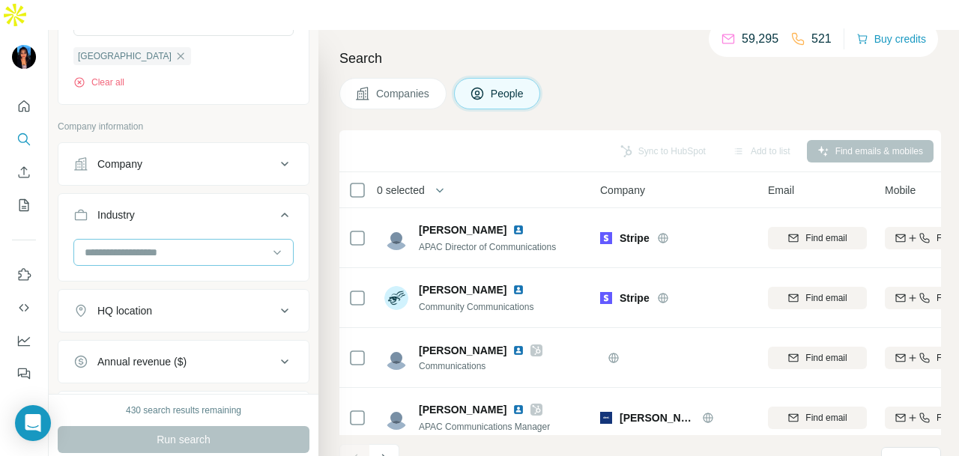
click at [198, 244] on input at bounding box center [175, 252] width 185 height 16
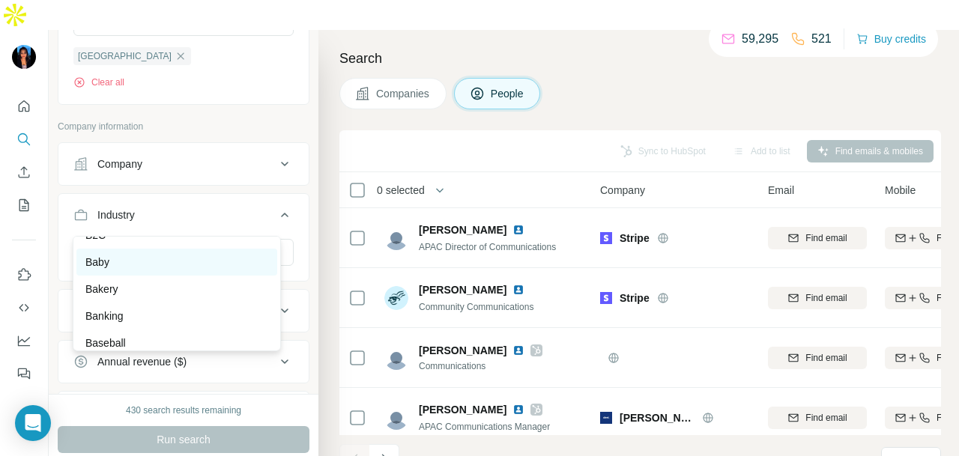
click at [192, 270] on div "Baby" at bounding box center [176, 262] width 183 height 15
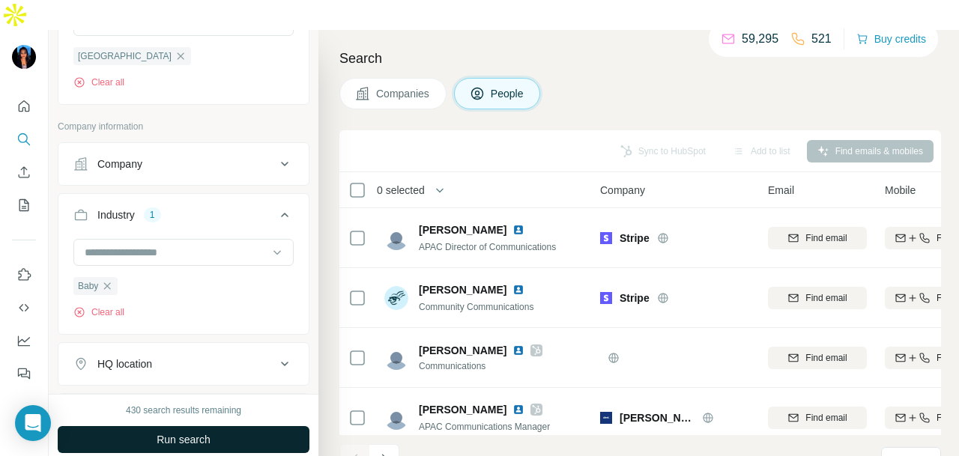
click at [196, 432] on span "Run search" at bounding box center [184, 439] width 54 height 15
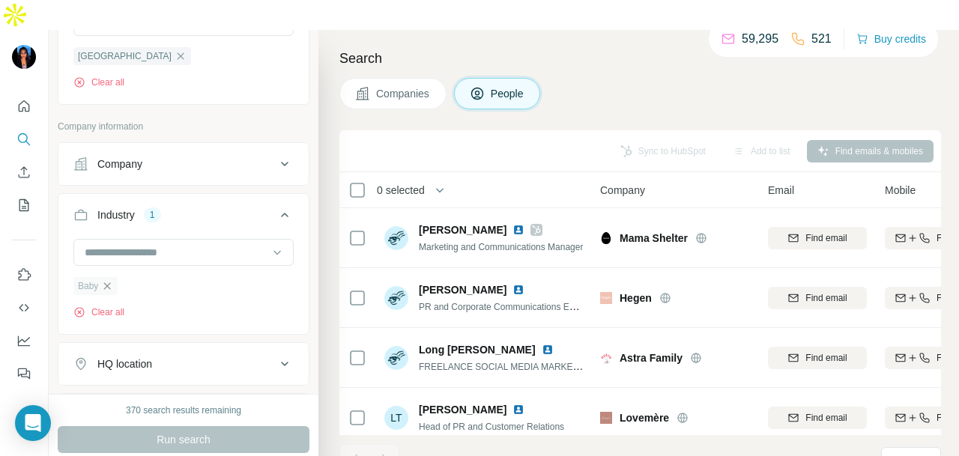
click at [110, 282] on icon "button" at bounding box center [107, 285] width 7 height 7
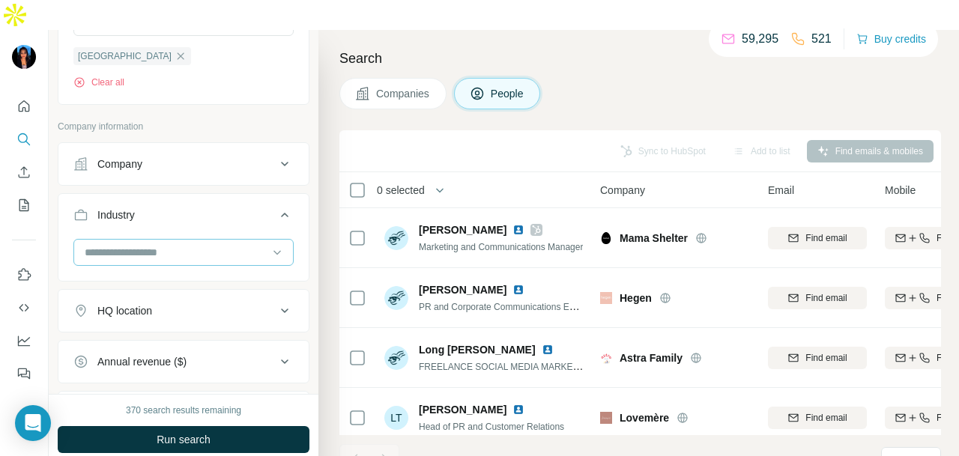
click at [216, 244] on input at bounding box center [175, 252] width 185 height 16
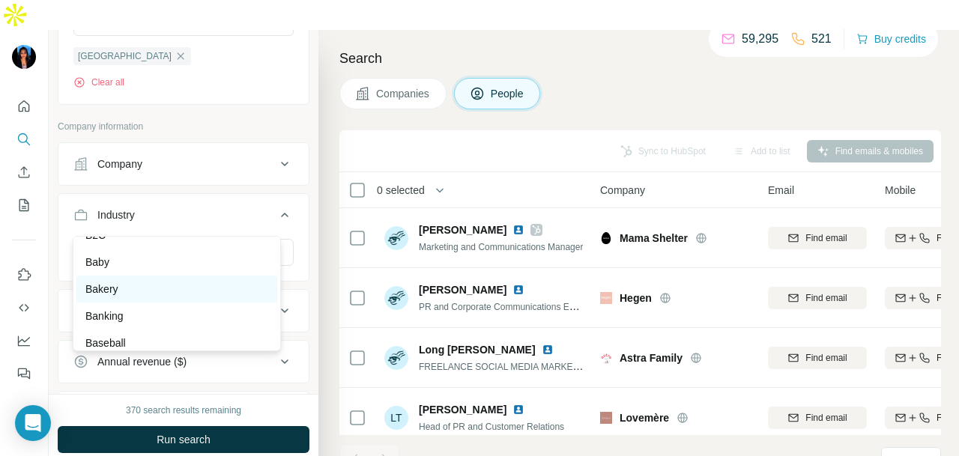
click at [186, 297] on div "Bakery" at bounding box center [176, 289] width 183 height 15
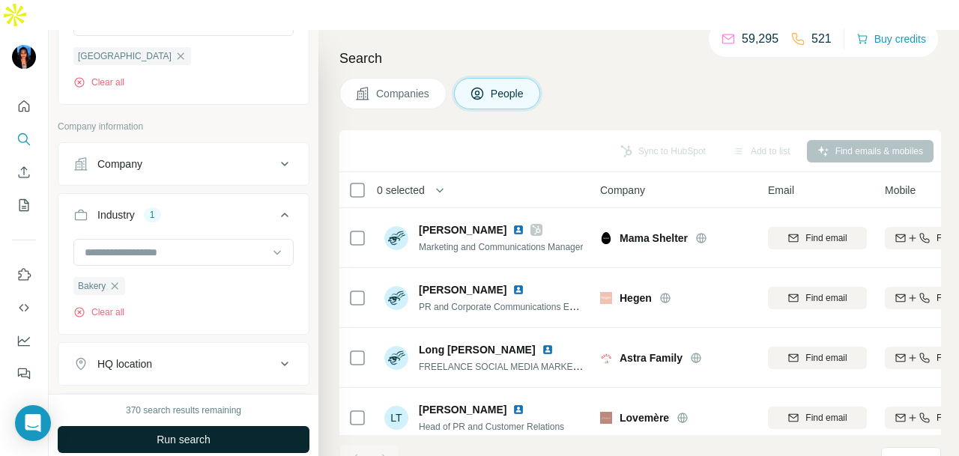
click at [206, 426] on button "Run search" at bounding box center [184, 439] width 252 height 27
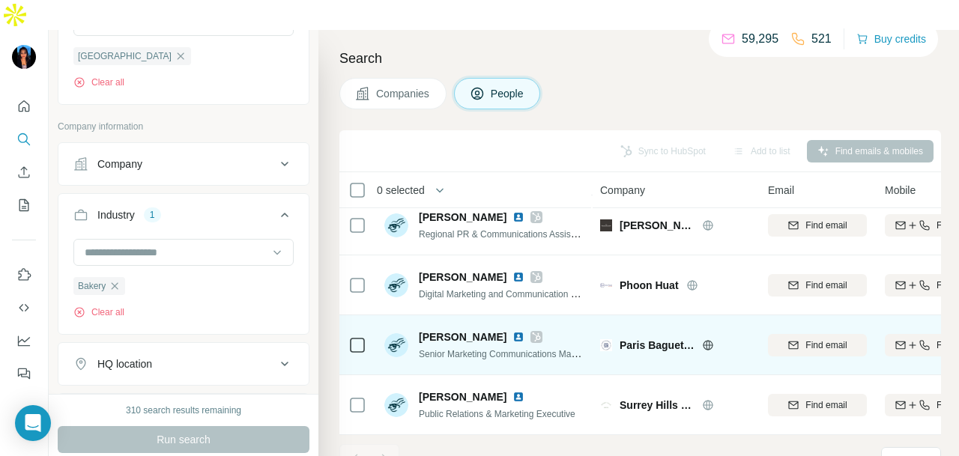
scroll to position [76, 0]
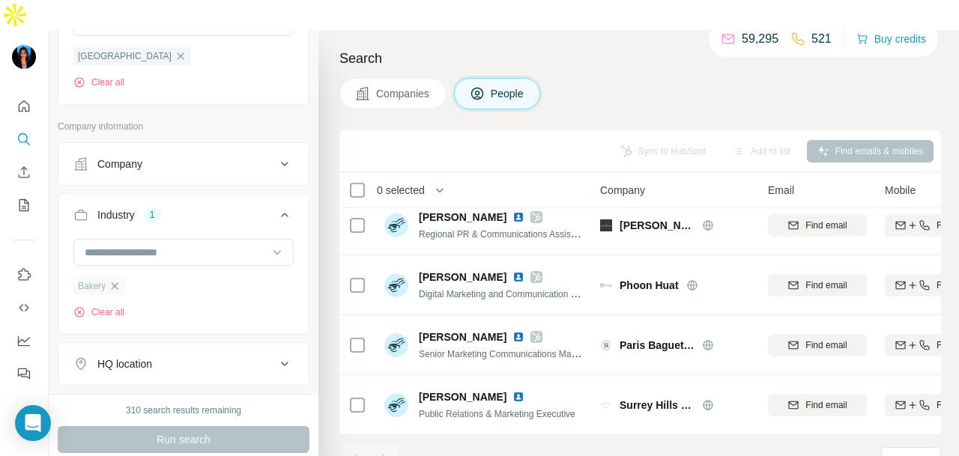
click at [112, 280] on icon "button" at bounding box center [115, 286] width 12 height 12
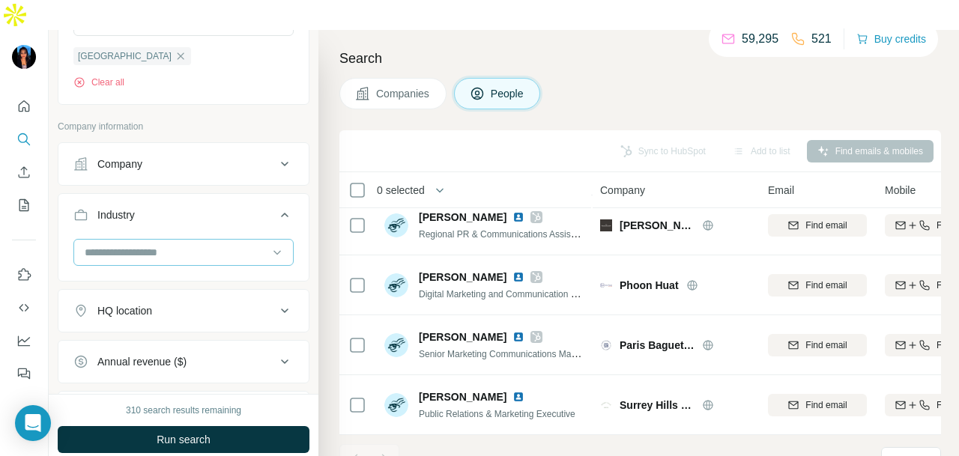
click at [201, 244] on input at bounding box center [175, 252] width 185 height 16
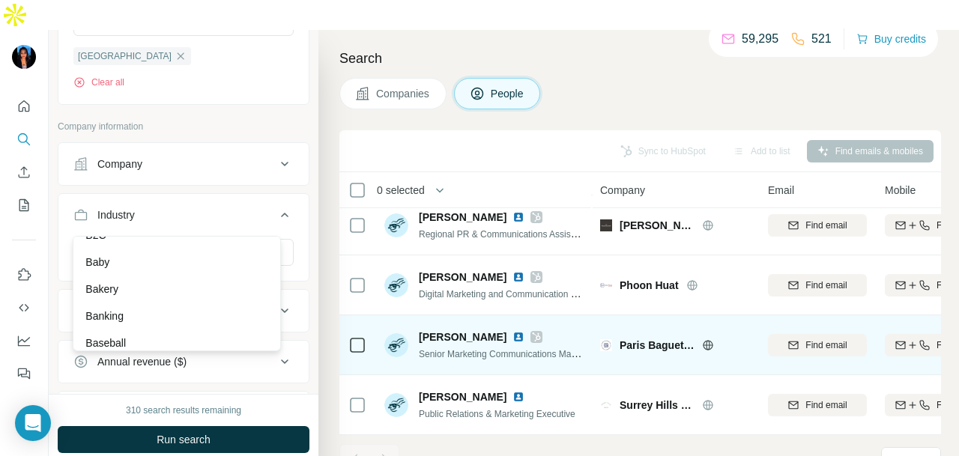
click at [533, 333] on icon at bounding box center [537, 337] width 8 height 9
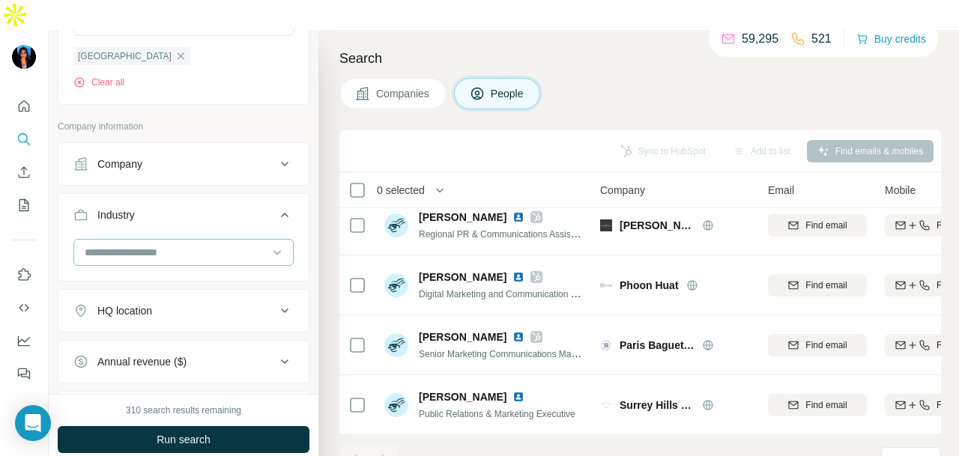
click at [198, 244] on input at bounding box center [175, 252] width 185 height 16
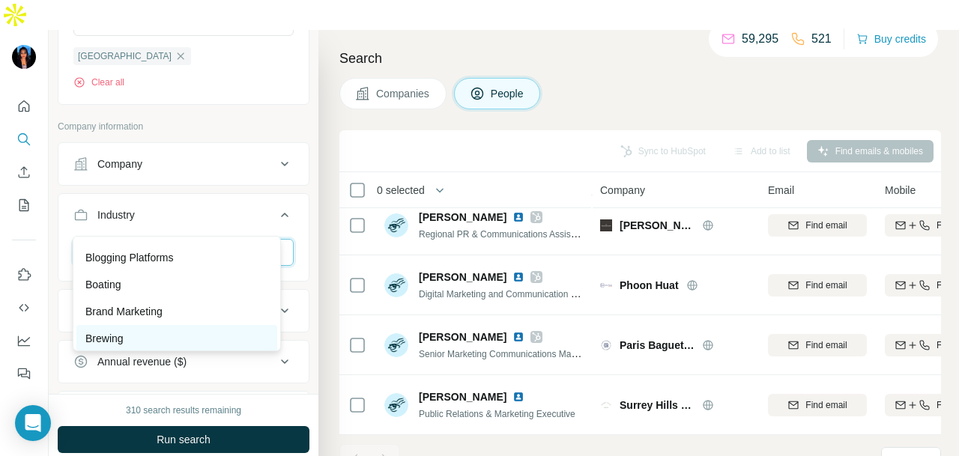
scroll to position [1573, 0]
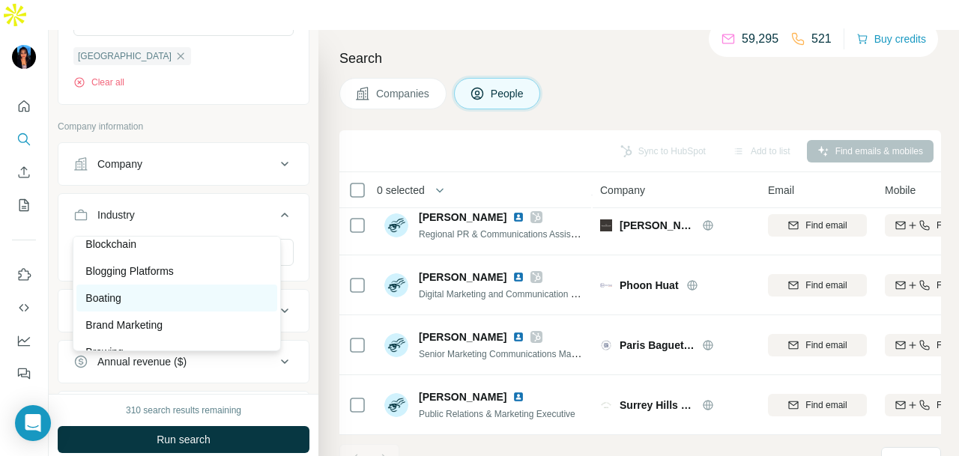
click at [192, 306] on div "Boating" at bounding box center [176, 298] width 183 height 15
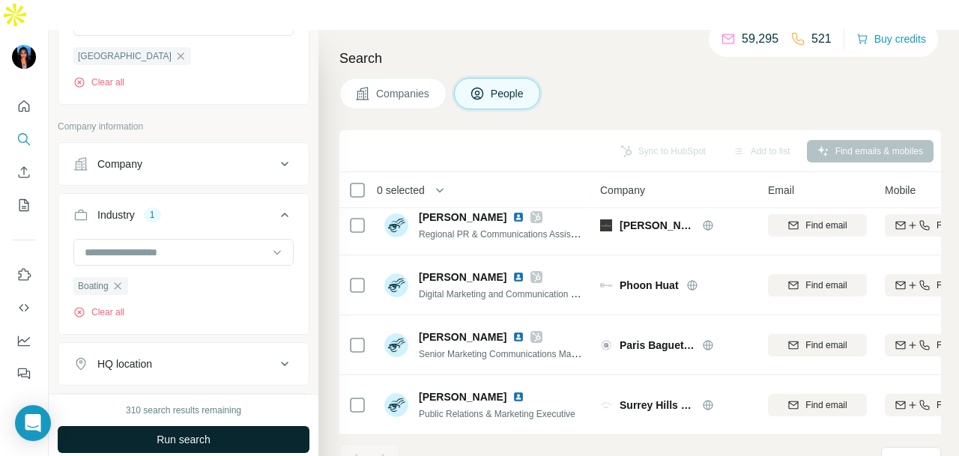
click at [204, 432] on span "Run search" at bounding box center [184, 439] width 54 height 15
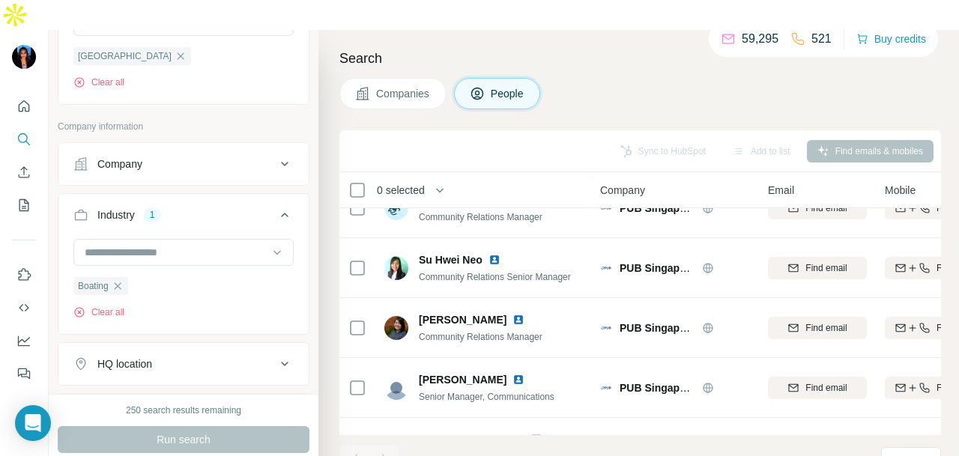
scroll to position [1035, 0]
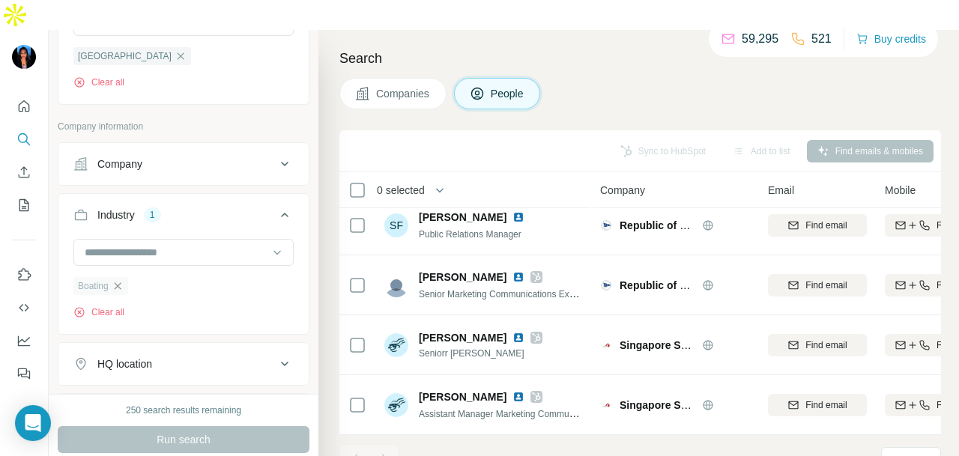
click at [124, 280] on icon "button" at bounding box center [118, 286] width 12 height 12
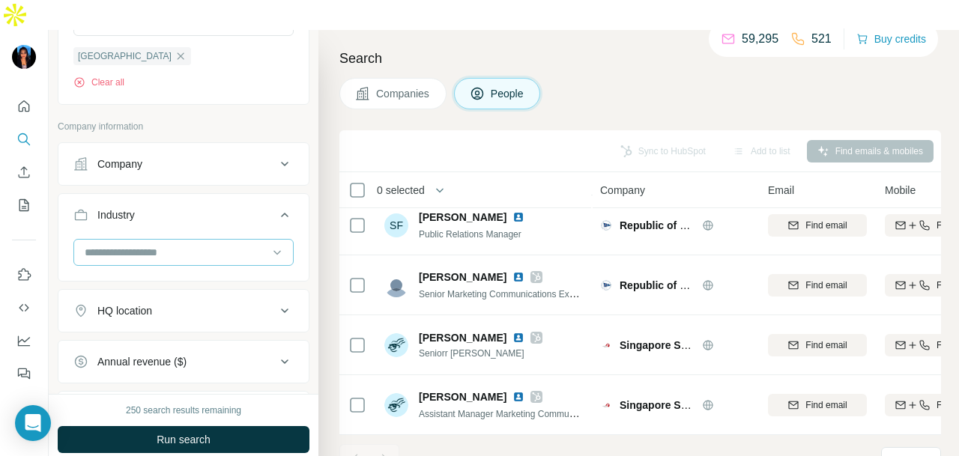
click at [204, 244] on input at bounding box center [175, 252] width 185 height 16
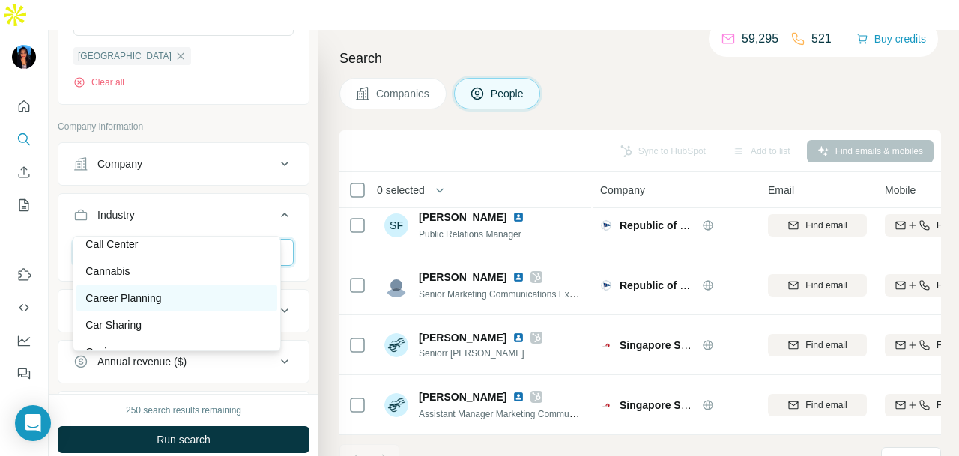
scroll to position [1948, 0]
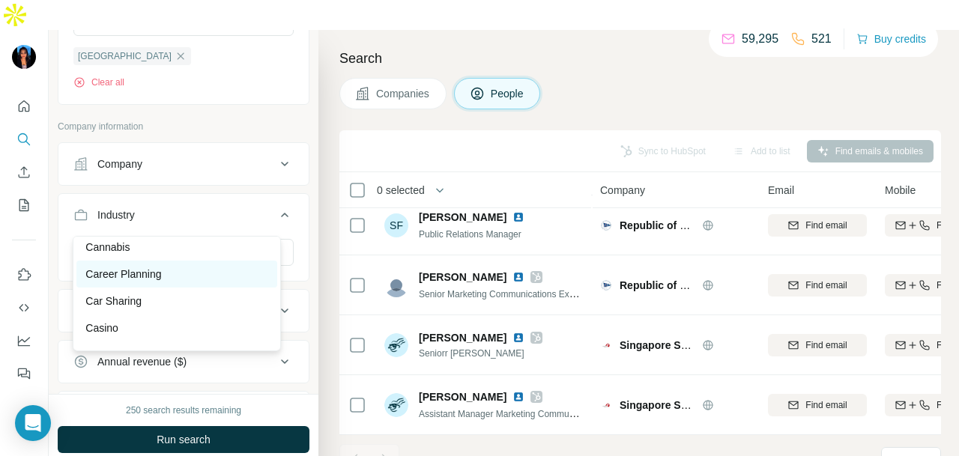
click at [202, 282] on div "Career Planning" at bounding box center [176, 274] width 183 height 15
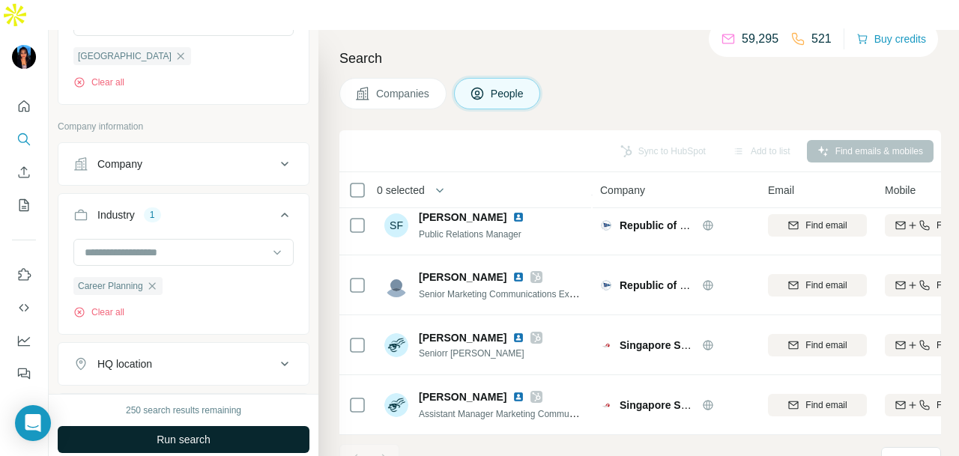
click at [212, 426] on button "Run search" at bounding box center [184, 439] width 252 height 27
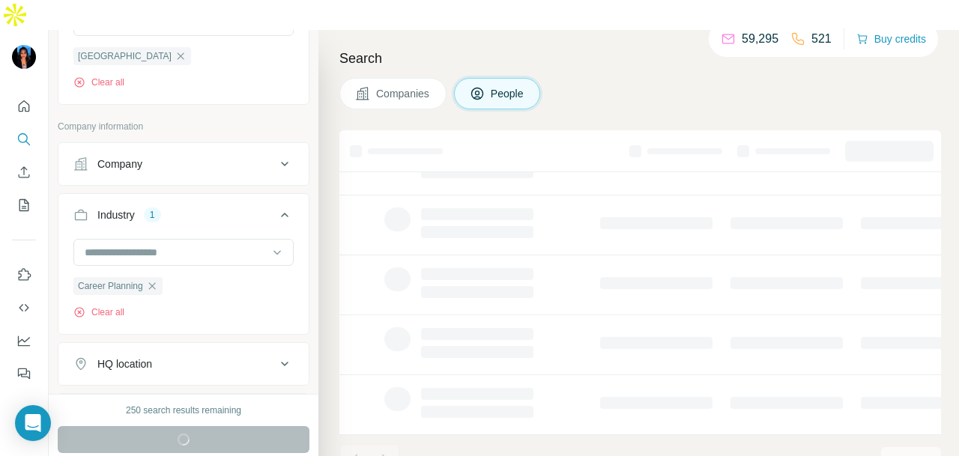
scroll to position [376, 0]
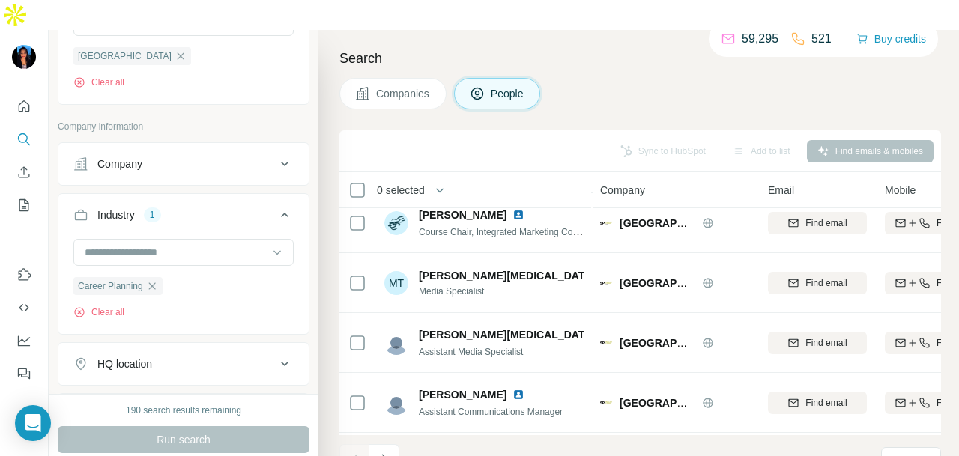
scroll to position [3372, 0]
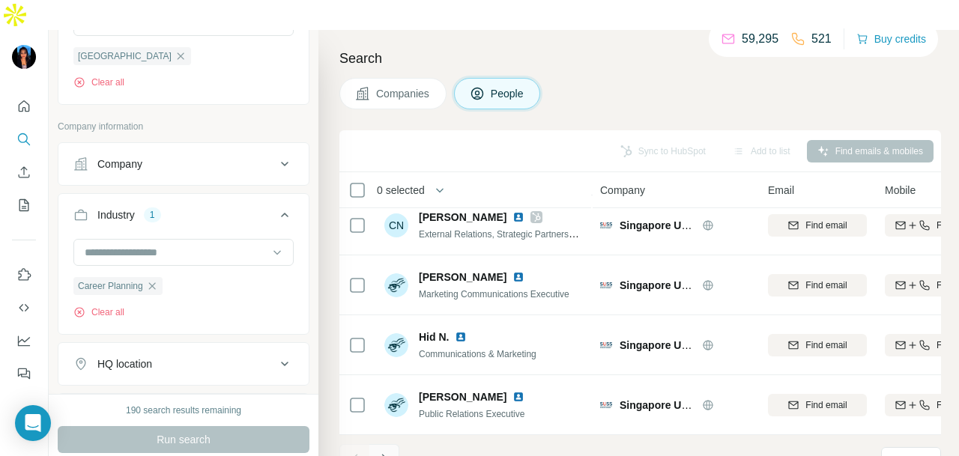
click at [379, 452] on icon "Navigate to next page" at bounding box center [384, 459] width 15 height 15
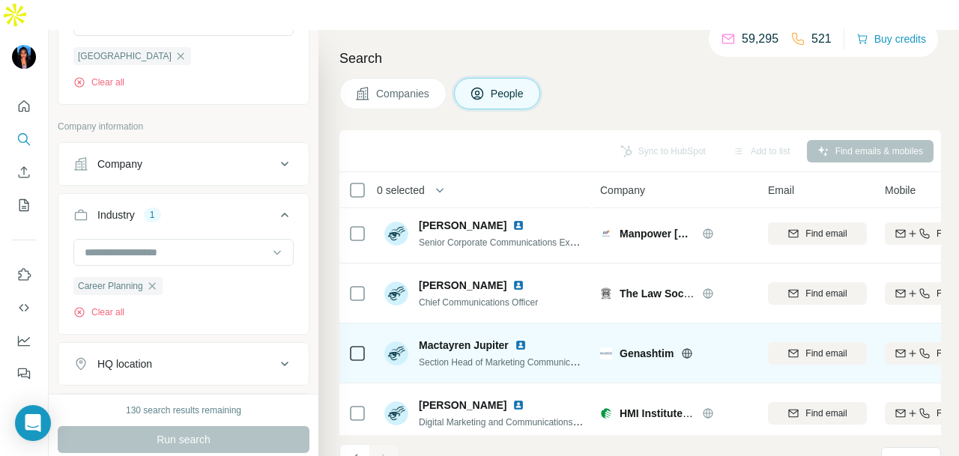
scroll to position [2219, 0]
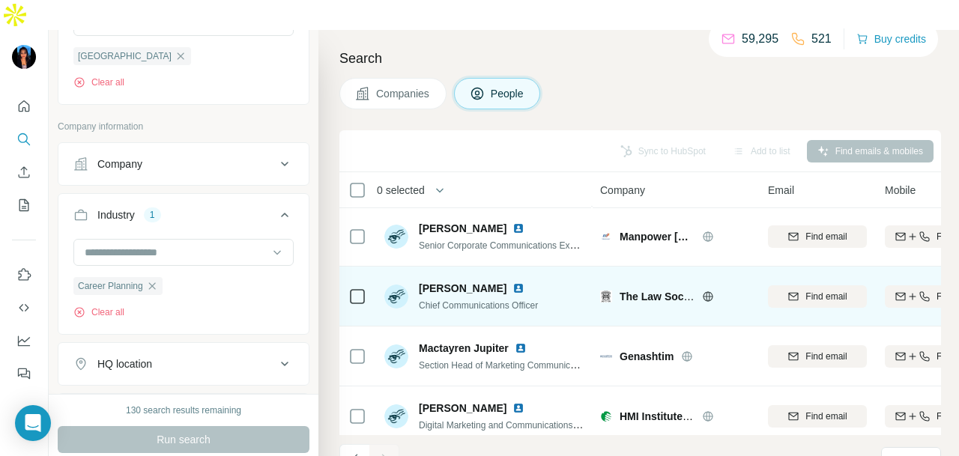
click at [512, 282] on img at bounding box center [518, 288] width 12 height 12
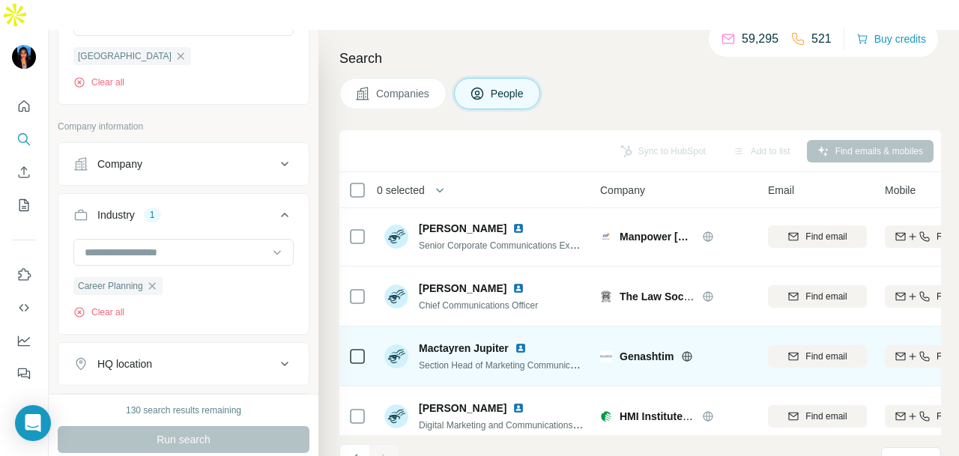
scroll to position [2294, 0]
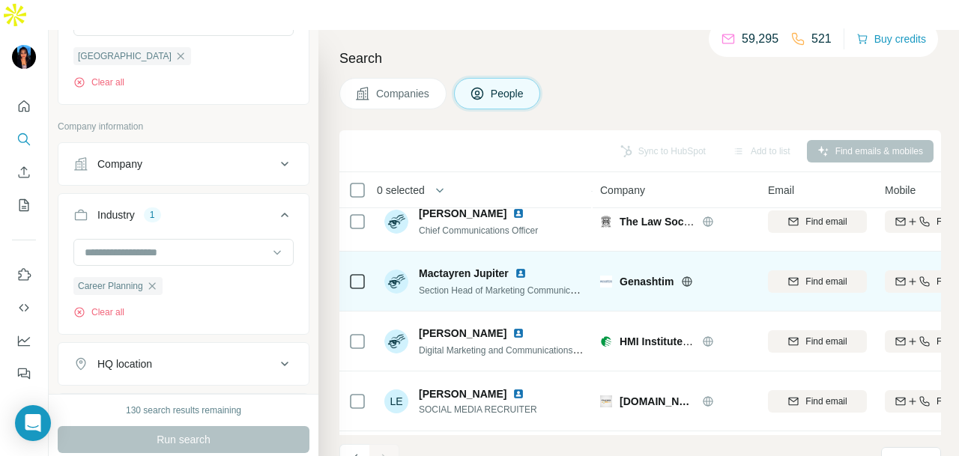
click at [519, 267] on img at bounding box center [521, 273] width 12 height 12
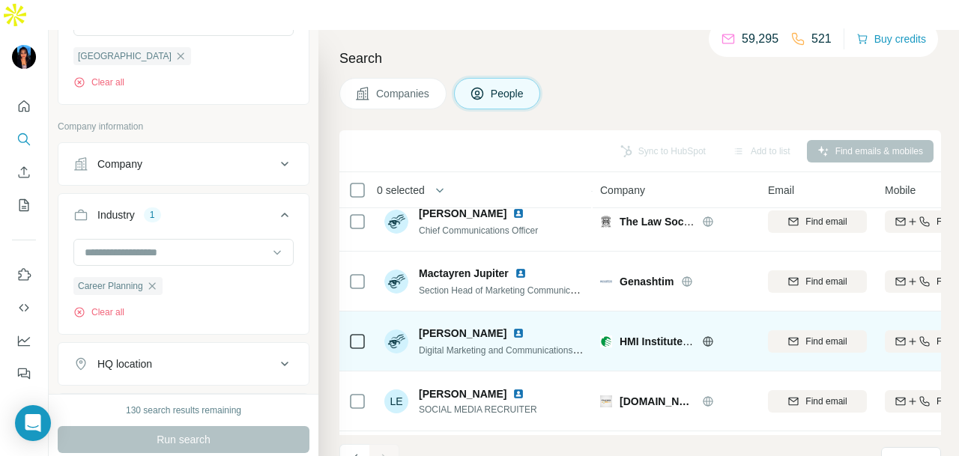
click at [512, 327] on img at bounding box center [518, 333] width 12 height 12
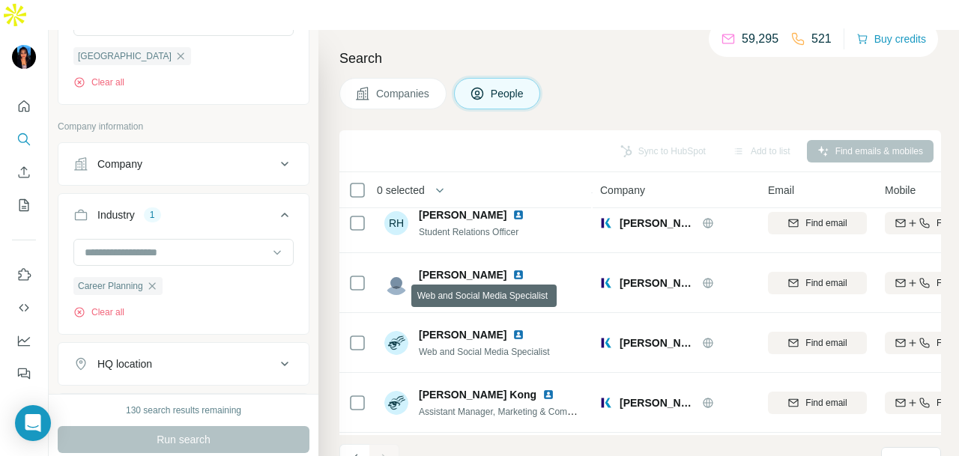
scroll to position [824, 0]
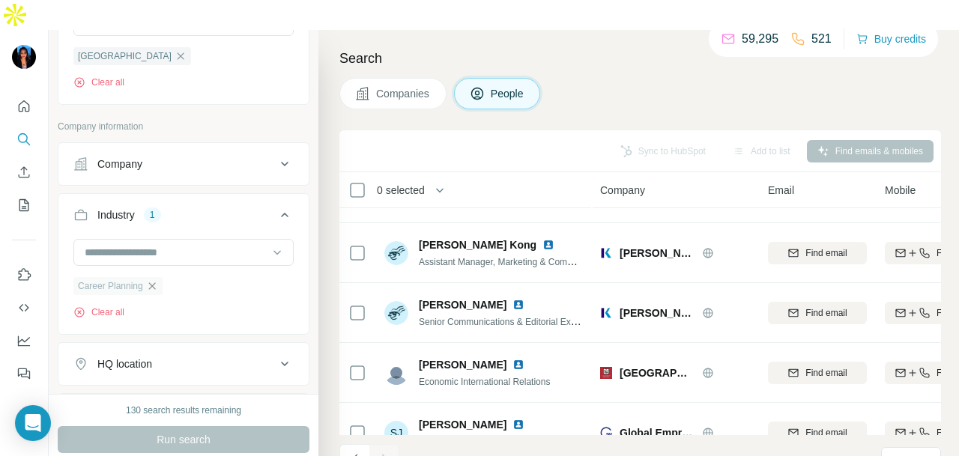
click at [157, 280] on icon "button" at bounding box center [152, 286] width 12 height 12
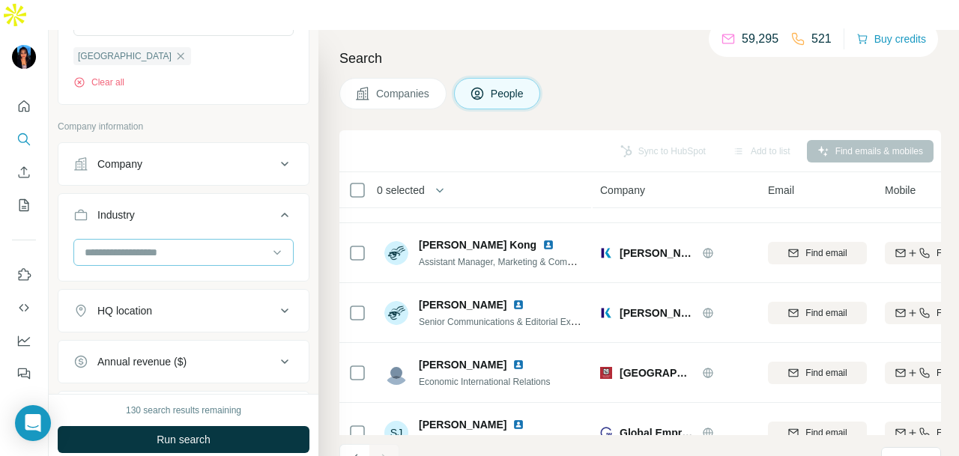
click at [177, 244] on input at bounding box center [175, 252] width 185 height 16
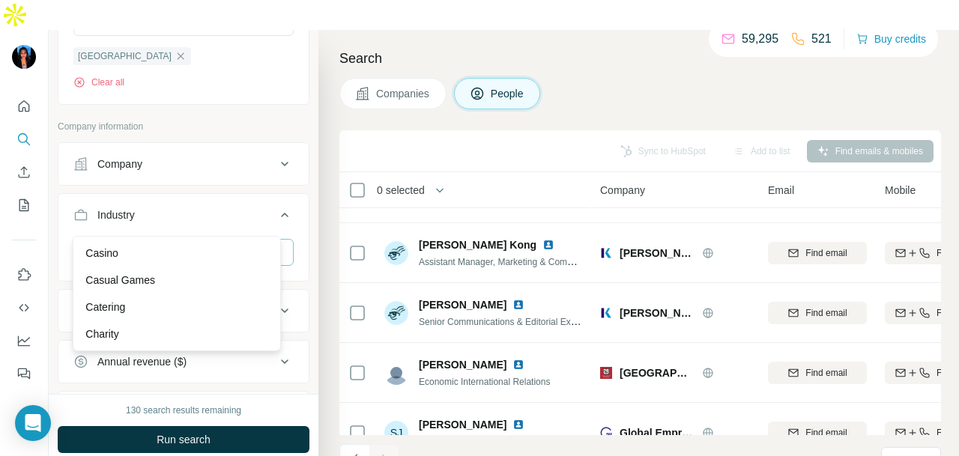
click at [172, 261] on div "Casino" at bounding box center [176, 253] width 183 height 15
click at [209, 264] on div at bounding box center [183, 252] width 220 height 27
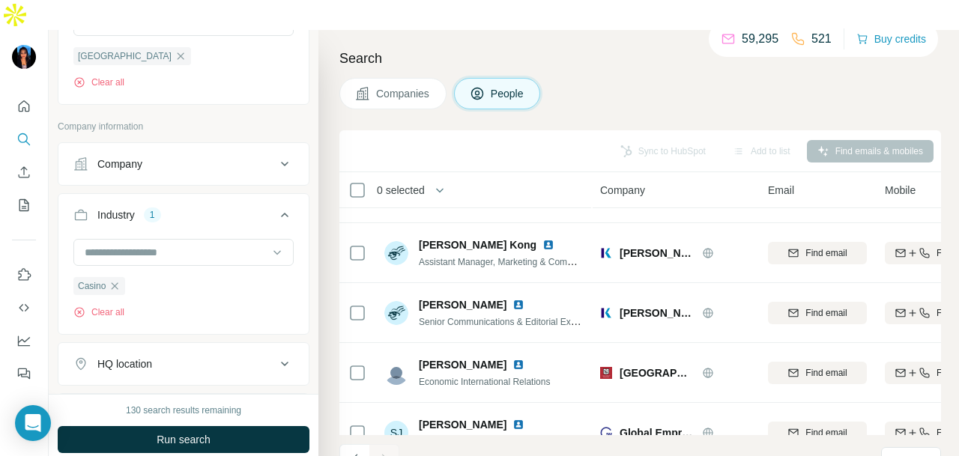
click at [205, 432] on span "Run search" at bounding box center [184, 439] width 54 height 15
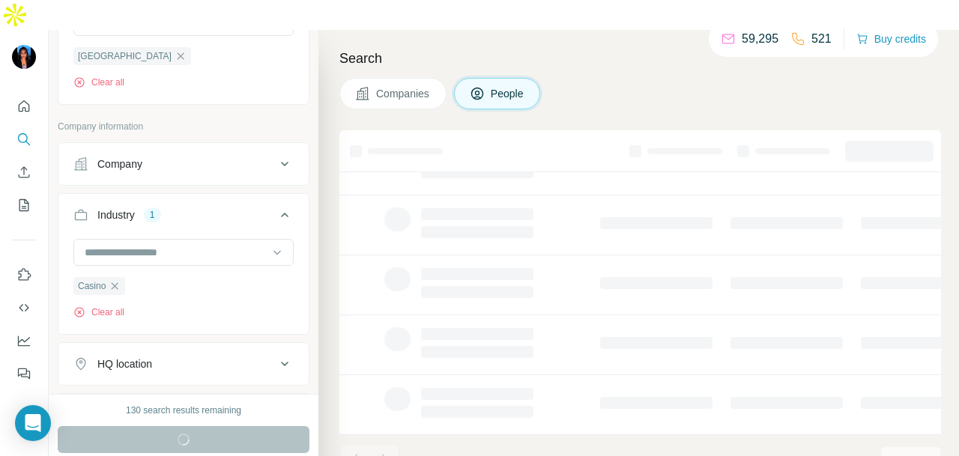
scroll to position [376, 0]
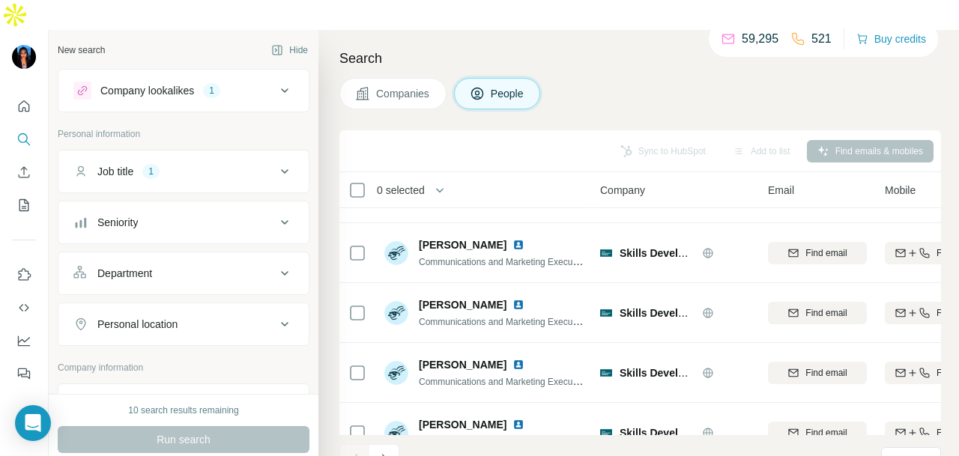
scroll to position [2247, 0]
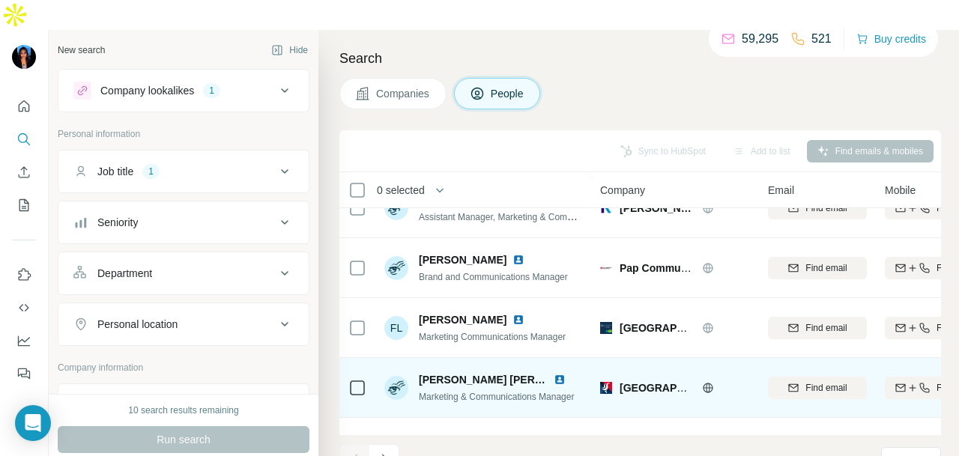
click at [564, 374] on img at bounding box center [560, 380] width 12 height 12
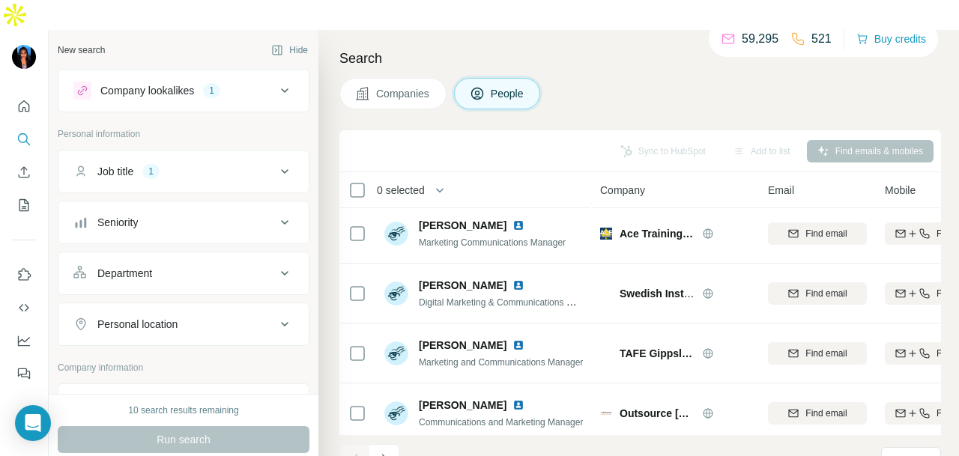
scroll to position [2771, 0]
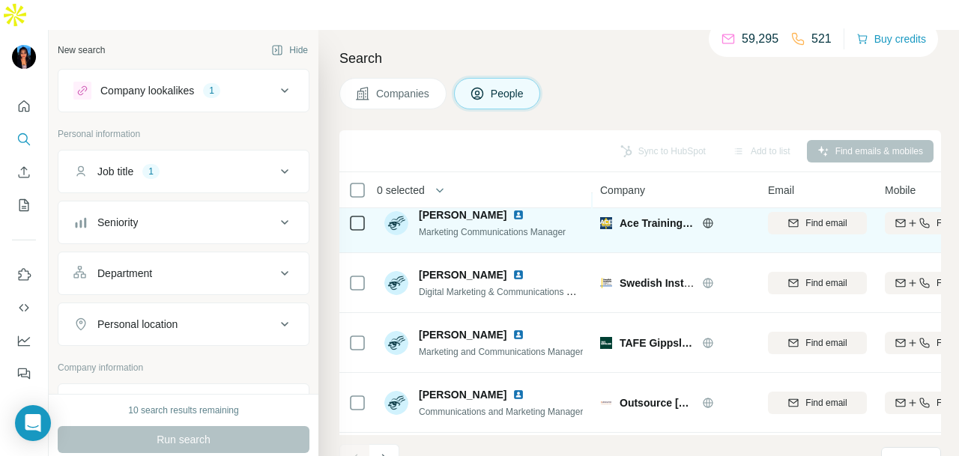
click at [519, 209] on img at bounding box center [518, 215] width 12 height 12
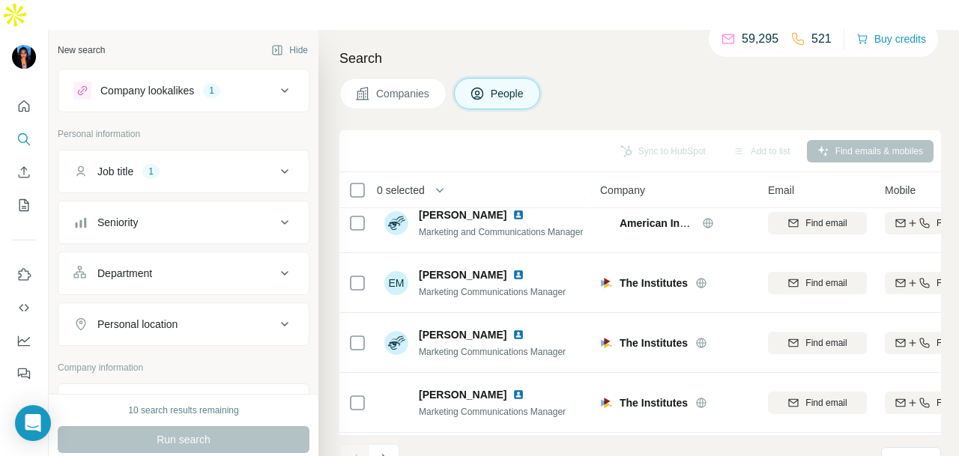
scroll to position [150, 0]
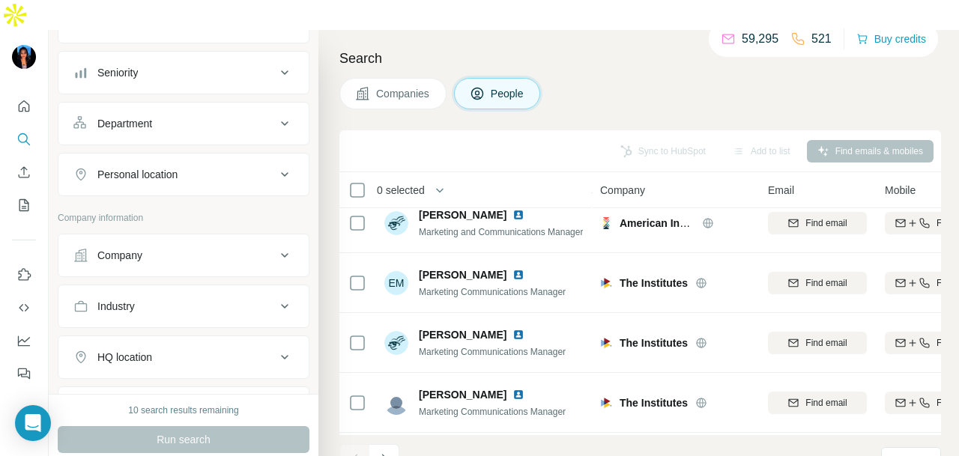
click at [207, 167] on div "Personal location" at bounding box center [174, 174] width 202 height 15
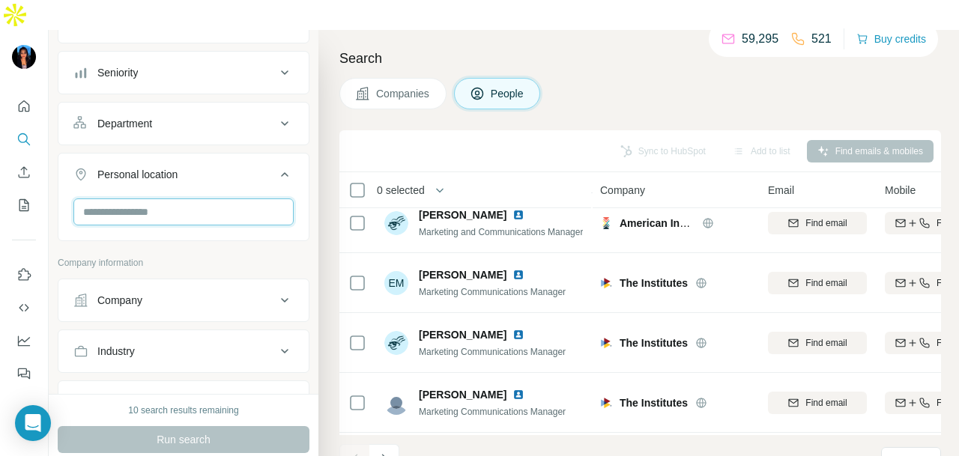
click at [215, 198] on input "text" at bounding box center [183, 211] width 220 height 27
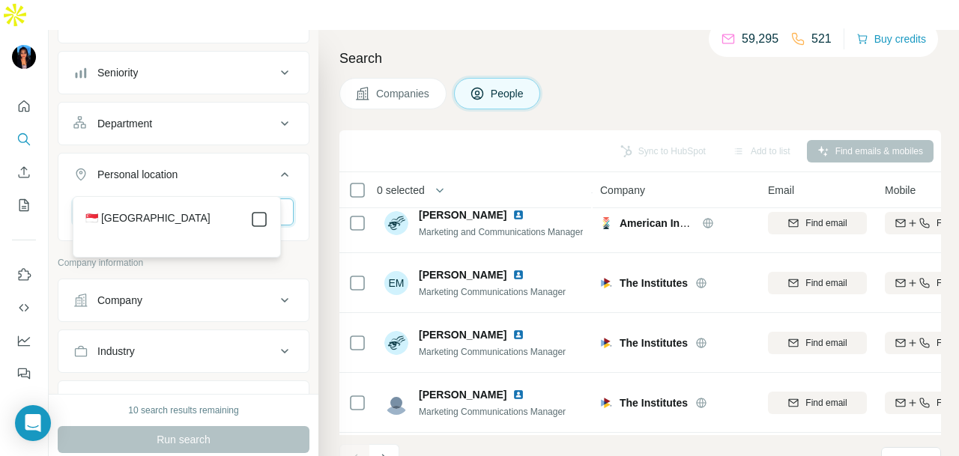
type input "*********"
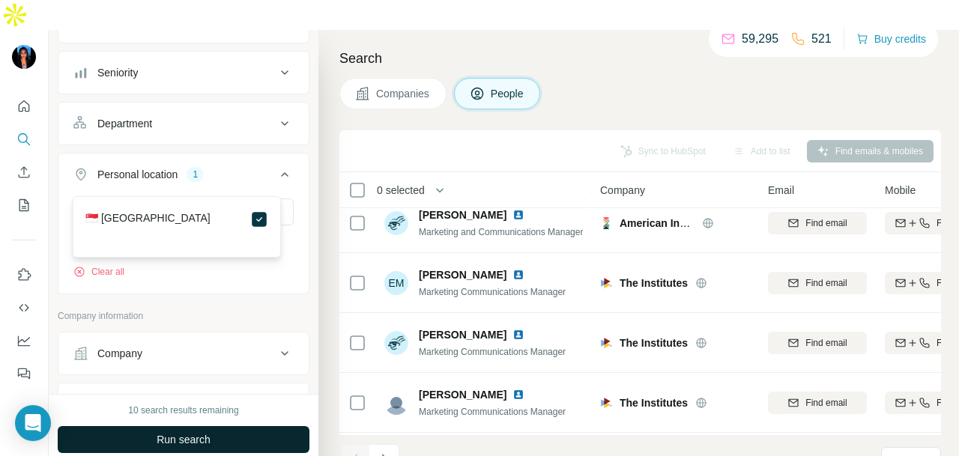
click at [219, 426] on button "Run search" at bounding box center [184, 439] width 252 height 27
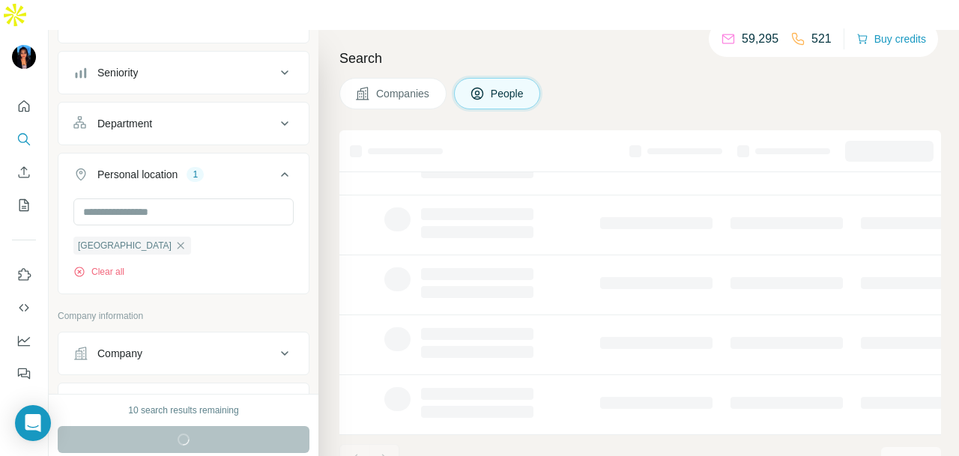
scroll to position [376, 0]
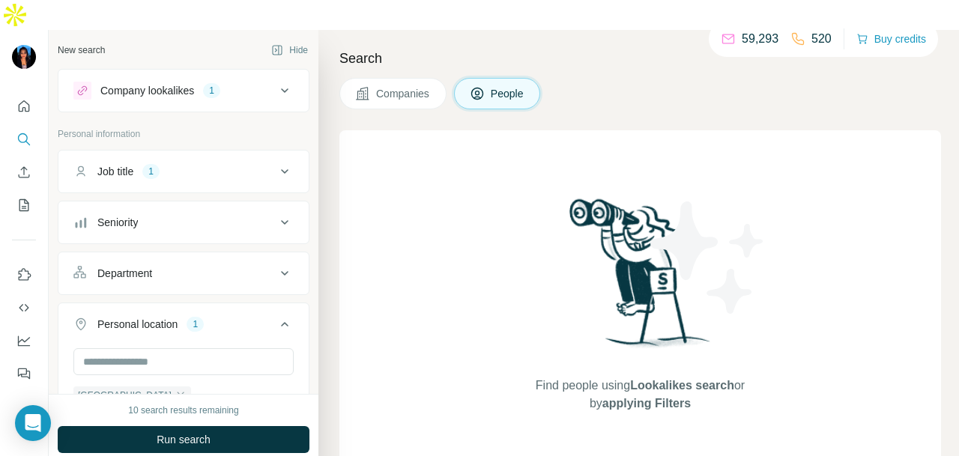
click at [204, 73] on button "Company lookalikes 1" at bounding box center [183, 91] width 250 height 36
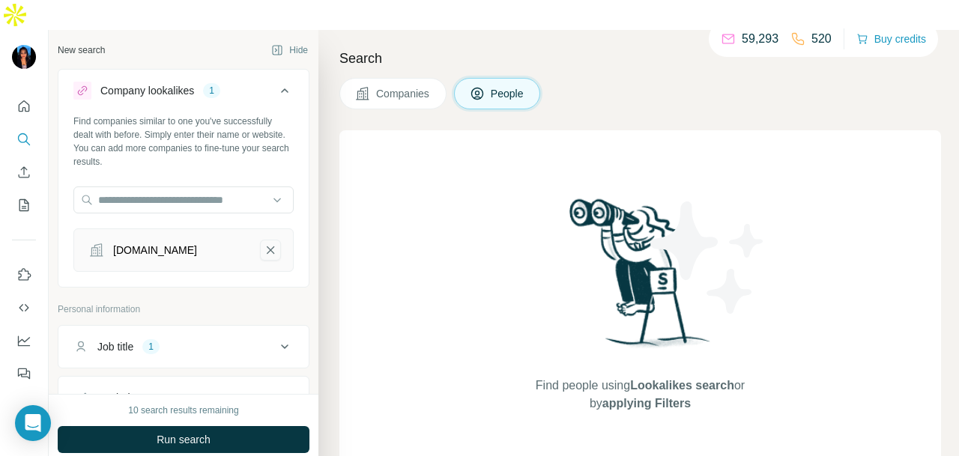
click at [260, 240] on button "hmi-ihs.com-remove-button" at bounding box center [270, 250] width 21 height 21
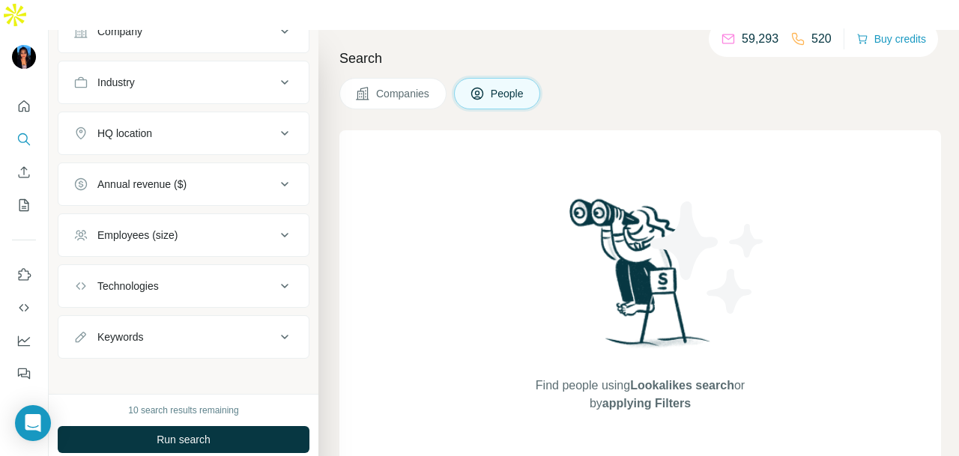
scroll to position [439, 0]
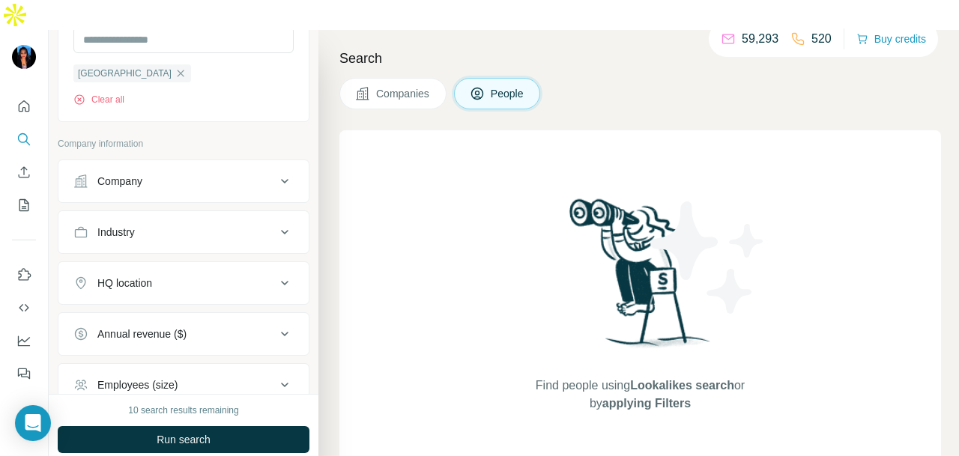
click at [213, 276] on div "HQ location" at bounding box center [174, 283] width 202 height 15
click at [219, 214] on button "Industry" at bounding box center [183, 232] width 250 height 36
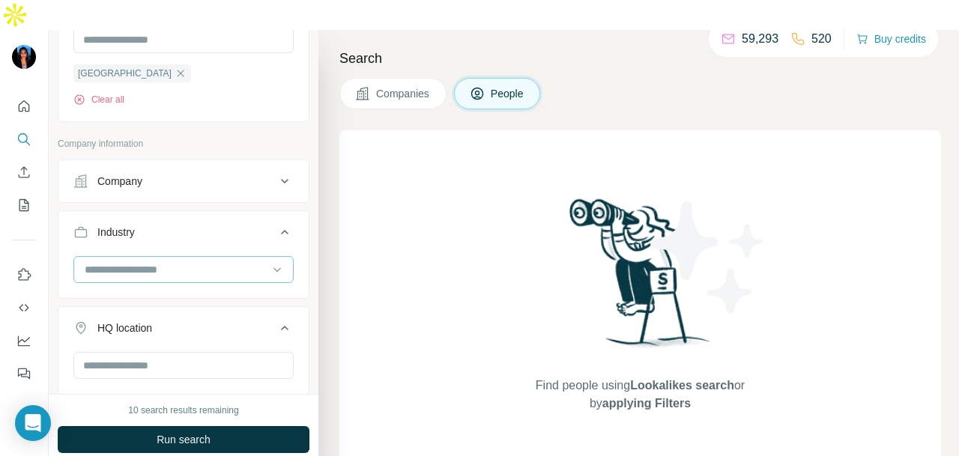
click at [227, 261] on input at bounding box center [175, 269] width 185 height 16
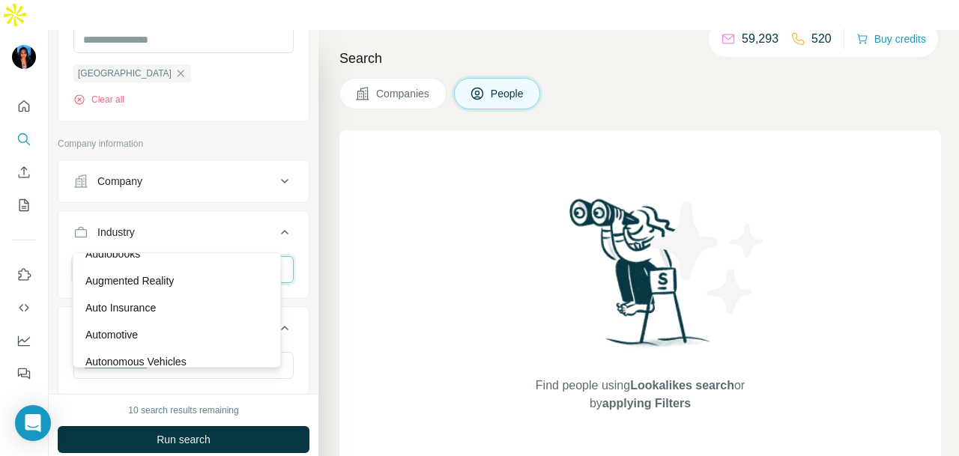
scroll to position [974, 0]
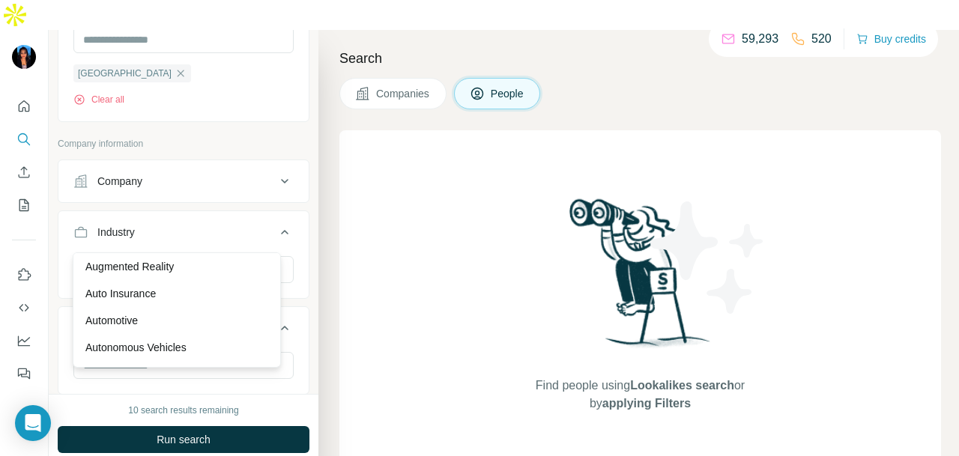
click at [216, 247] on div "Audiobooks" at bounding box center [176, 239] width 183 height 15
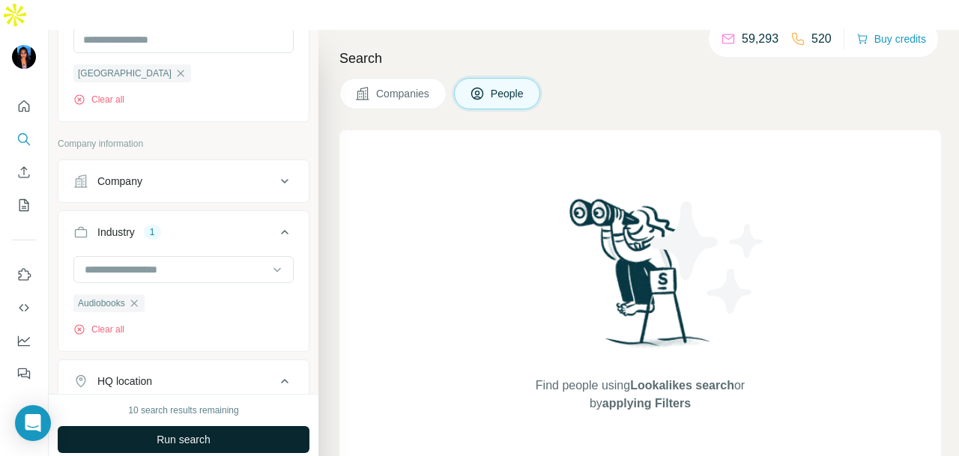
click at [204, 426] on button "Run search" at bounding box center [184, 439] width 252 height 27
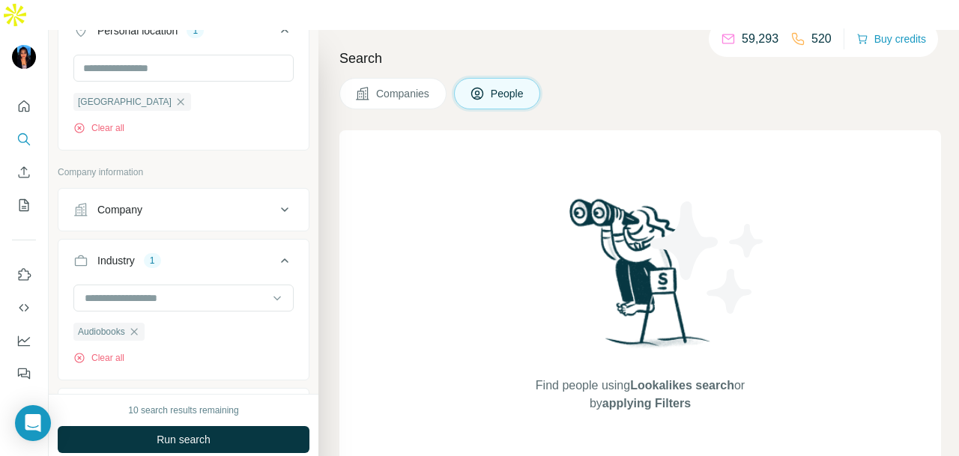
scroll to position [150, 0]
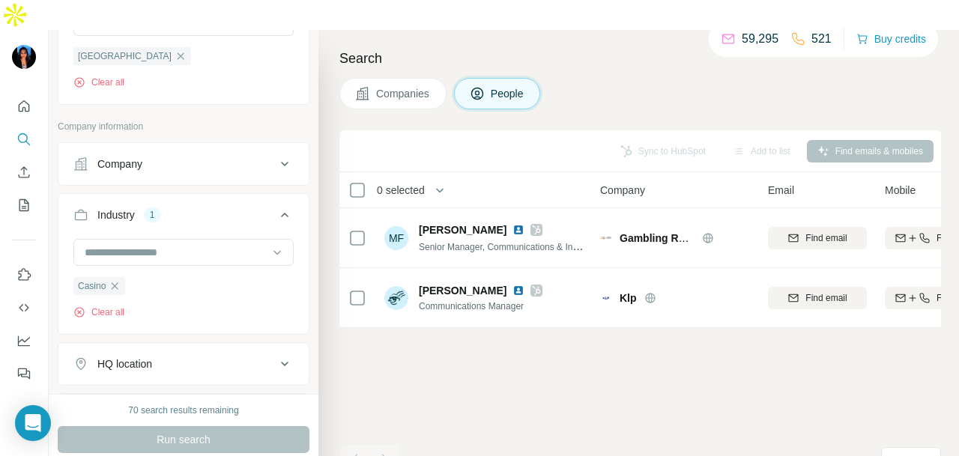
scroll to position [2022, 0]
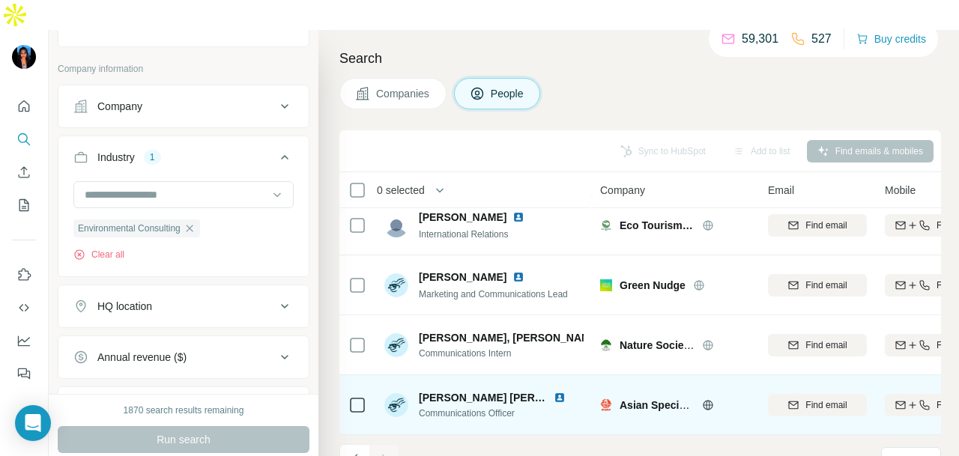
click at [554, 392] on img at bounding box center [560, 398] width 12 height 12
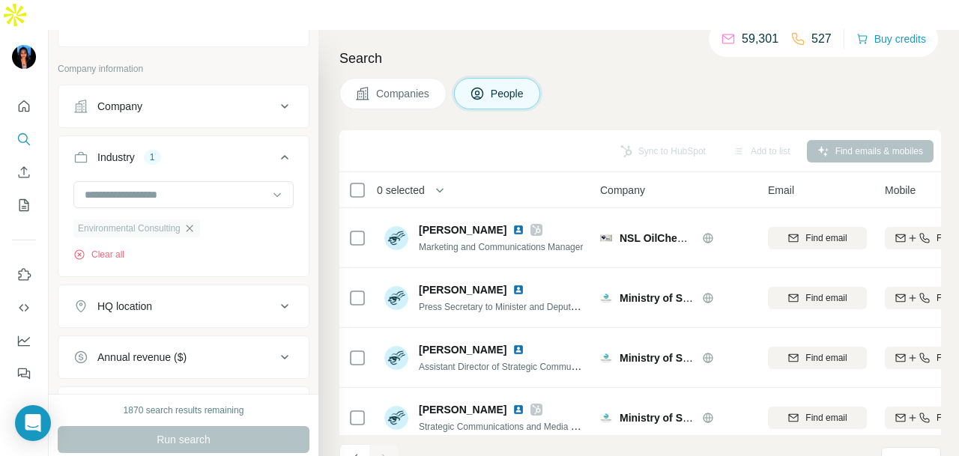
click at [193, 222] on icon "button" at bounding box center [190, 228] width 12 height 12
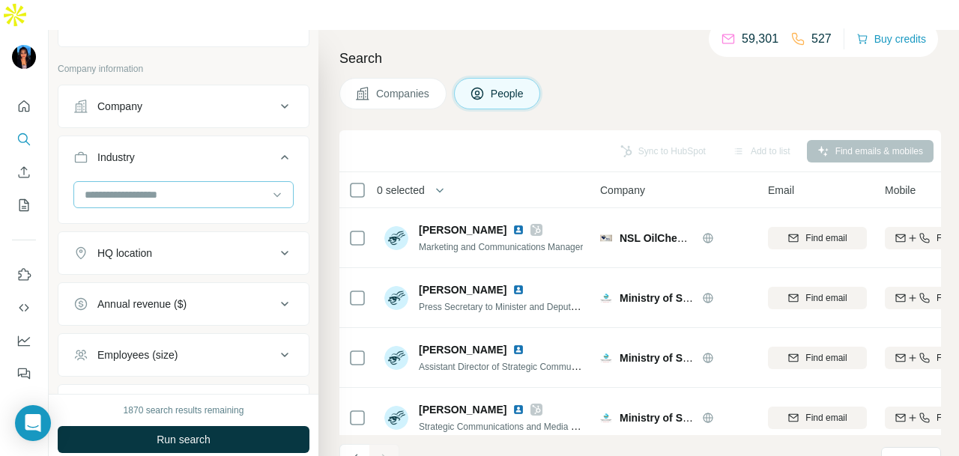
click at [237, 187] on input at bounding box center [175, 195] width 185 height 16
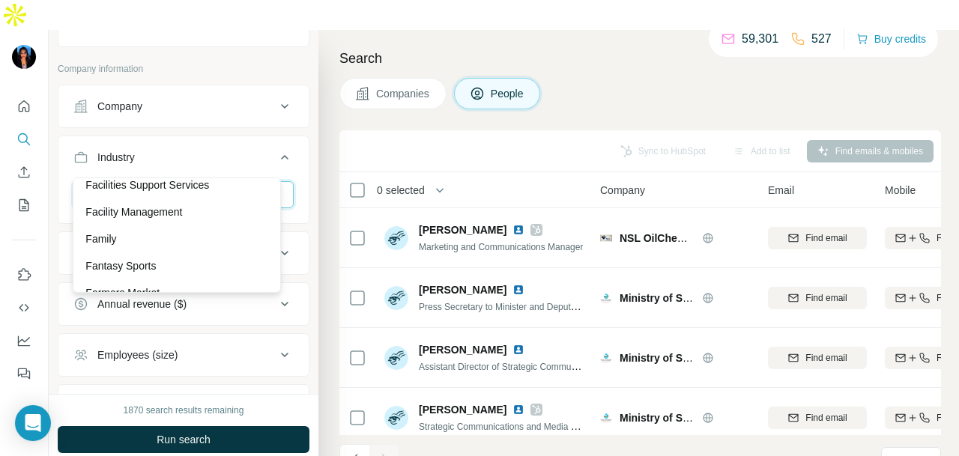
scroll to position [5768, 0]
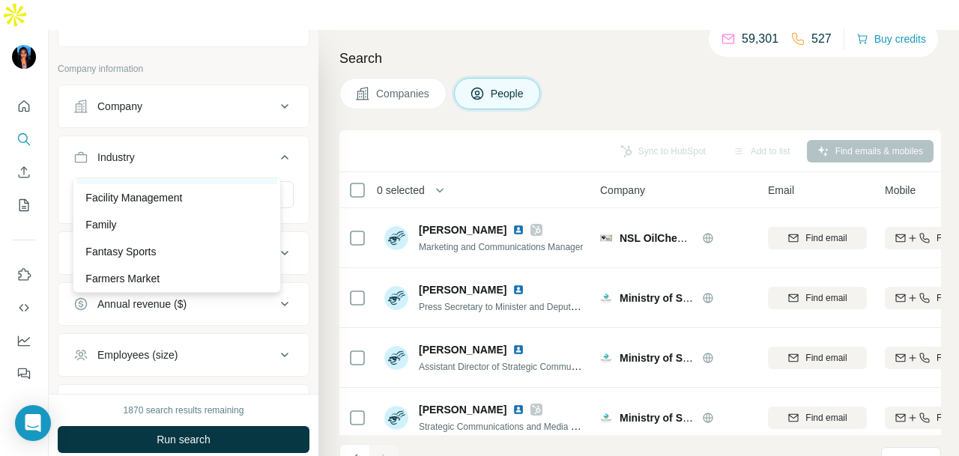
click at [195, 178] on p "Facilities Support Services" at bounding box center [147, 170] width 124 height 15
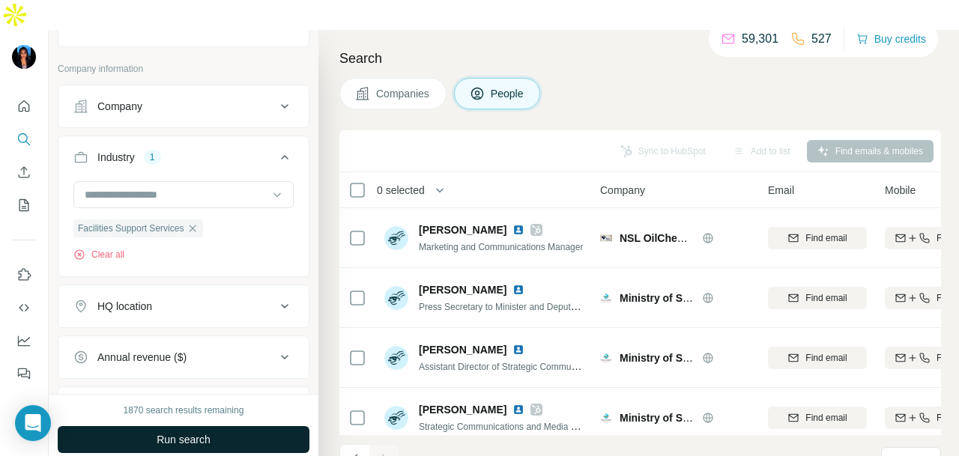
click at [250, 426] on button "Run search" at bounding box center [184, 439] width 252 height 27
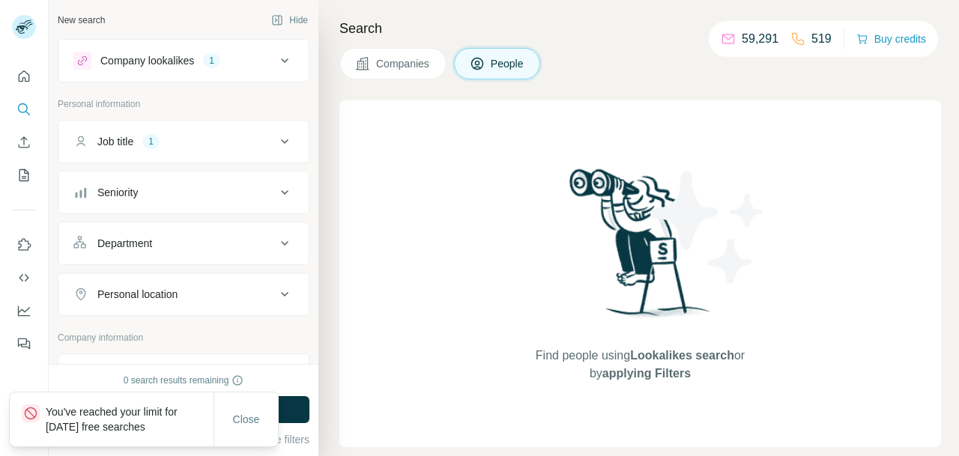
click at [258, 56] on div "Company lookalikes 1" at bounding box center [174, 61] width 202 height 18
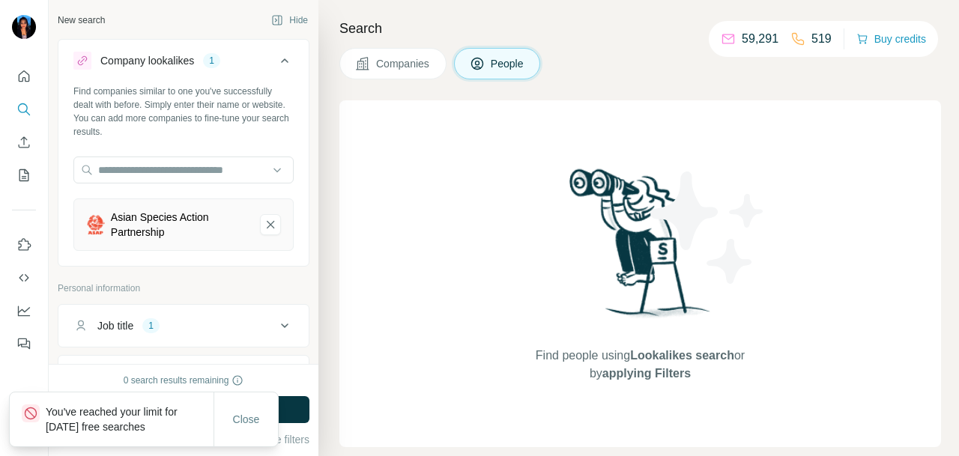
click at [261, 213] on div "Asian Species Action Partnership" at bounding box center [183, 224] width 220 height 52
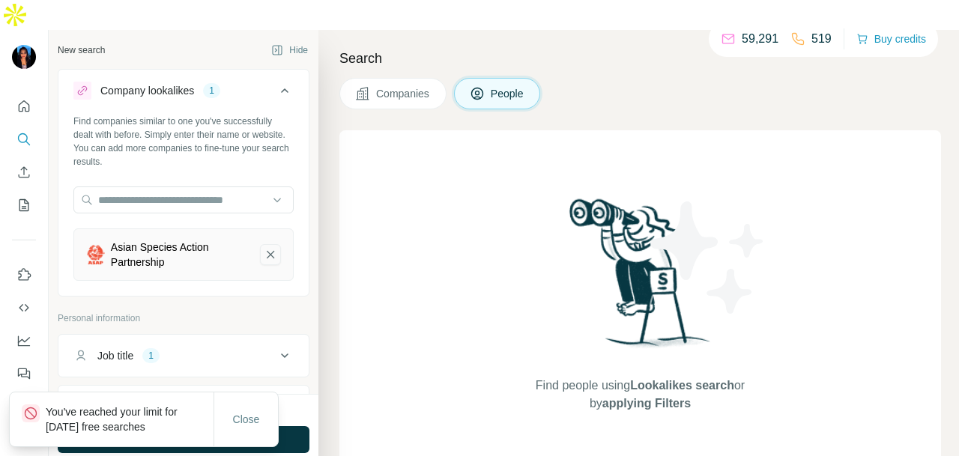
click at [264, 247] on icon "Asian Species Action Partnership-remove-button" at bounding box center [270, 254] width 13 height 15
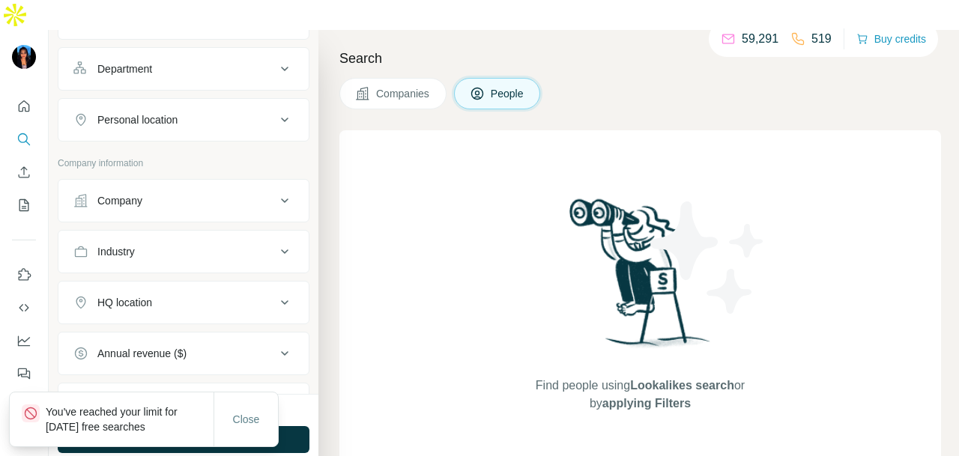
scroll to position [449, 0]
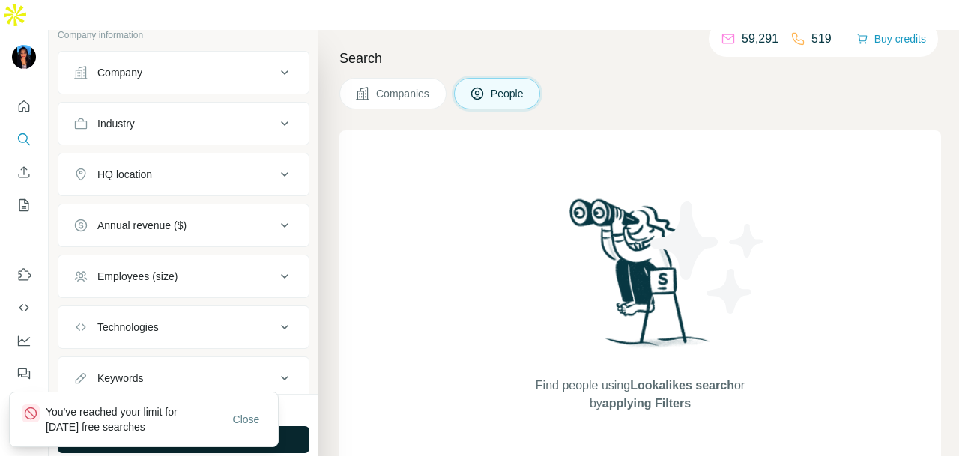
click at [285, 426] on button "Run search" at bounding box center [184, 439] width 252 height 27
